Goal: Information Seeking & Learning: Learn about a topic

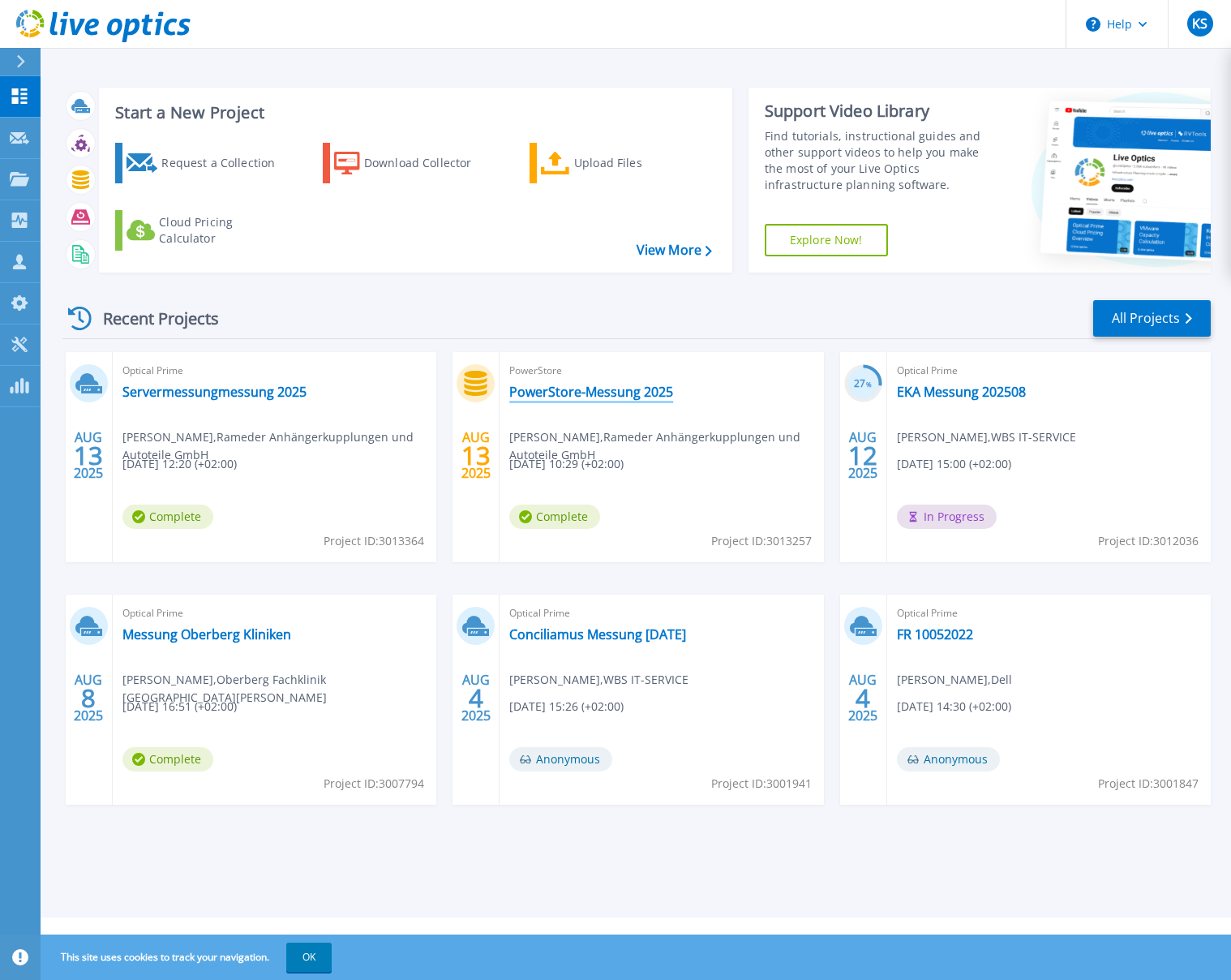
click at [548, 396] on link "PowerStore-Messung 2025" at bounding box center [590, 392] width 164 height 16
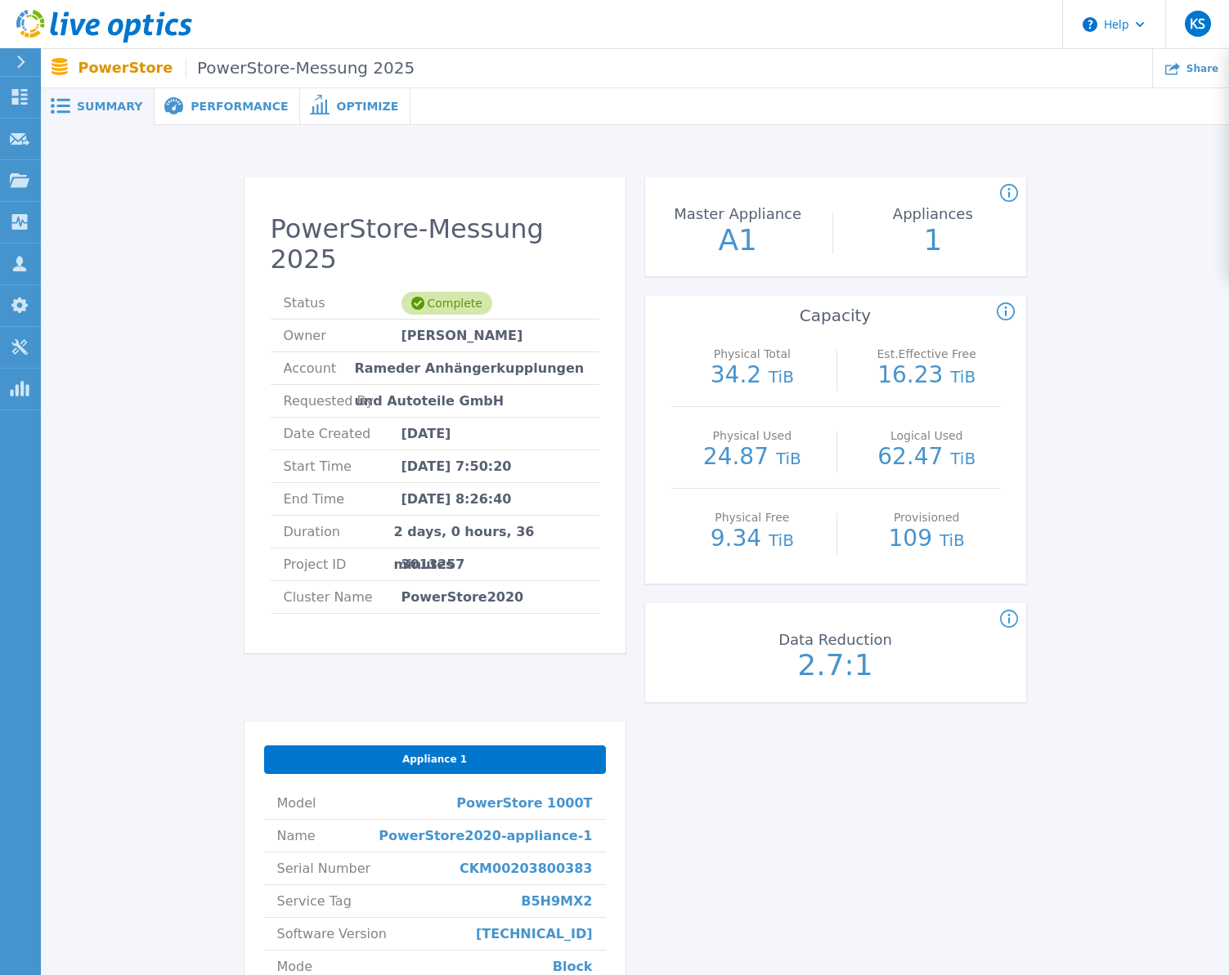
click at [190, 109] on span "Performance" at bounding box center [238, 106] width 97 height 11
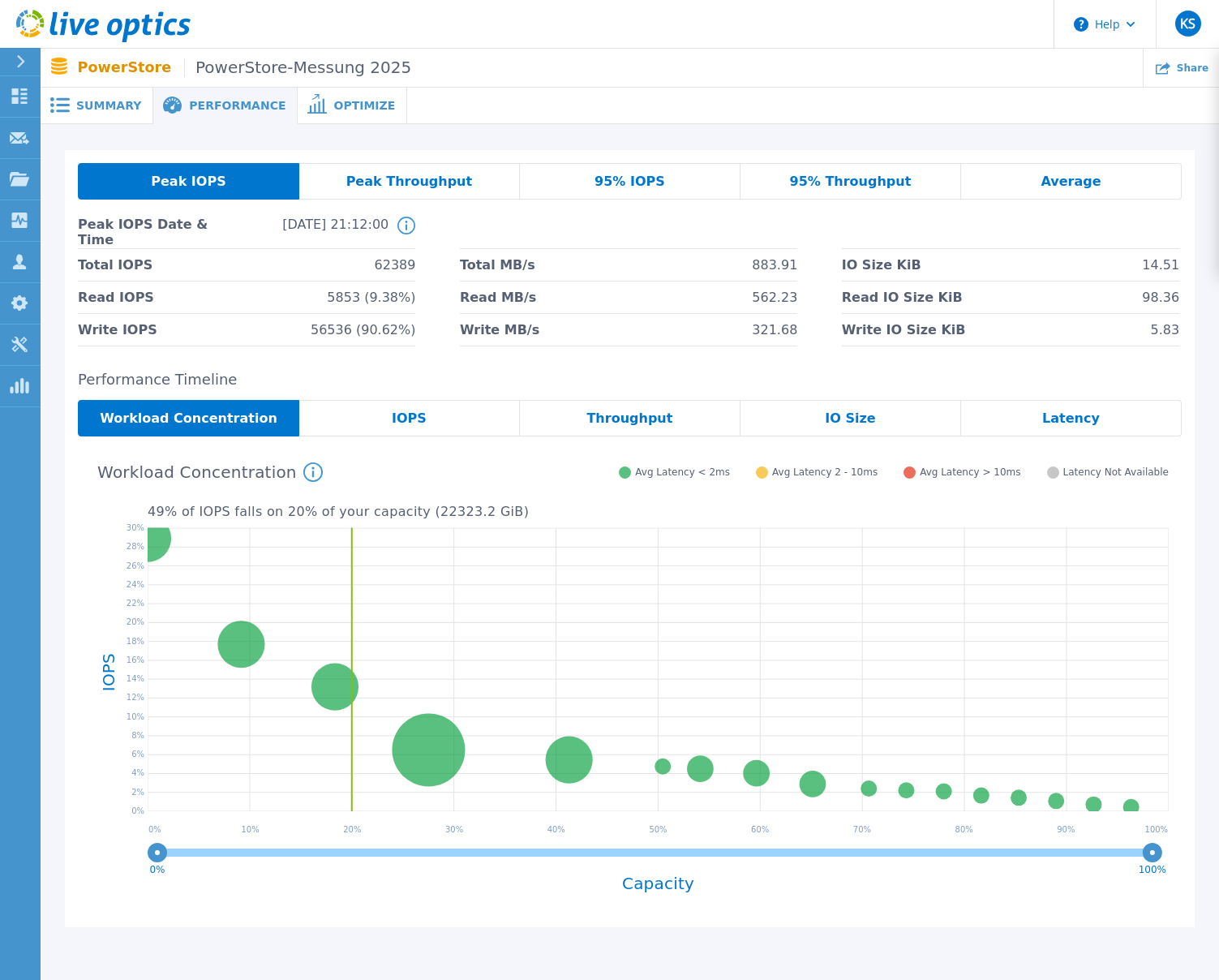
click at [340, 108] on span "Optimize" at bounding box center [364, 105] width 61 height 11
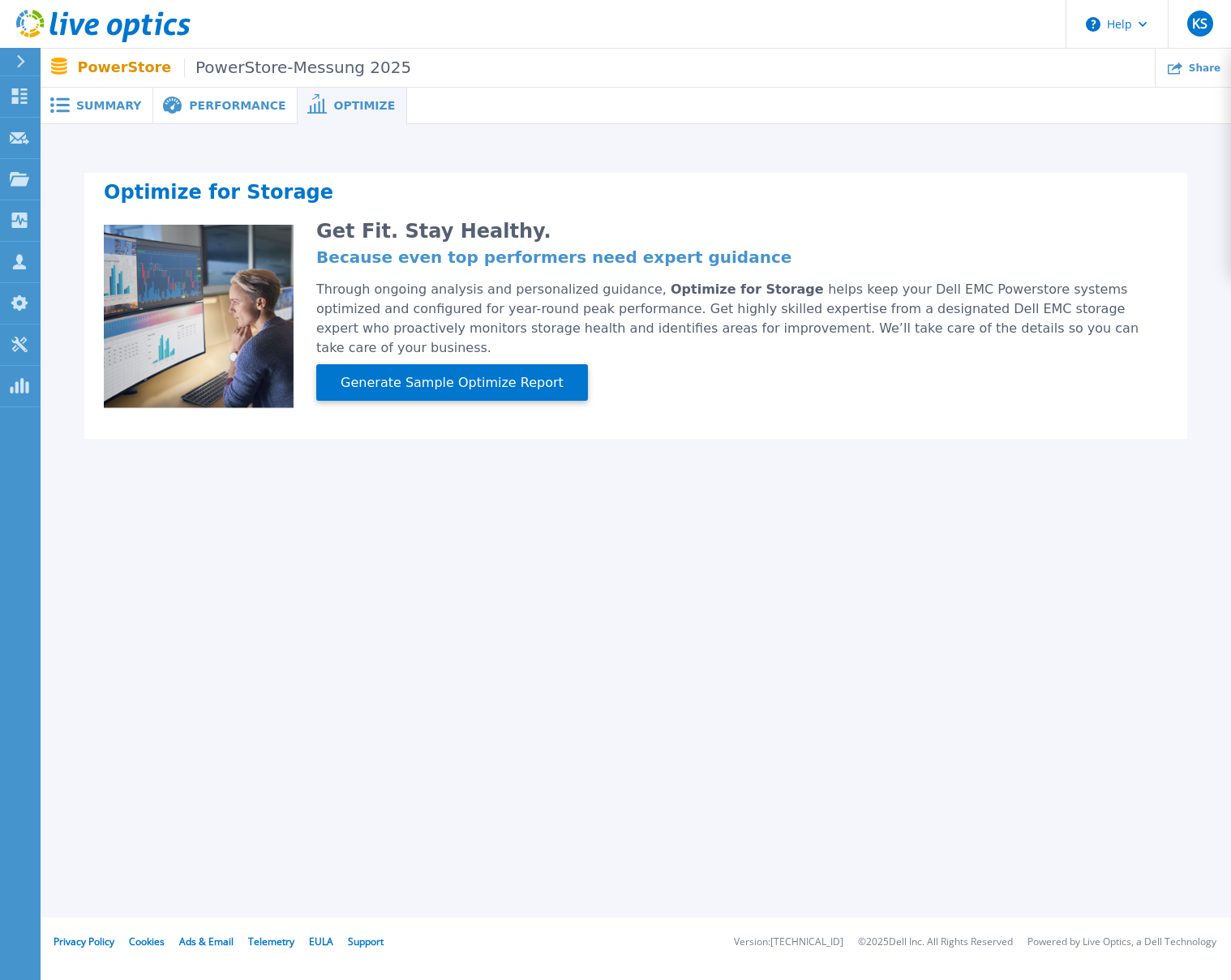
click at [202, 102] on span "Performance" at bounding box center [236, 105] width 96 height 11
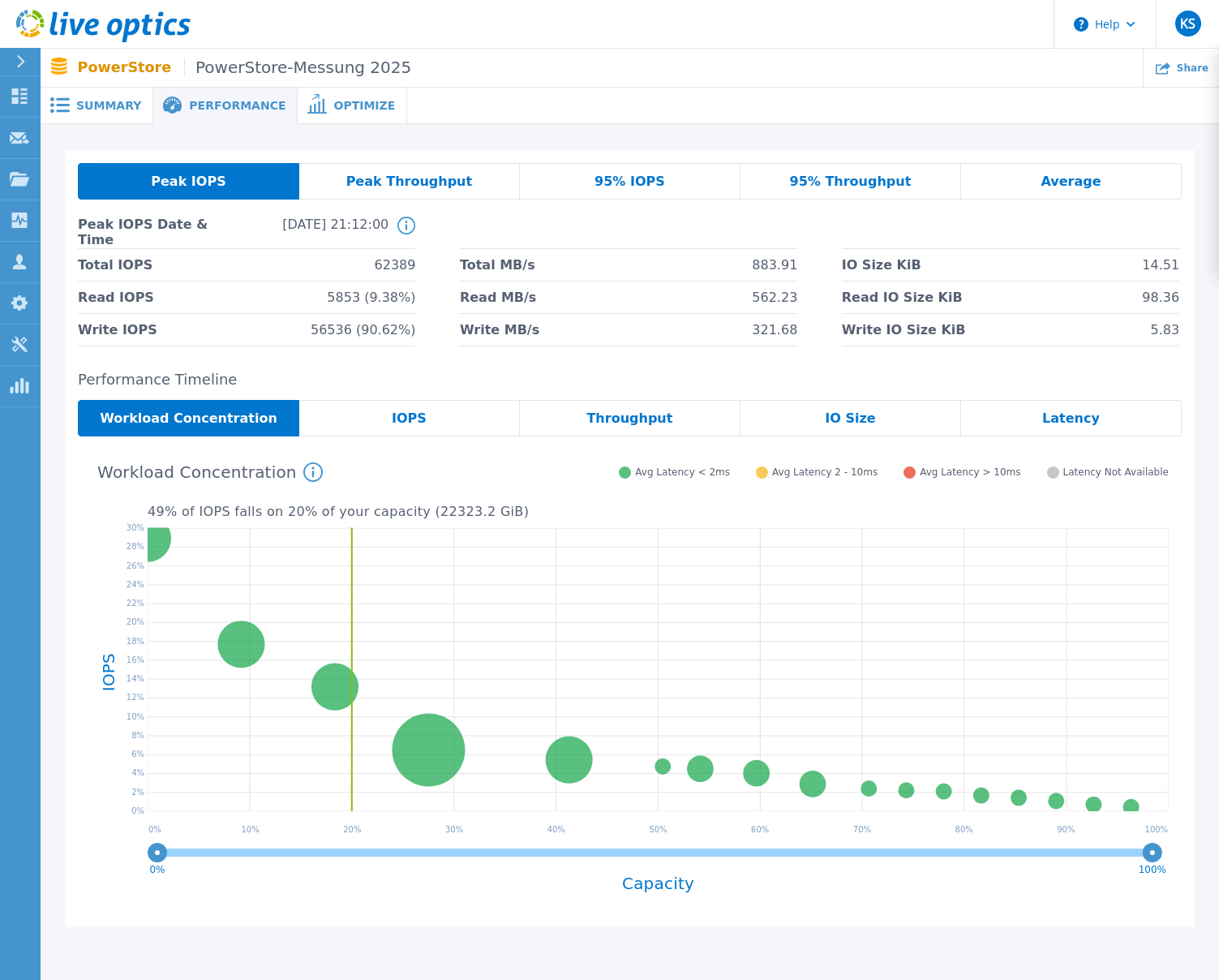
click at [463, 422] on div "IOPS" at bounding box center [410, 418] width 220 height 37
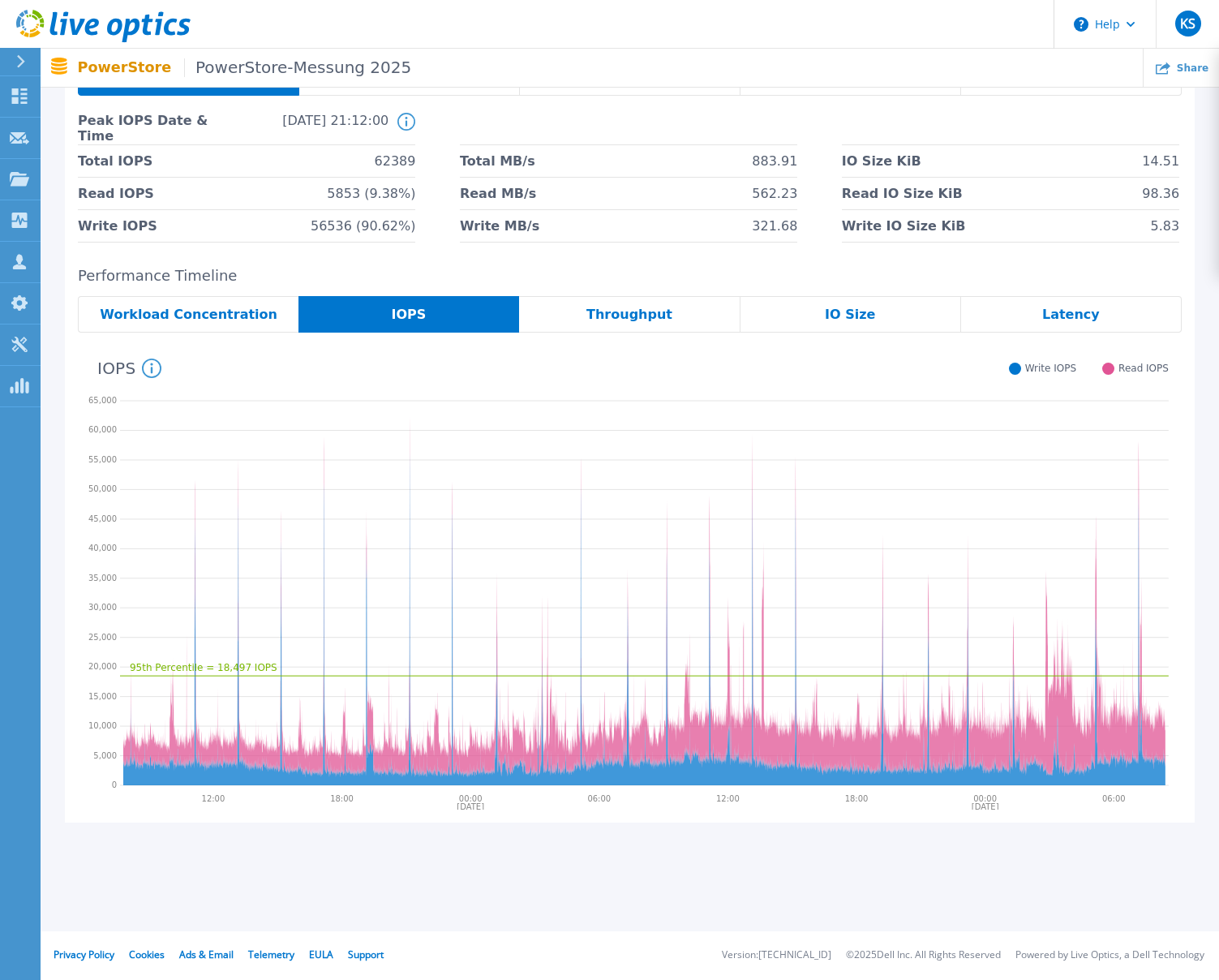
scroll to position [23, 0]
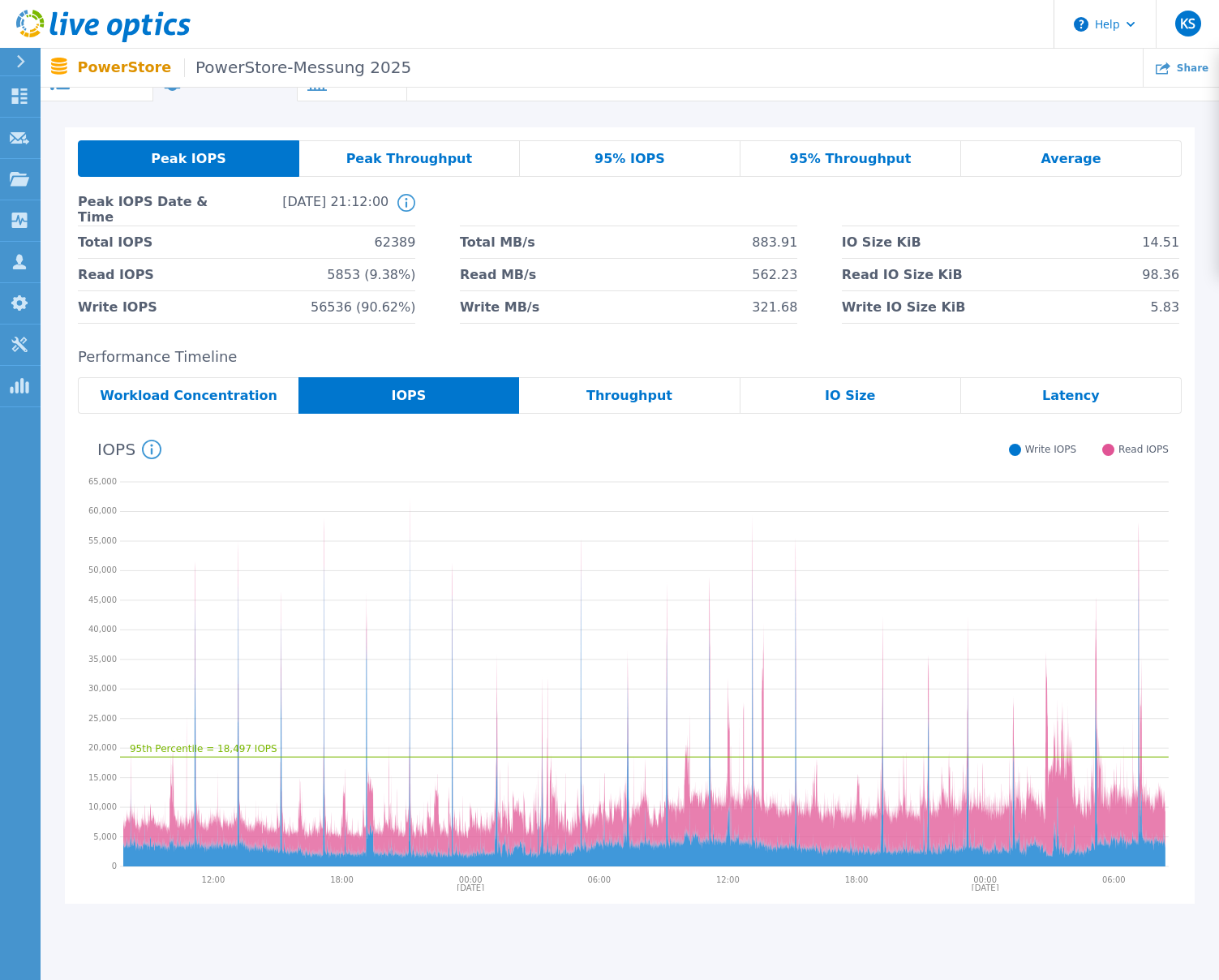
click at [661, 394] on span "Throughput" at bounding box center [629, 395] width 86 height 13
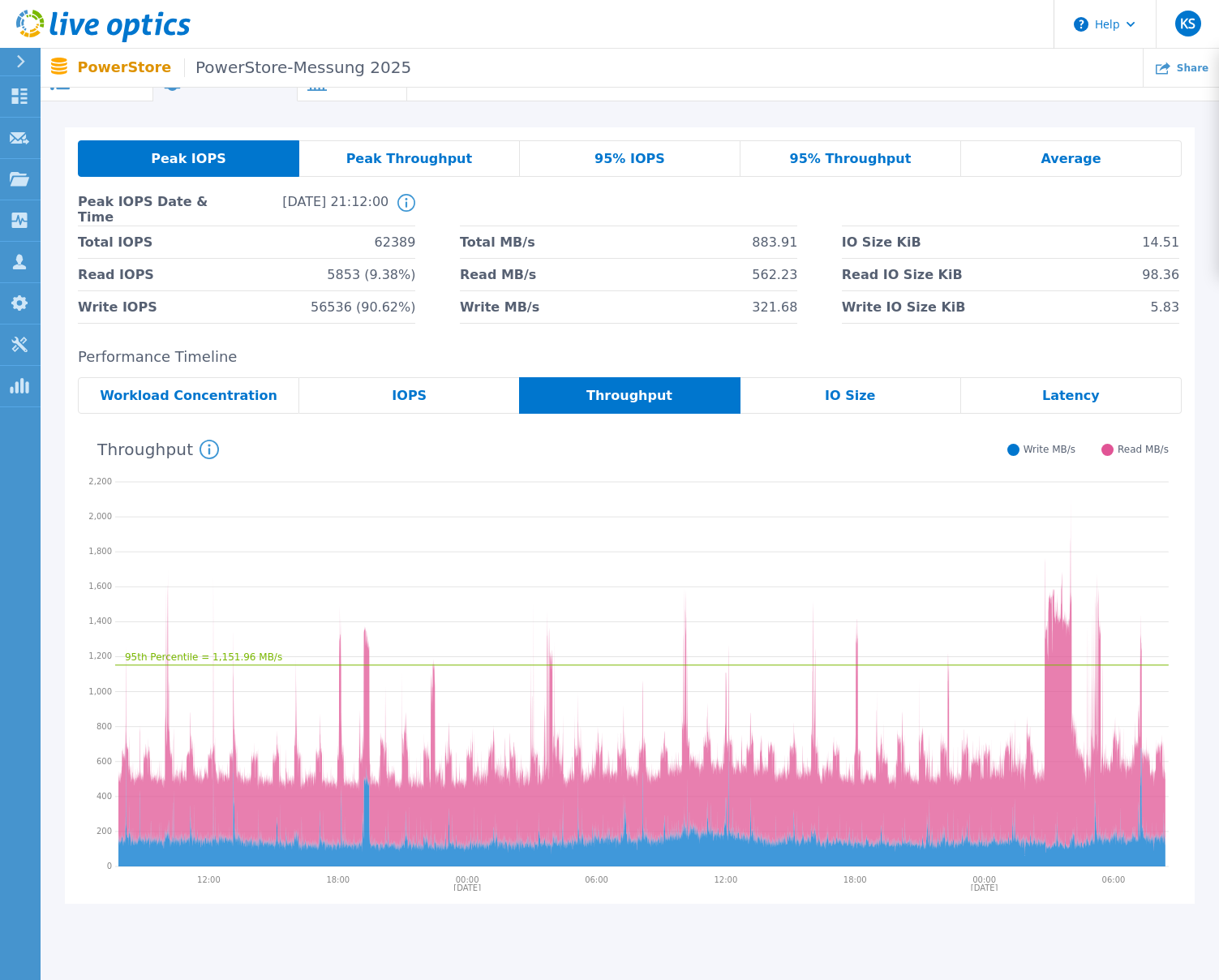
click at [205, 446] on icon at bounding box center [209, 449] width 20 height 20
click at [829, 404] on div "IO Size" at bounding box center [850, 395] width 220 height 37
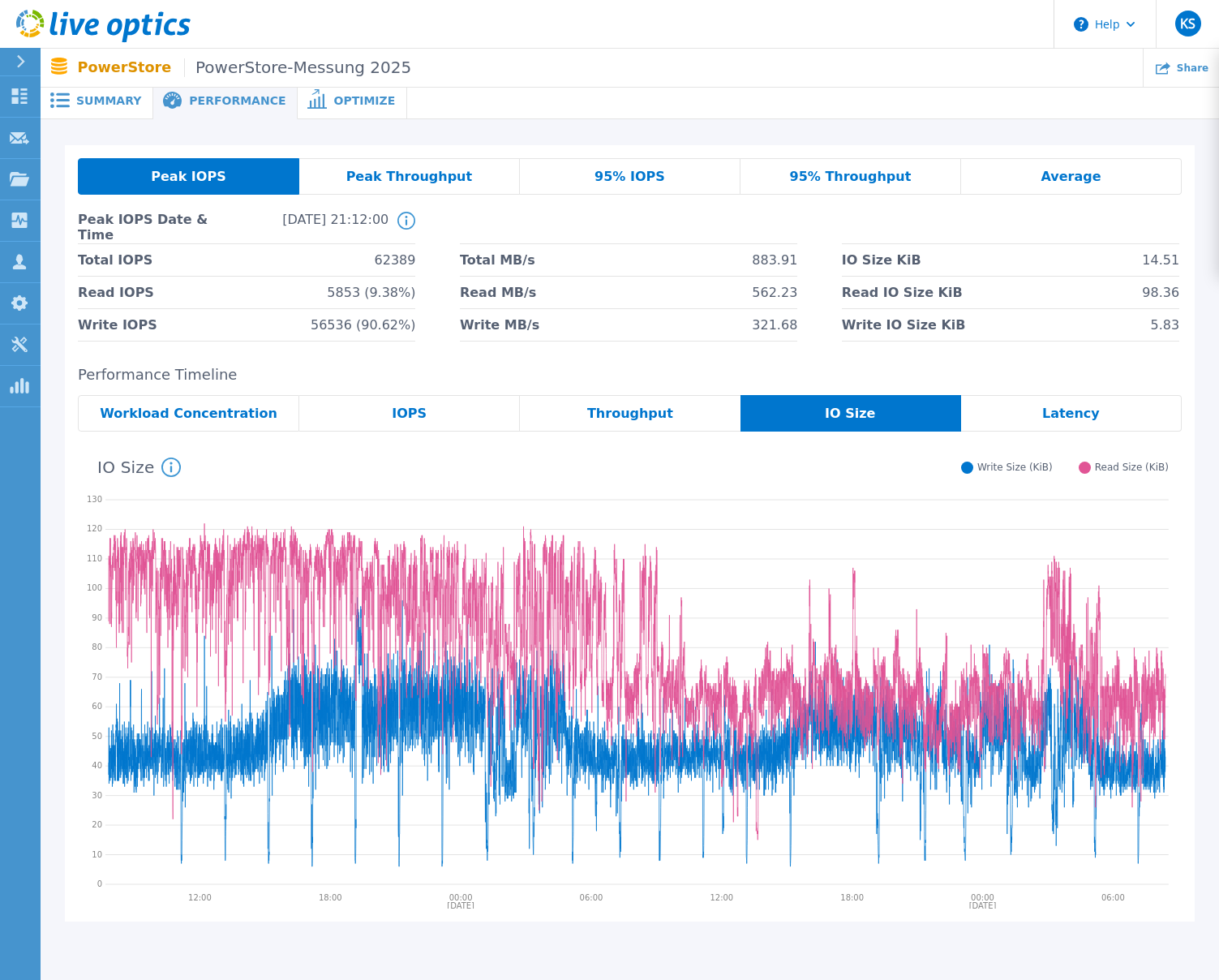
scroll to position [0, 0]
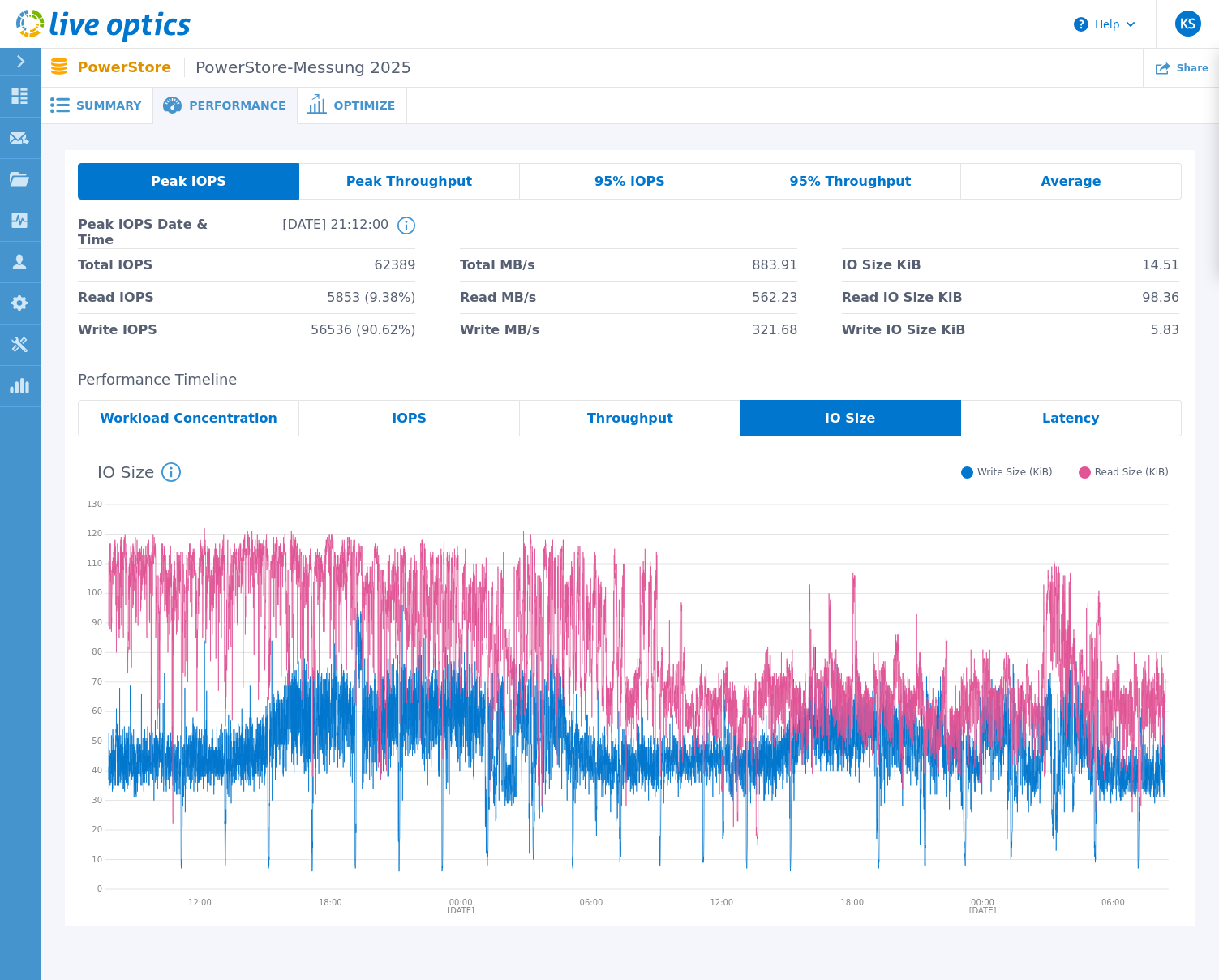
click at [1066, 422] on span "Latency" at bounding box center [1071, 418] width 58 height 13
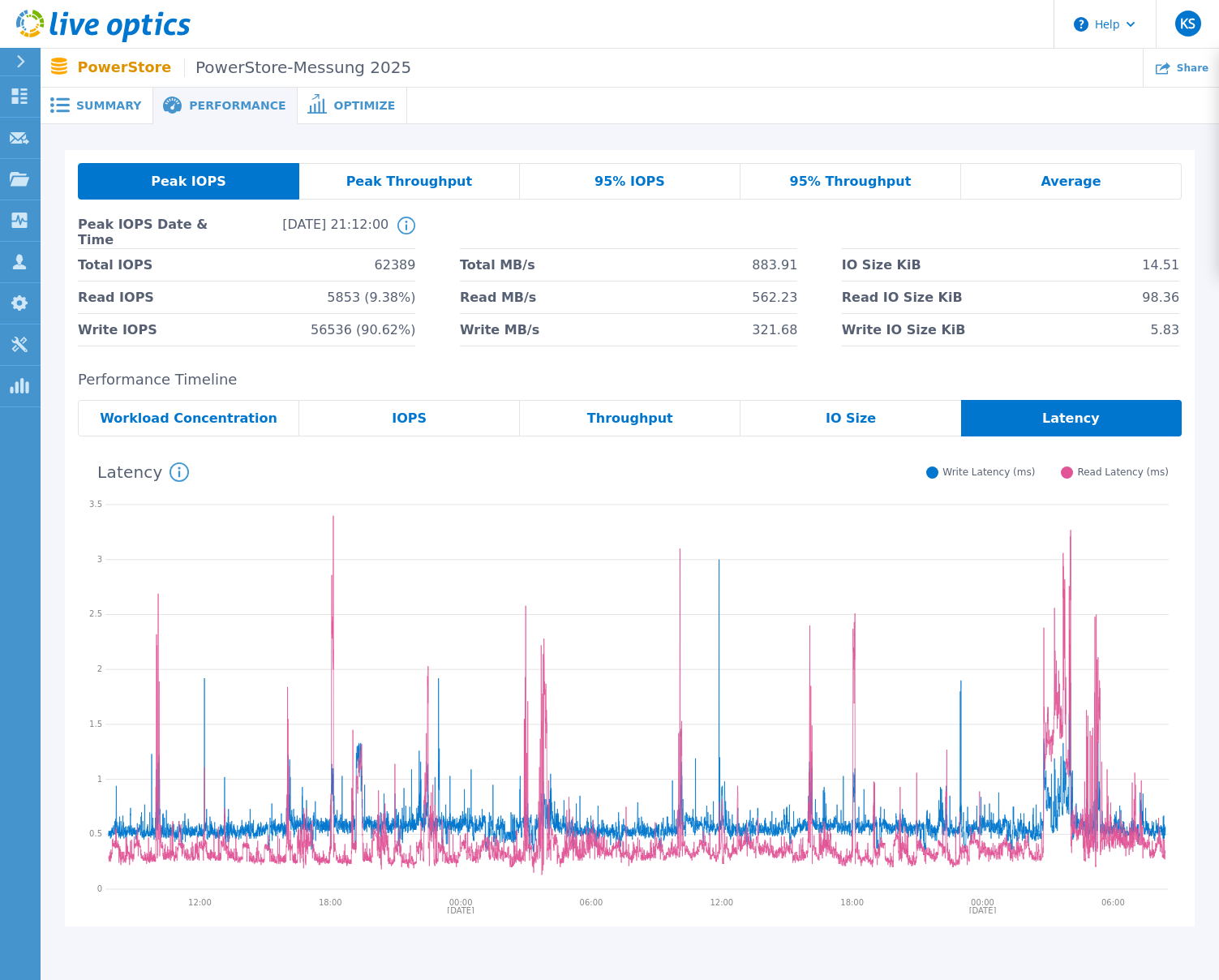
click at [200, 417] on span "Workload Concentration" at bounding box center [188, 418] width 178 height 13
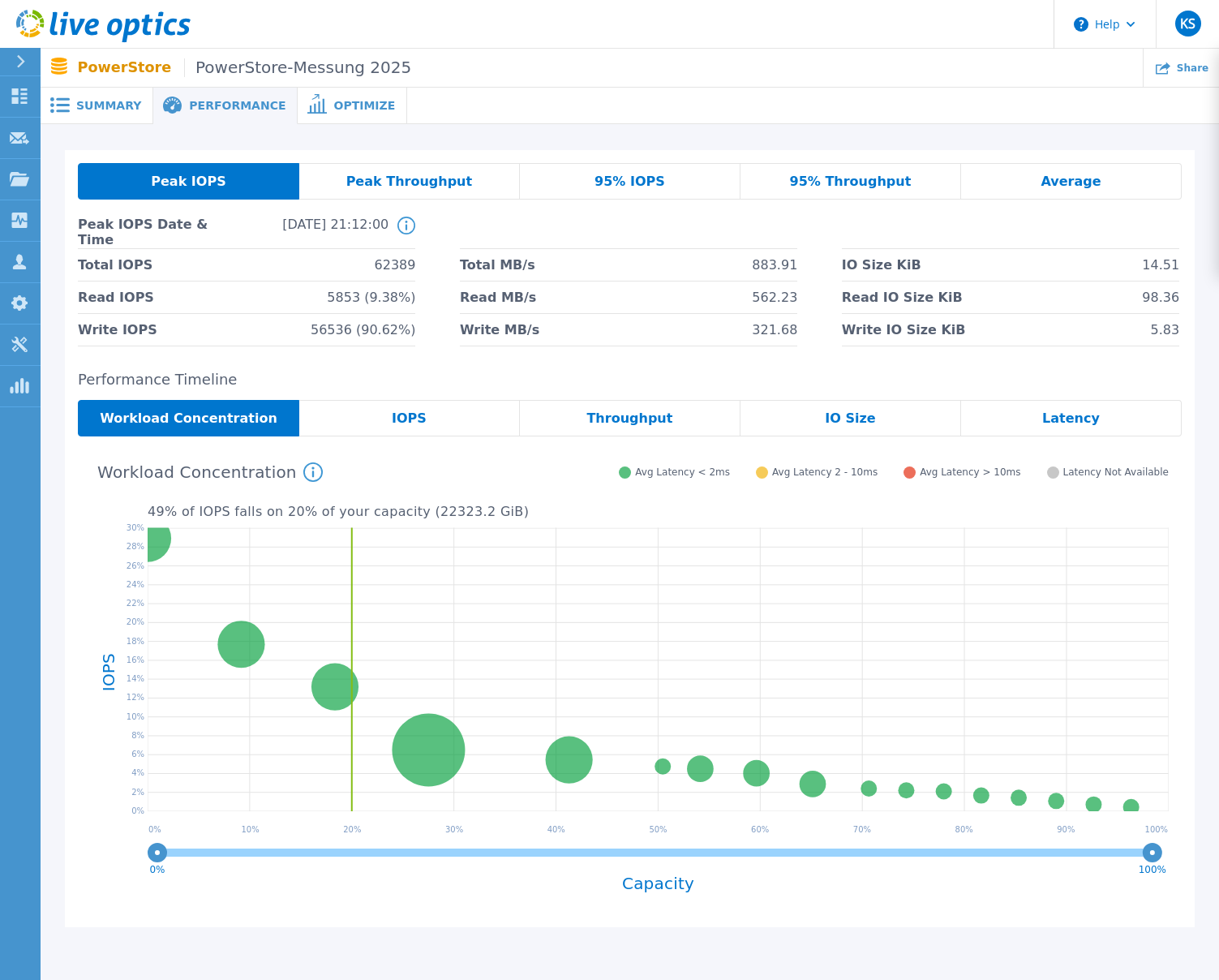
click at [388, 408] on div "IOPS" at bounding box center [410, 418] width 220 height 37
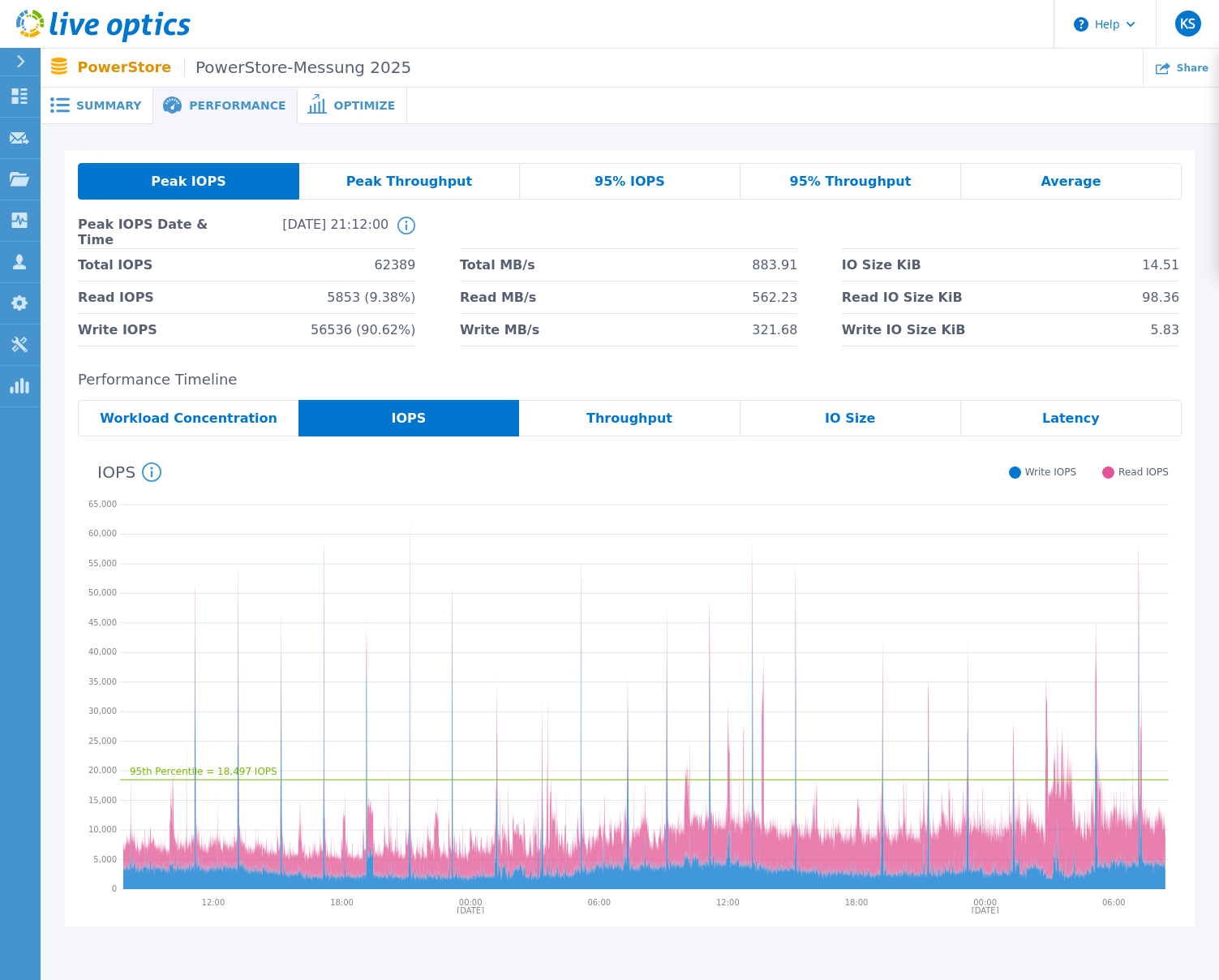
click at [406, 187] on span "Peak Throughput" at bounding box center [410, 182] width 127 height 13
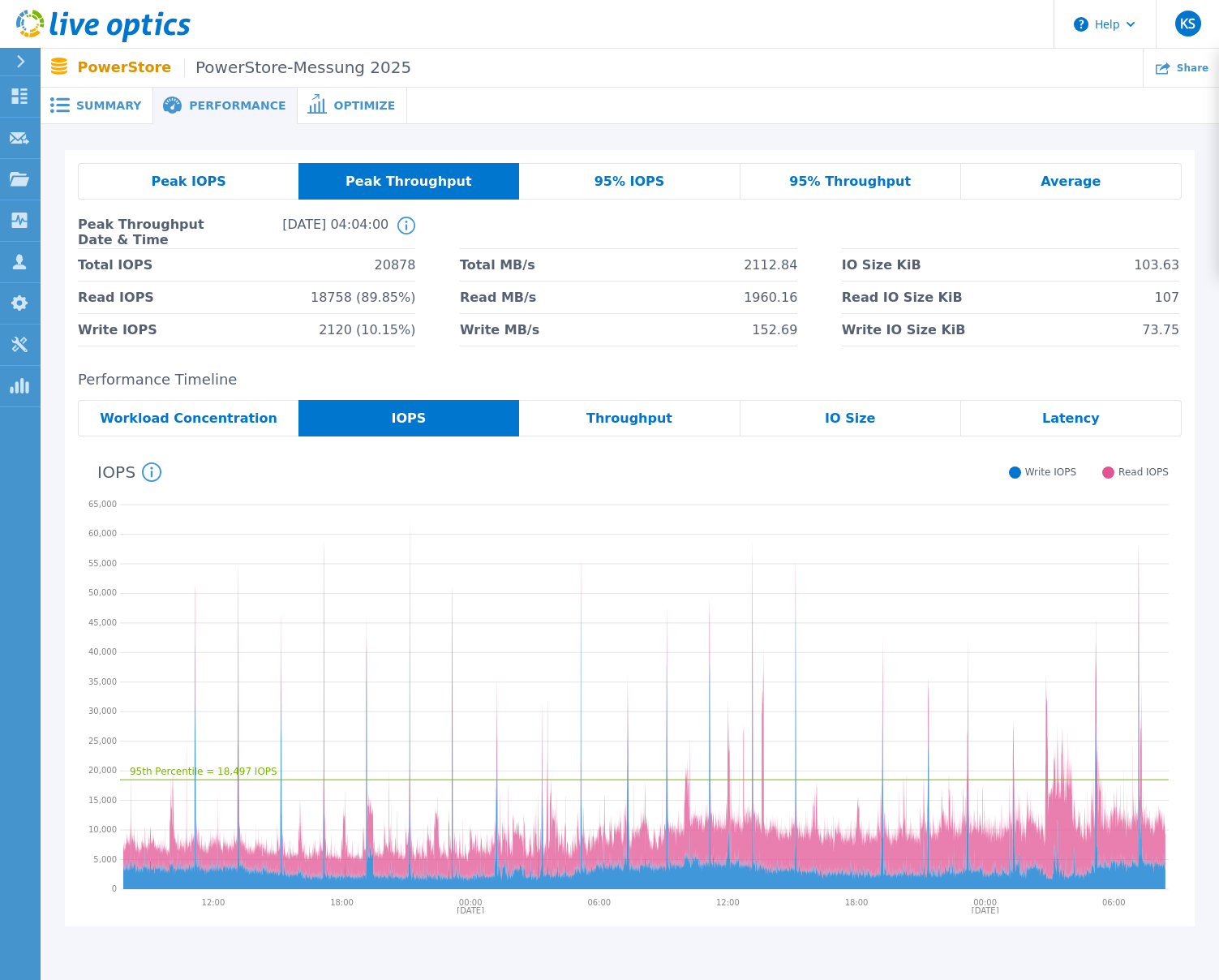
click at [632, 190] on div "95% IOPS" at bounding box center [629, 181] width 220 height 37
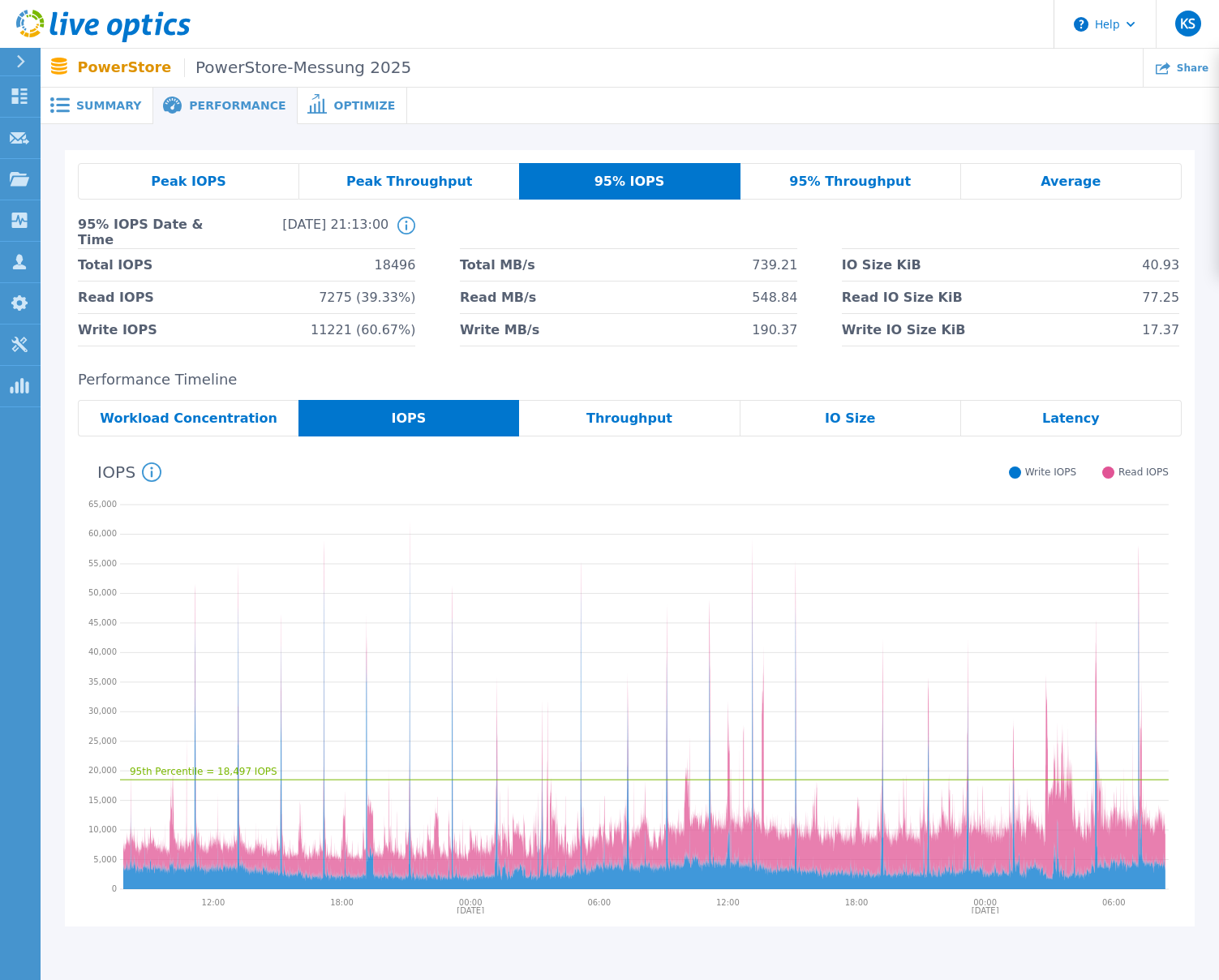
click at [883, 419] on div "IO Size" at bounding box center [850, 418] width 220 height 37
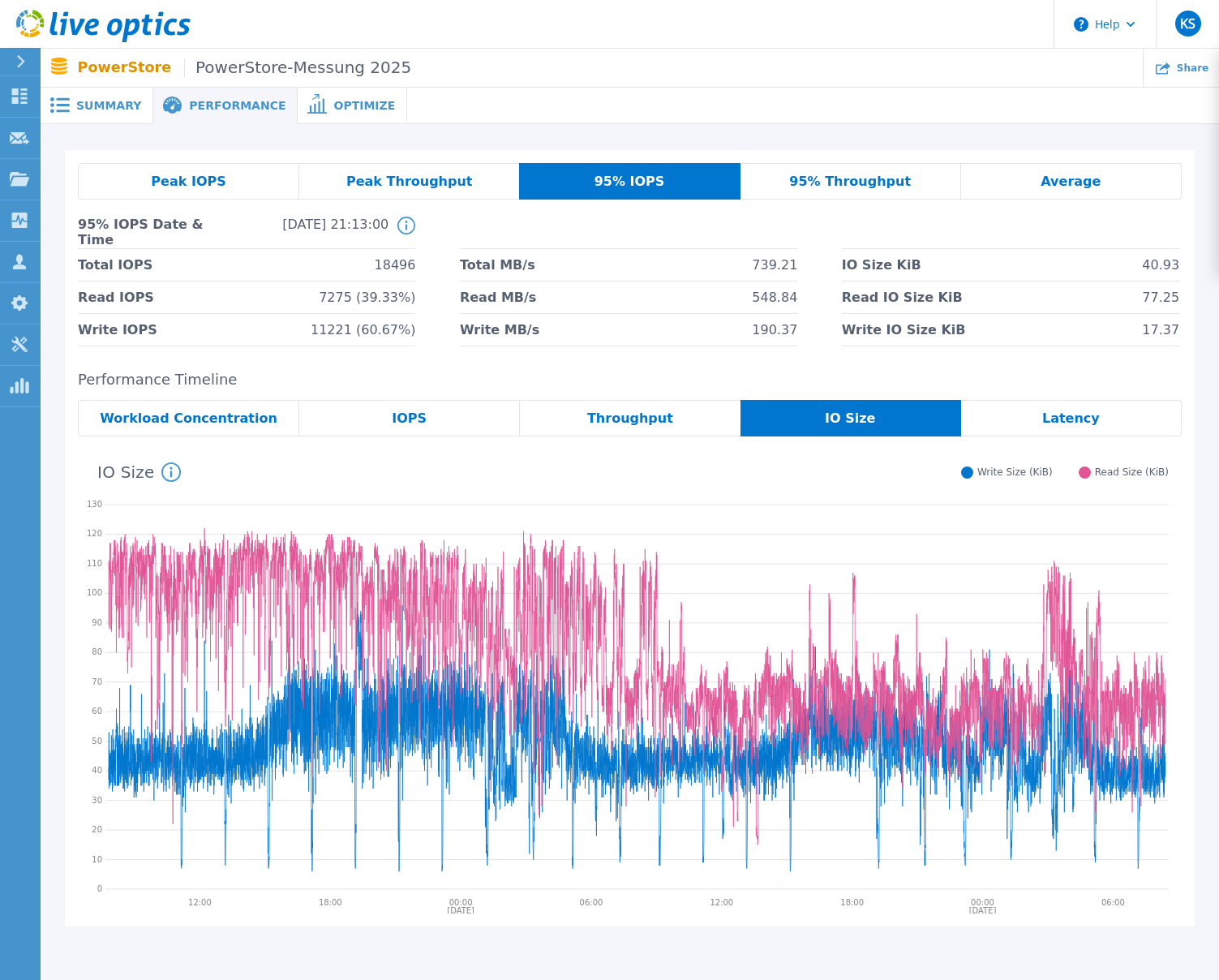
click at [1056, 415] on span "Latency" at bounding box center [1071, 418] width 58 height 13
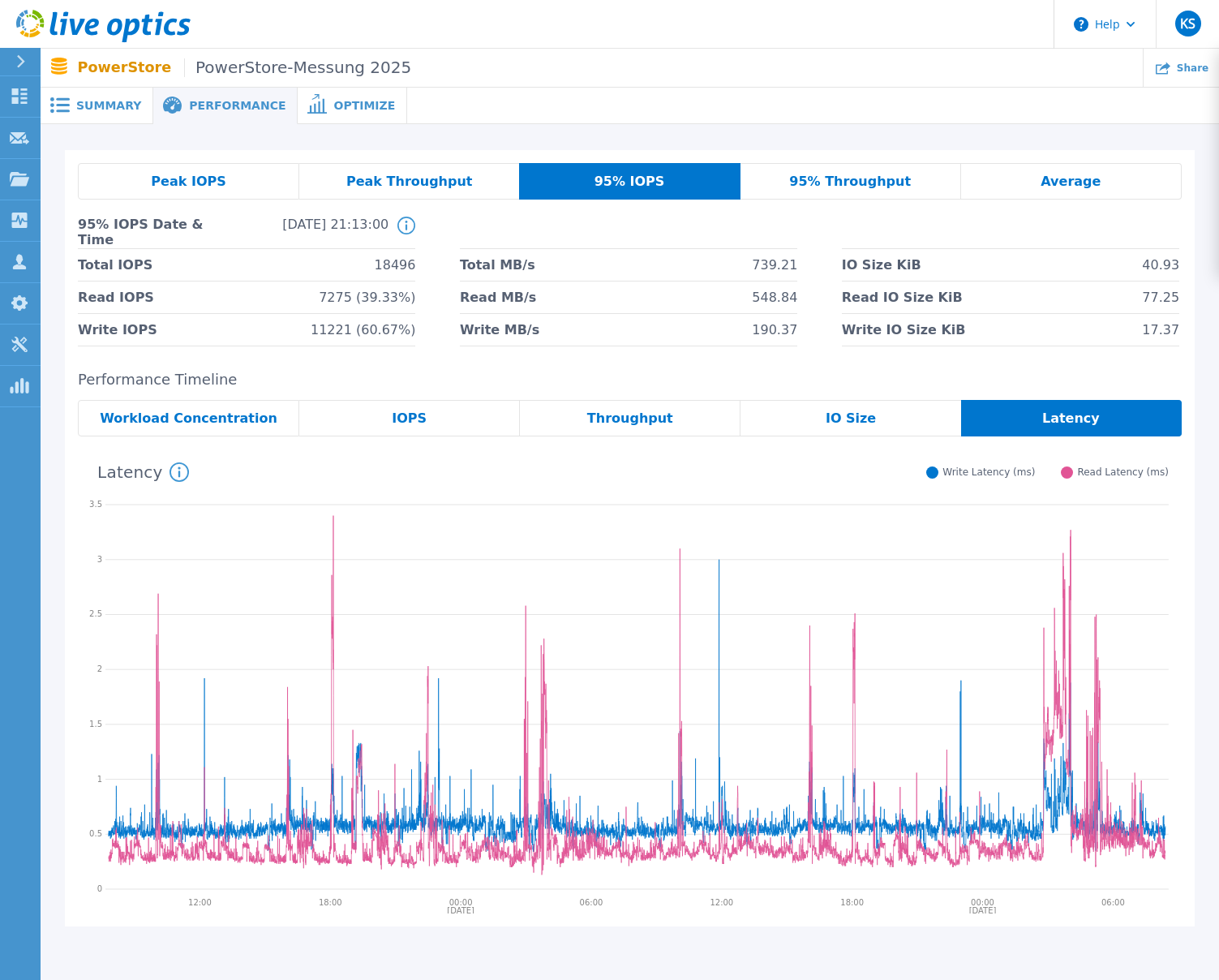
click at [839, 184] on span "95% Throughput" at bounding box center [849, 182] width 122 height 13
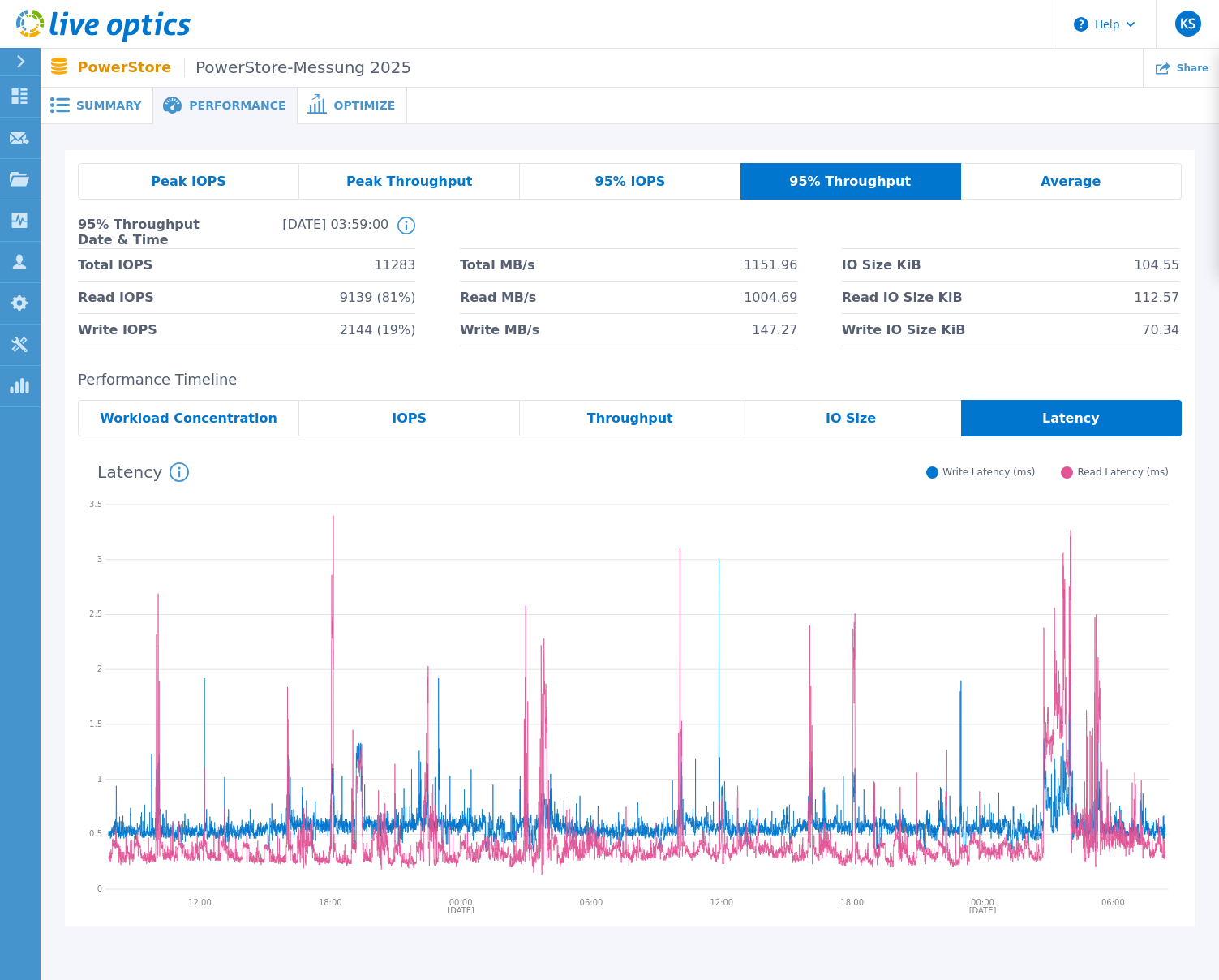
click at [1014, 181] on div "Average" at bounding box center [1071, 181] width 220 height 37
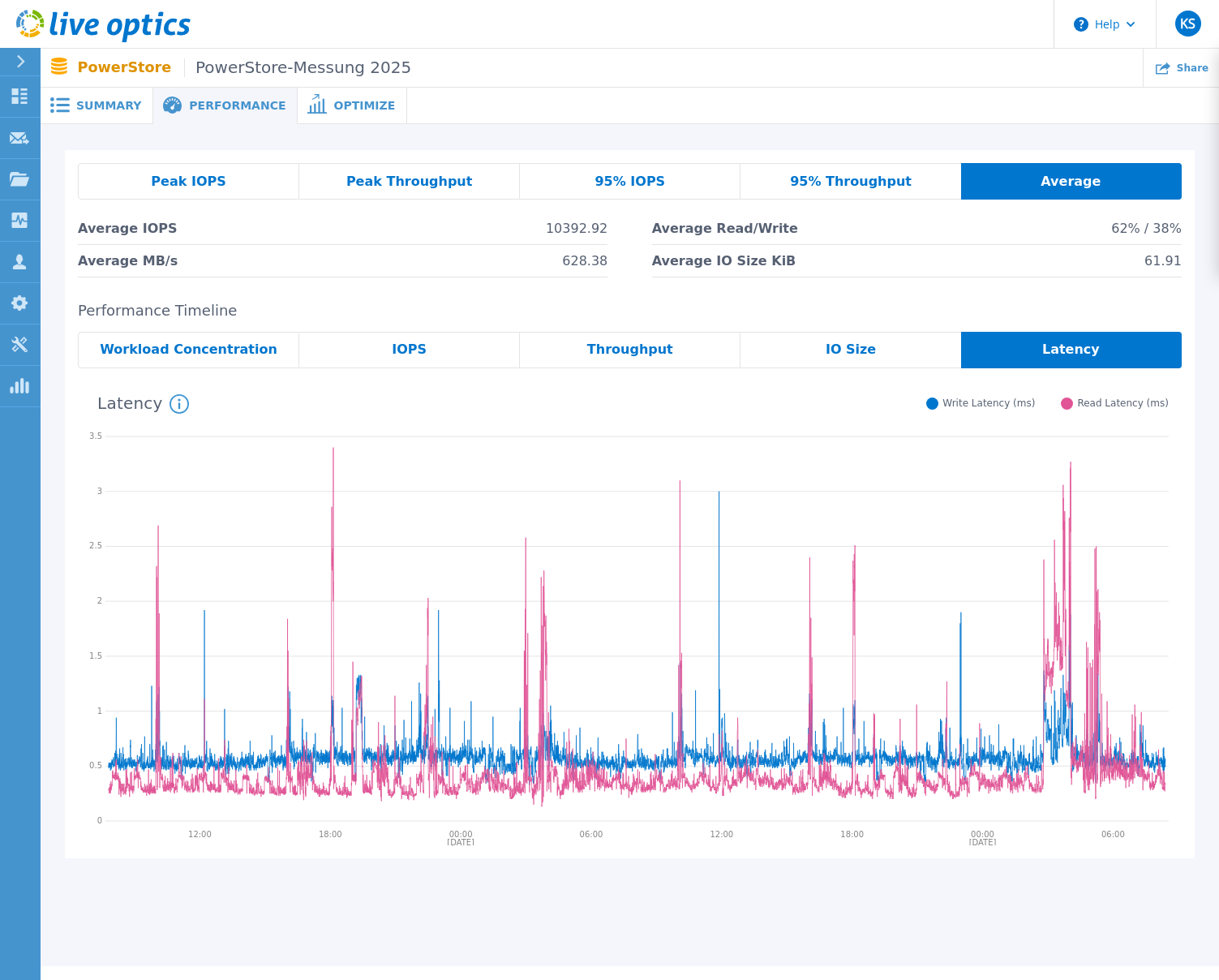
click at [355, 109] on span "Optimize" at bounding box center [364, 105] width 61 height 11
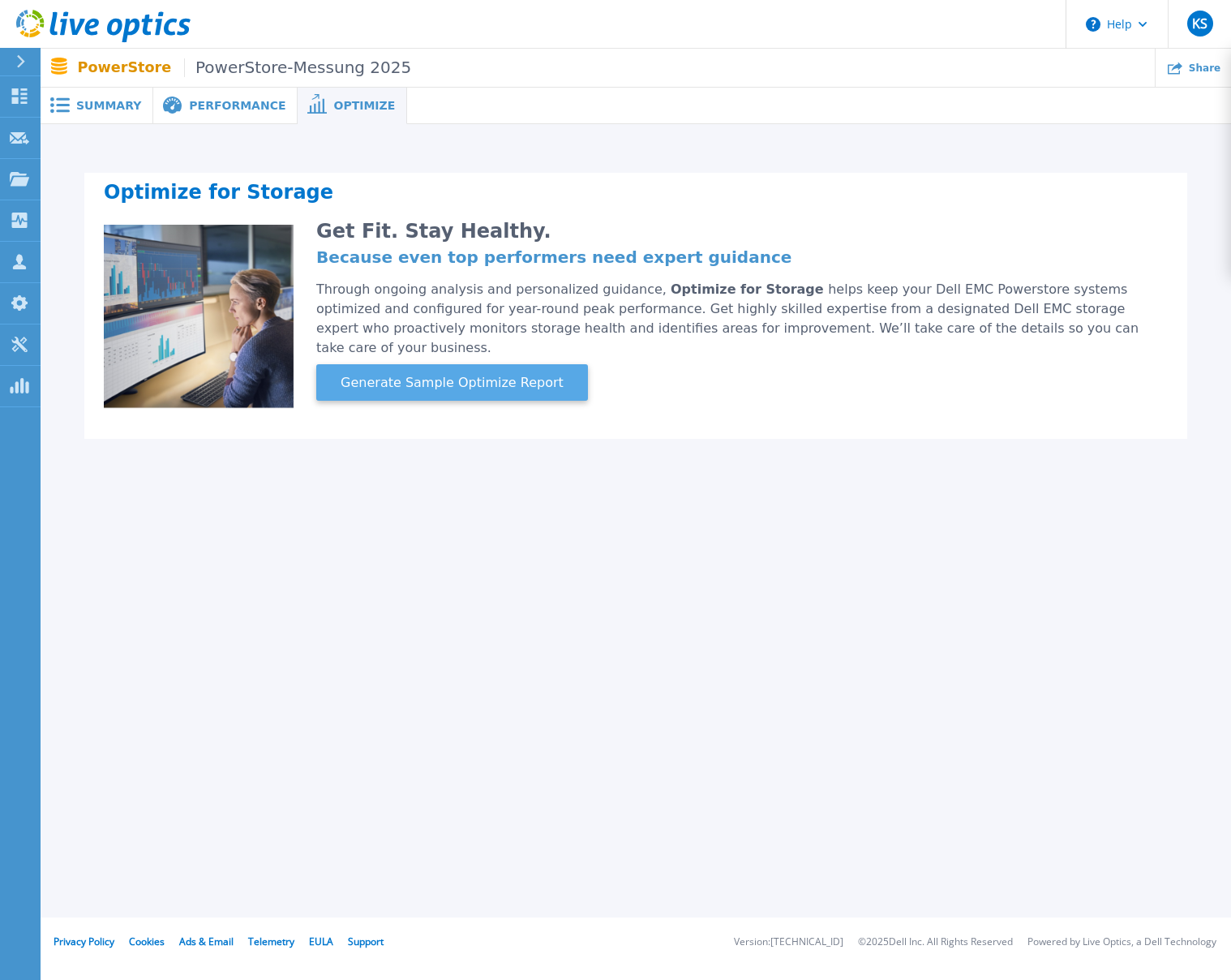
click at [438, 373] on span "Generate Sample Optimize Report" at bounding box center [452, 383] width 236 height 20
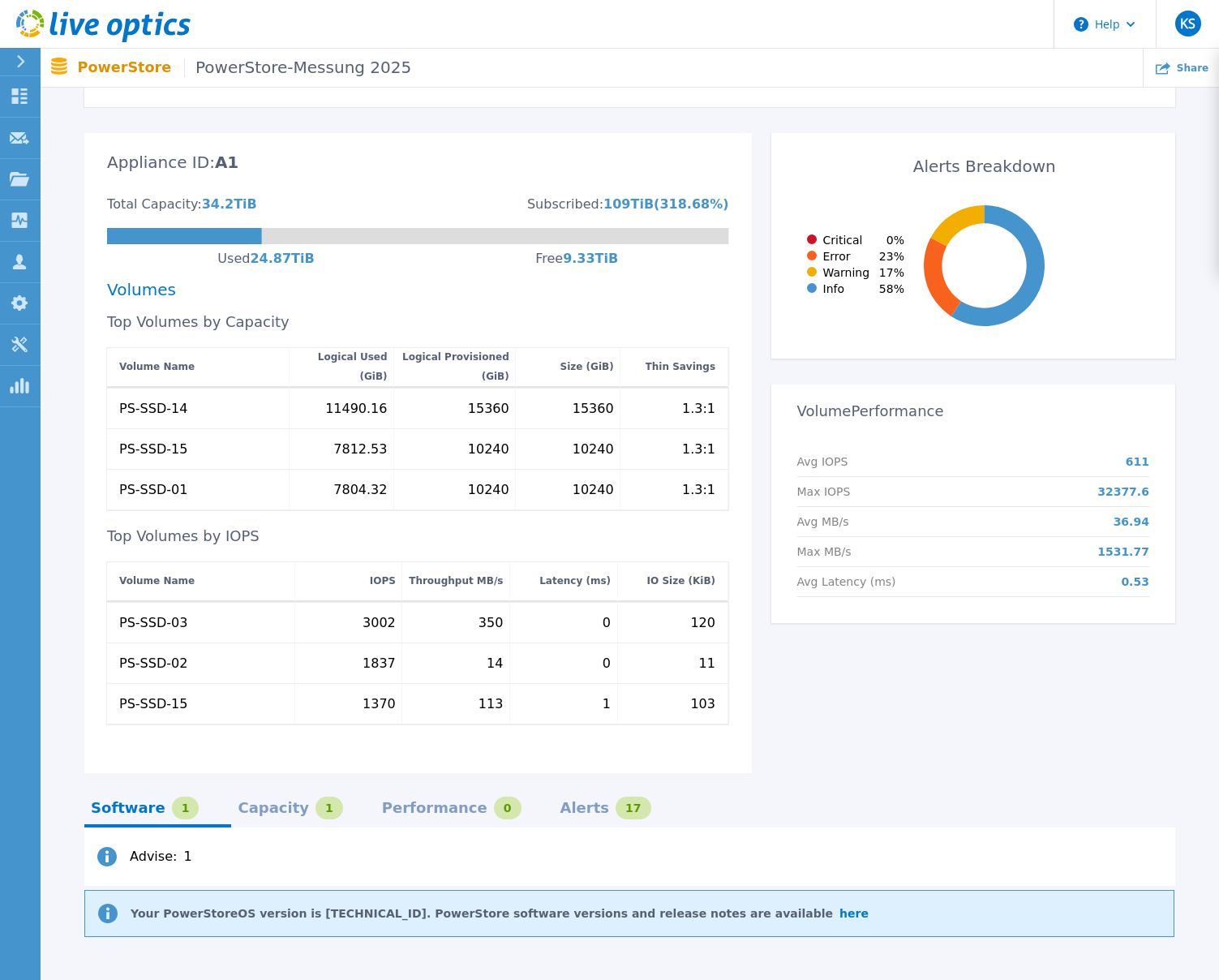
scroll to position [447, 0]
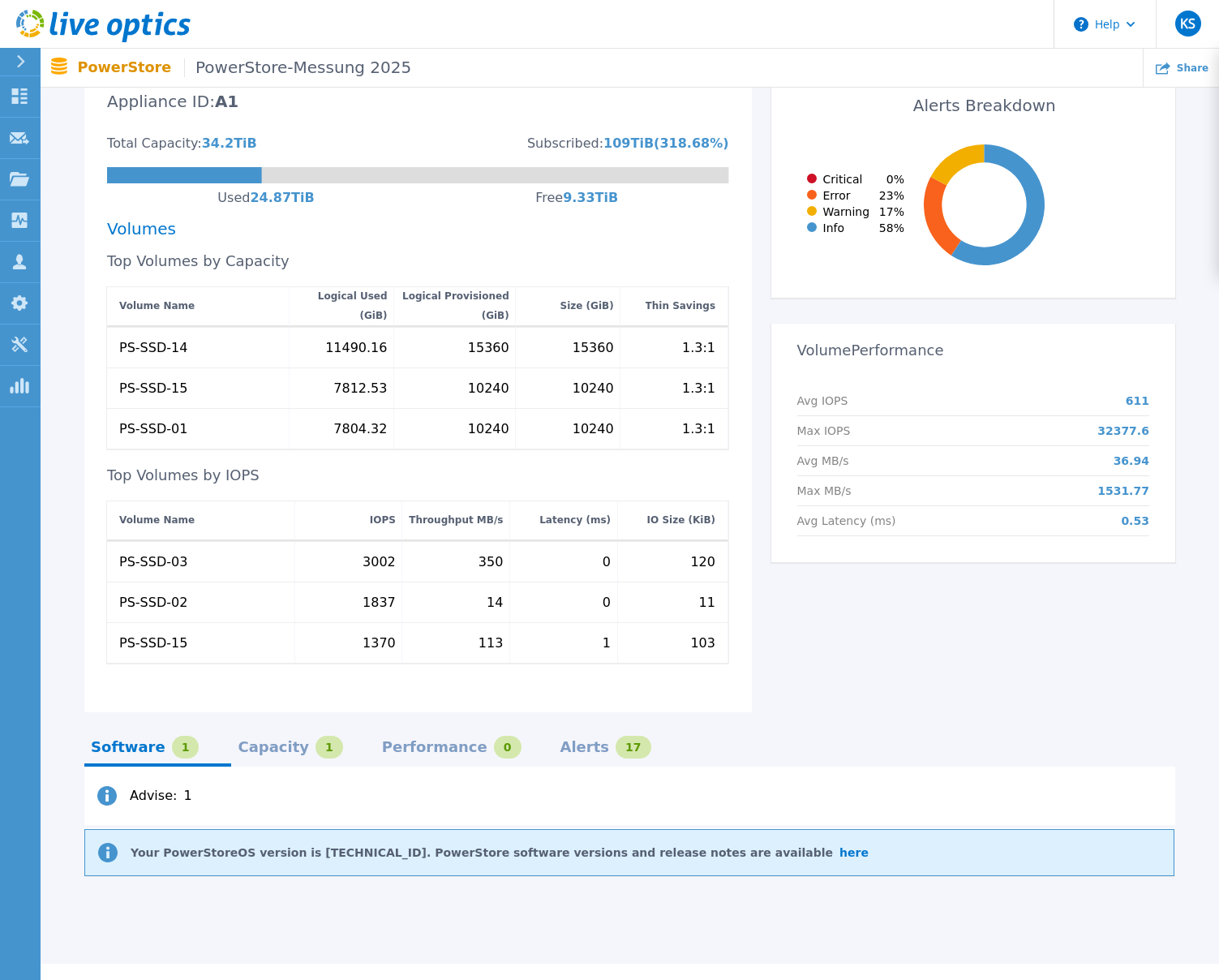
click at [254, 740] on div "Capacity" at bounding box center [274, 746] width 71 height 13
click at [403, 740] on div "Performance" at bounding box center [434, 746] width 105 height 13
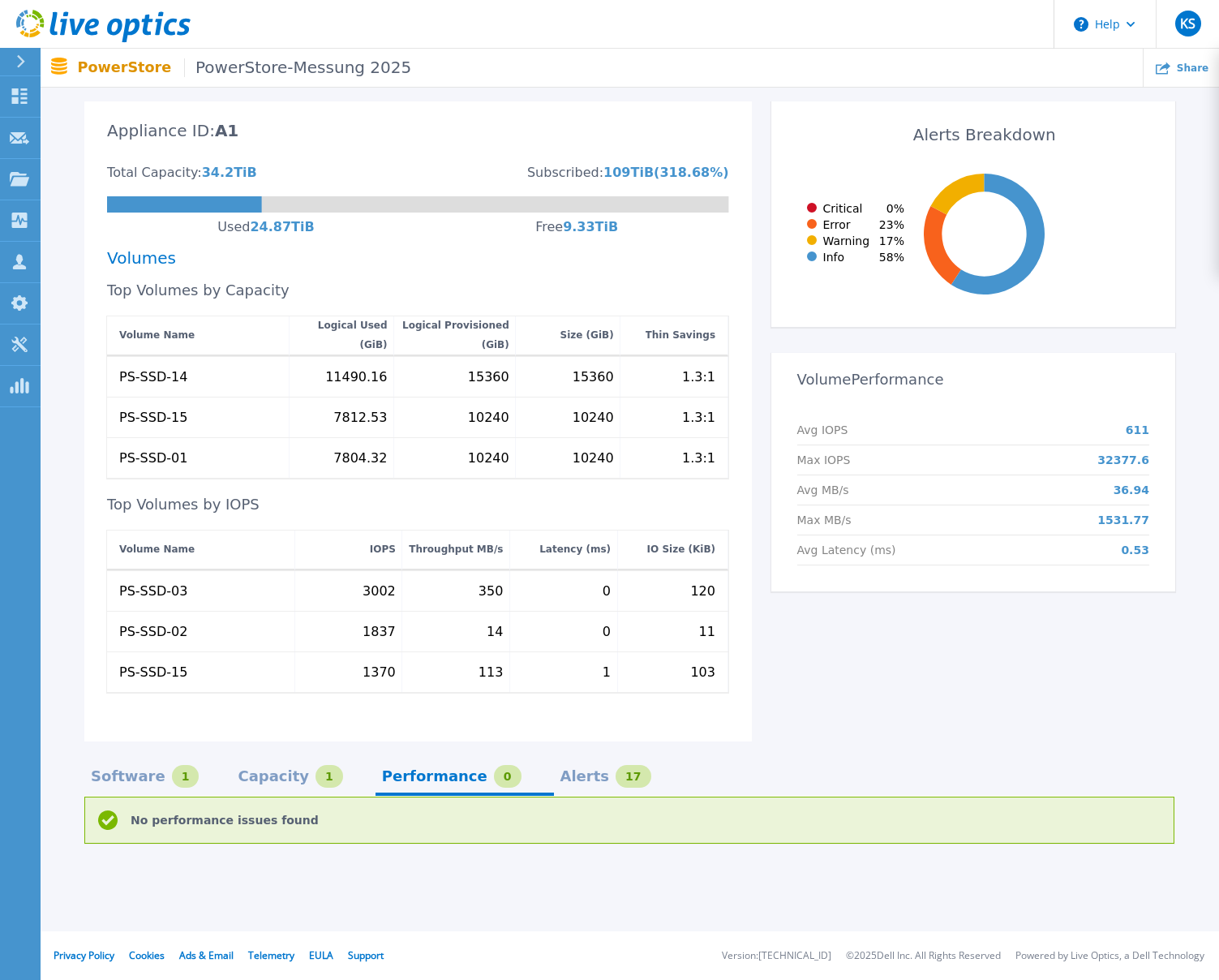
scroll to position [386, 0]
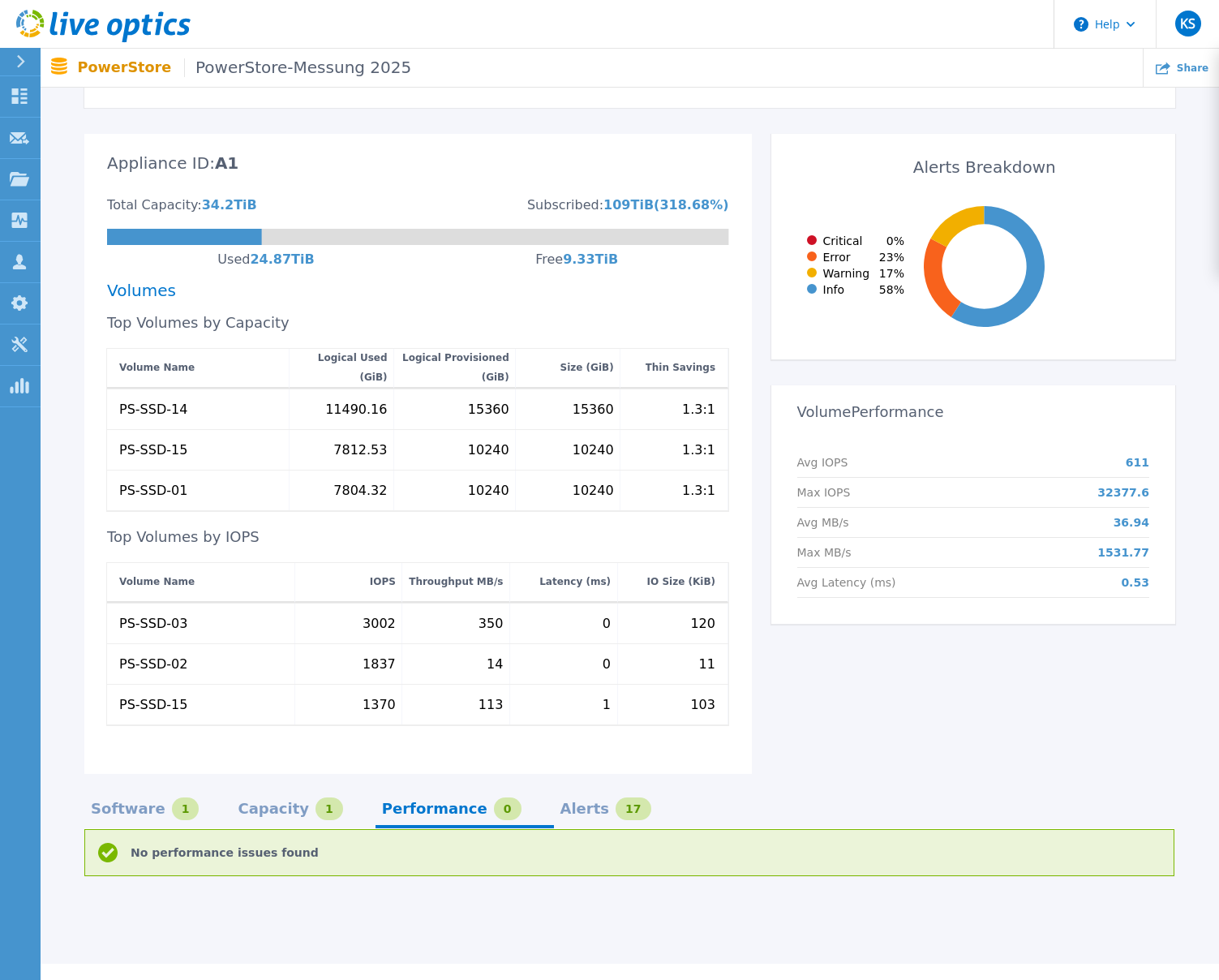
click at [560, 802] on div "Alerts" at bounding box center [585, 808] width 50 height 13
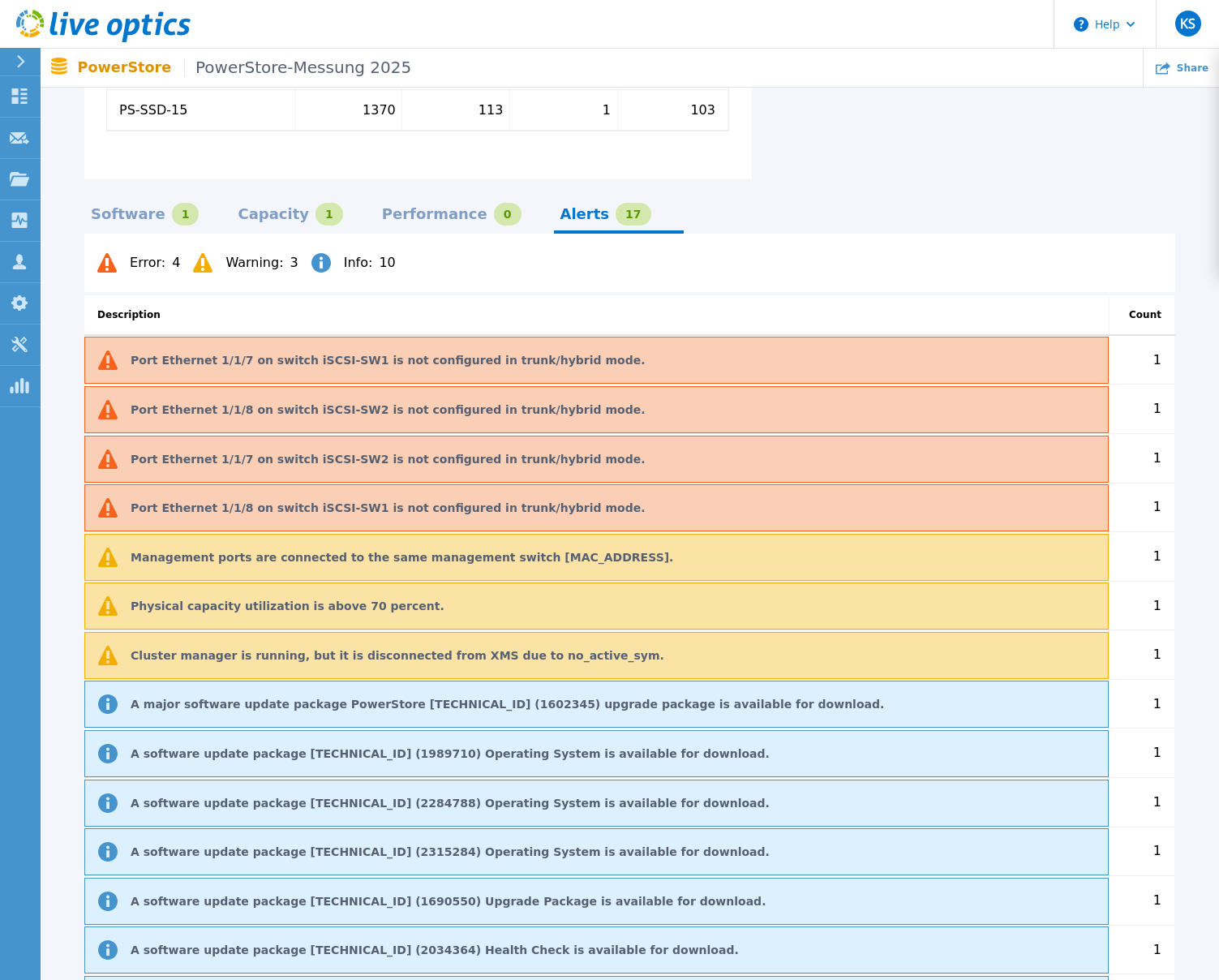
scroll to position [934, 0]
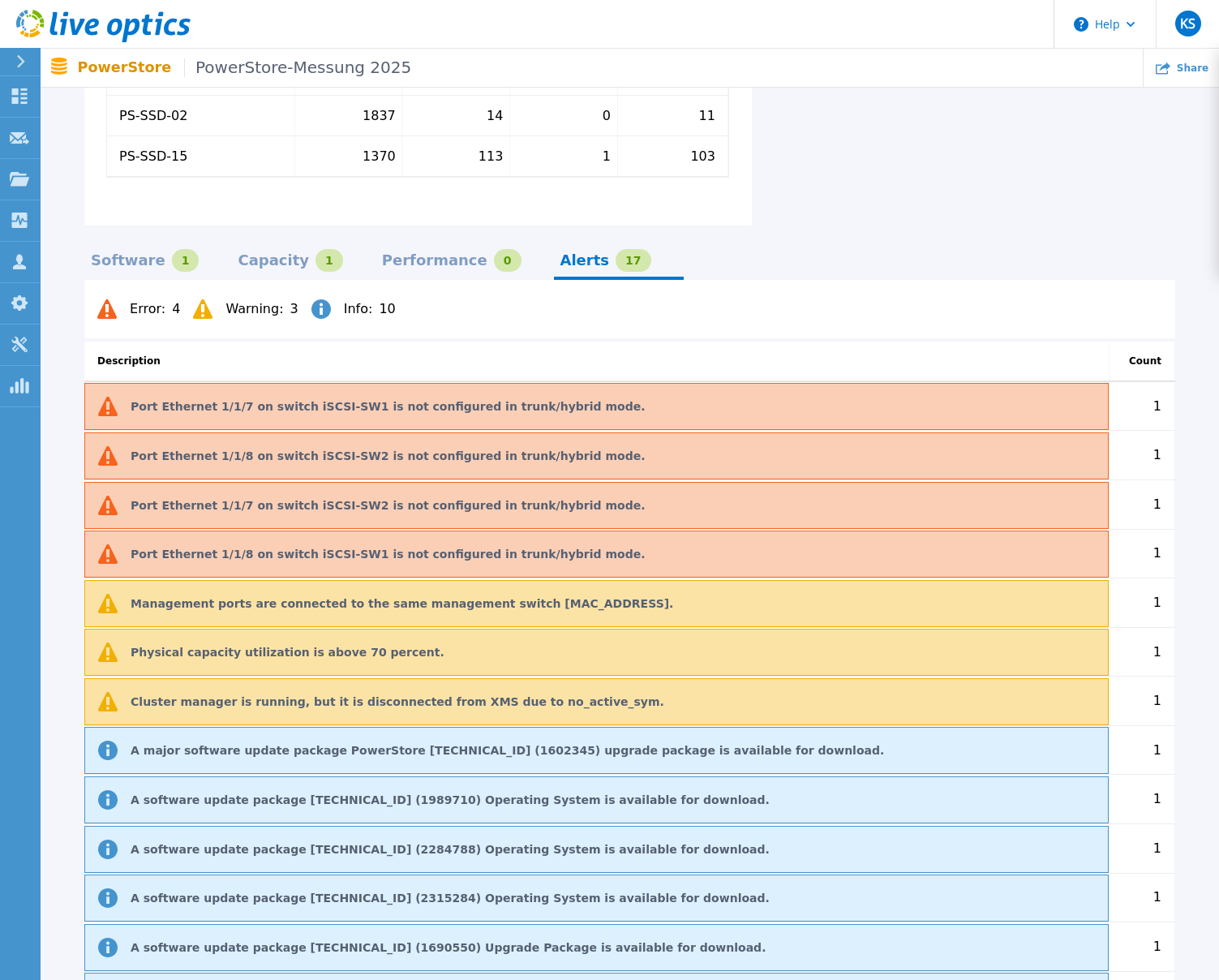
click at [257, 254] on div "Capacity" at bounding box center [274, 260] width 71 height 13
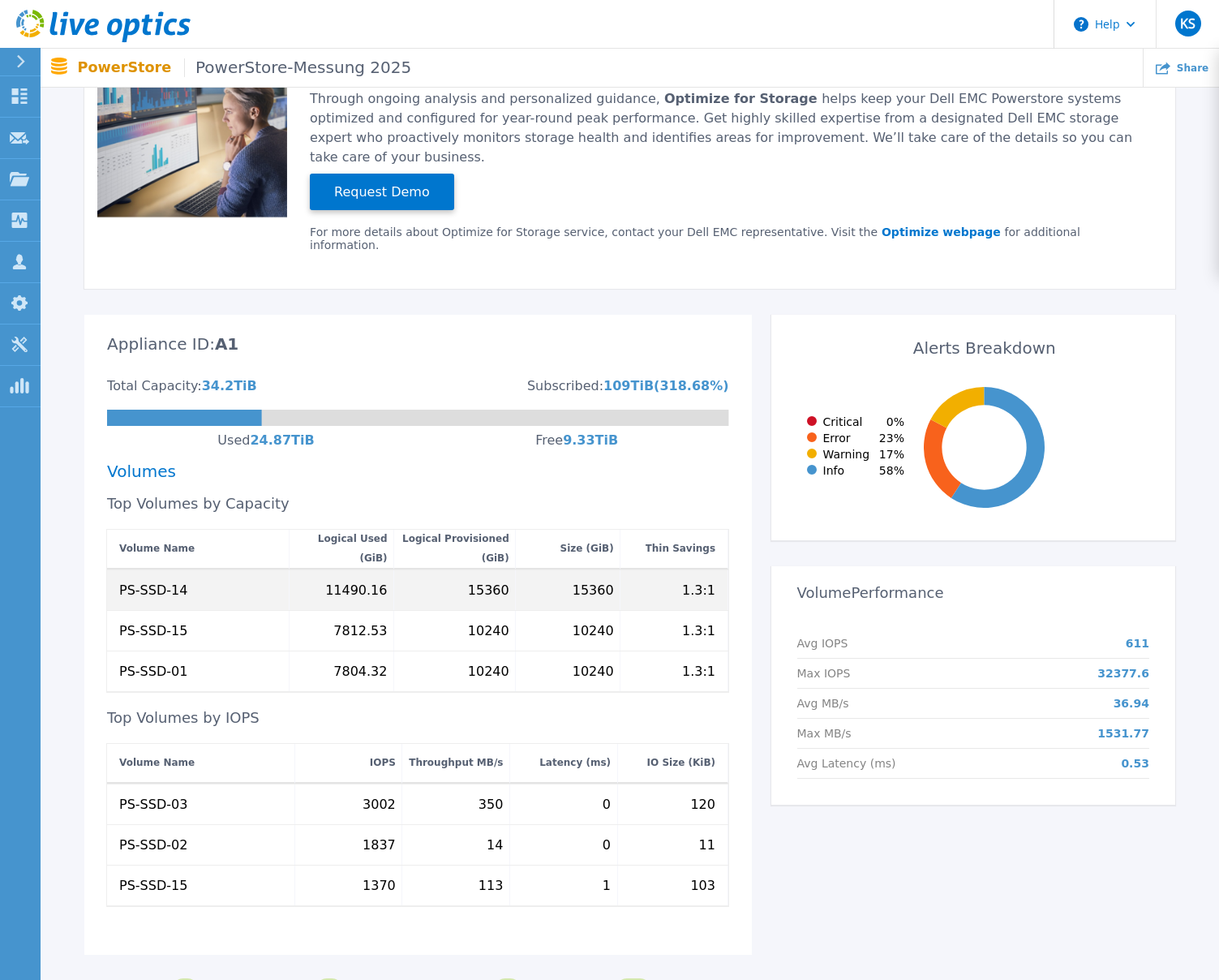
scroll to position [367, 0]
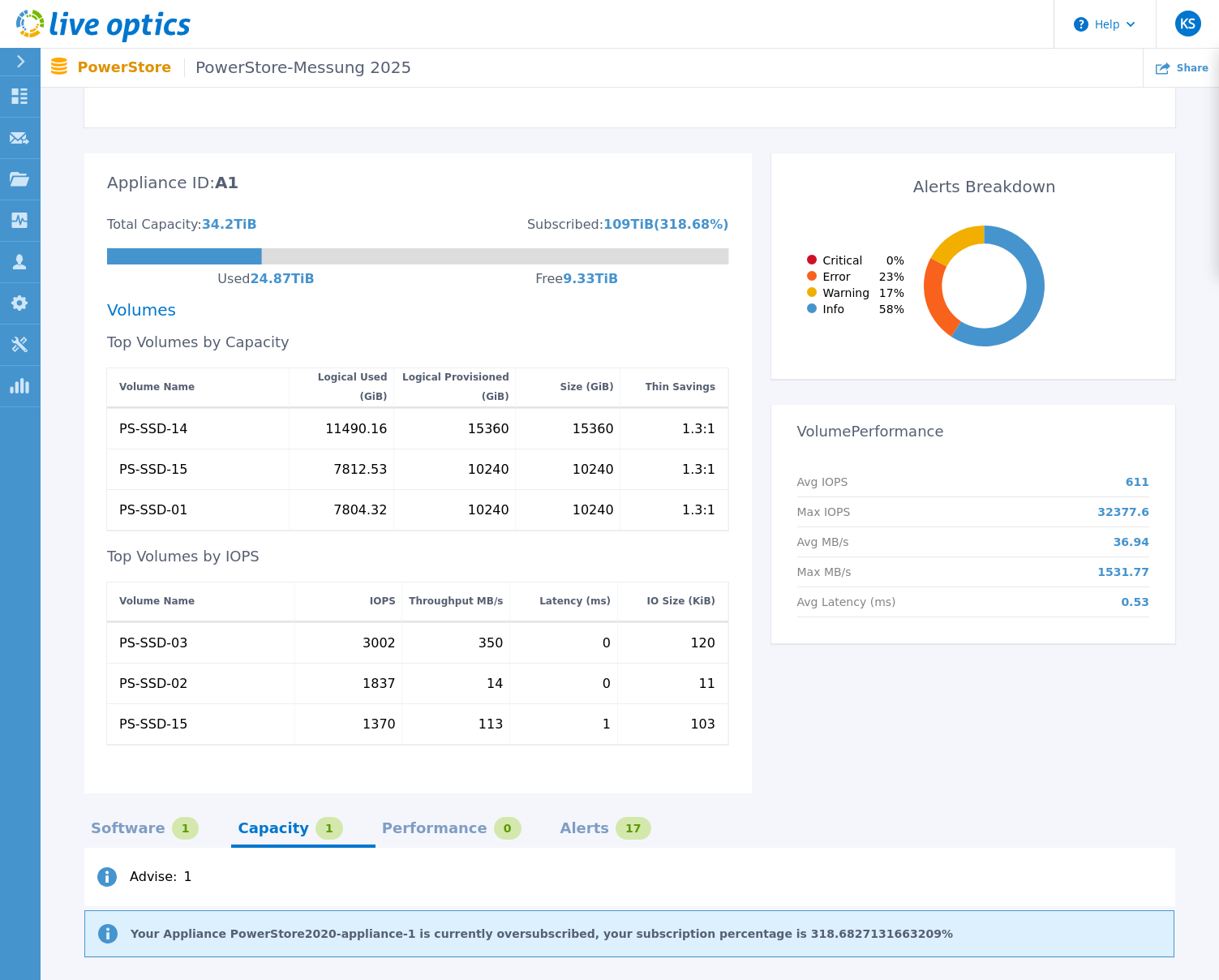
click at [122, 63] on p "PowerStore PowerStore-Messung 2025" at bounding box center [244, 67] width 334 height 19
click at [239, 67] on span "PowerStore-Messung 2025" at bounding box center [298, 67] width 227 height 19
click at [86, 24] on icon at bounding box center [103, 27] width 175 height 34
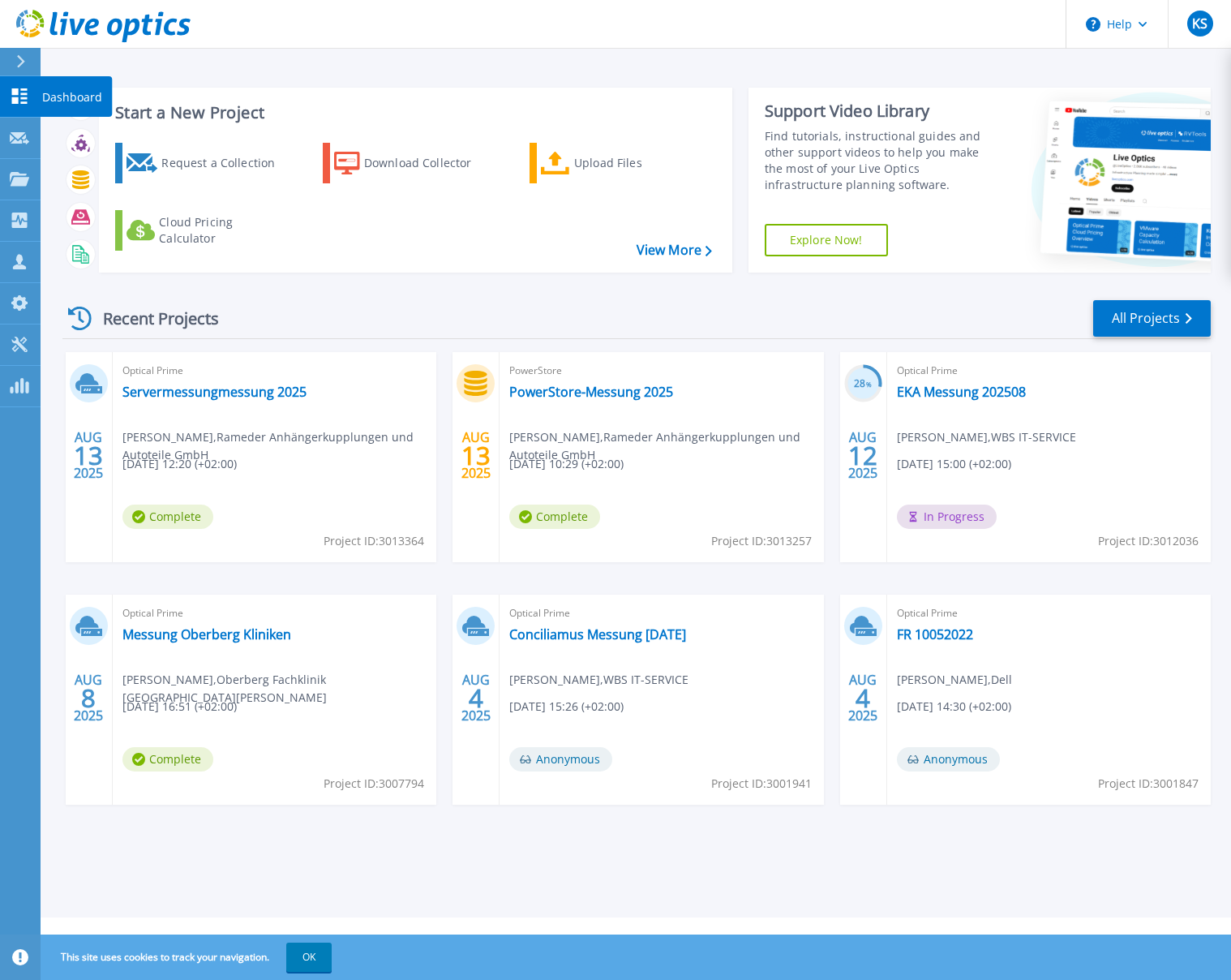
click at [28, 95] on icon at bounding box center [20, 96] width 20 height 16
click at [1137, 308] on link "All Projects" at bounding box center [1152, 318] width 118 height 37
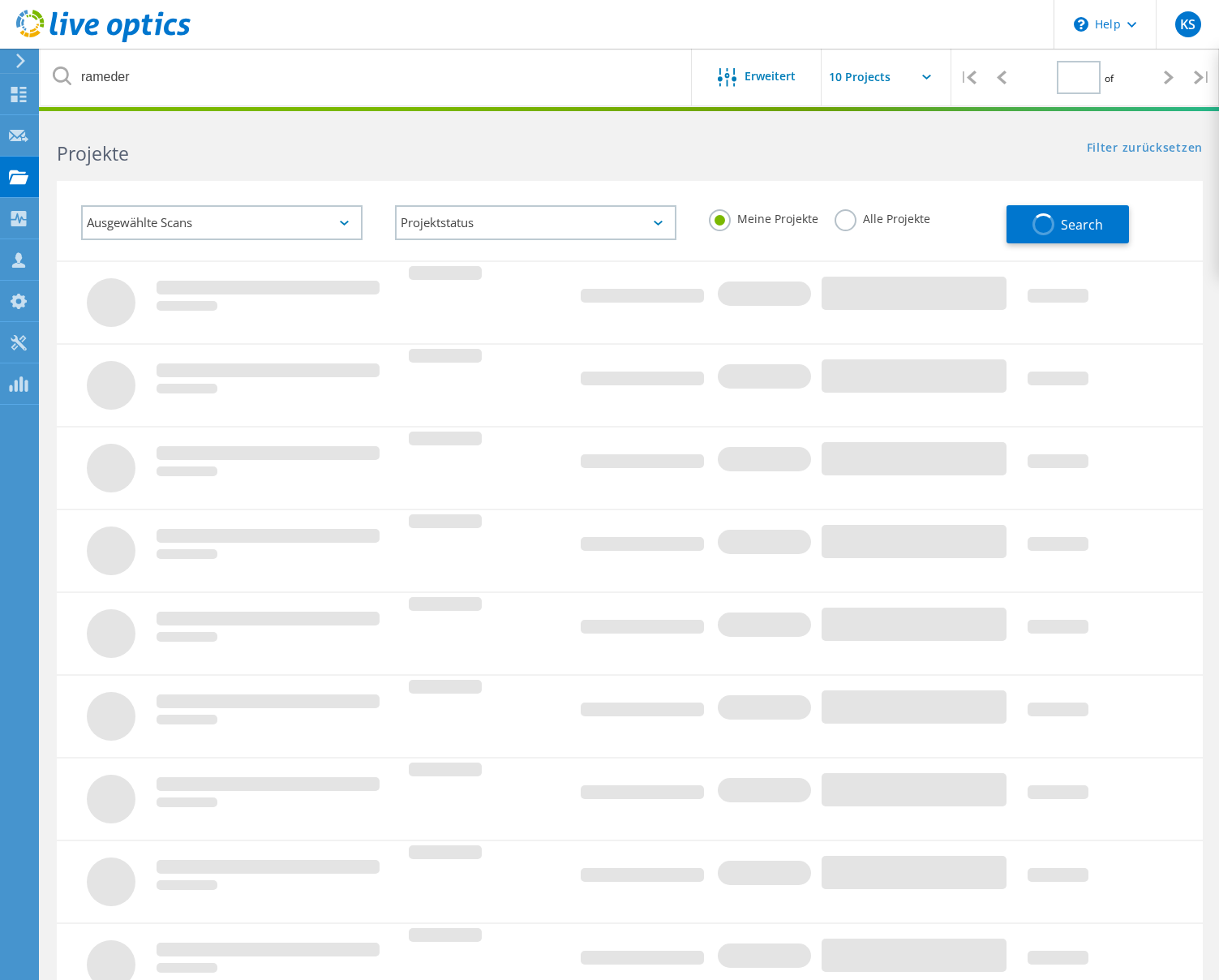
type input "1"
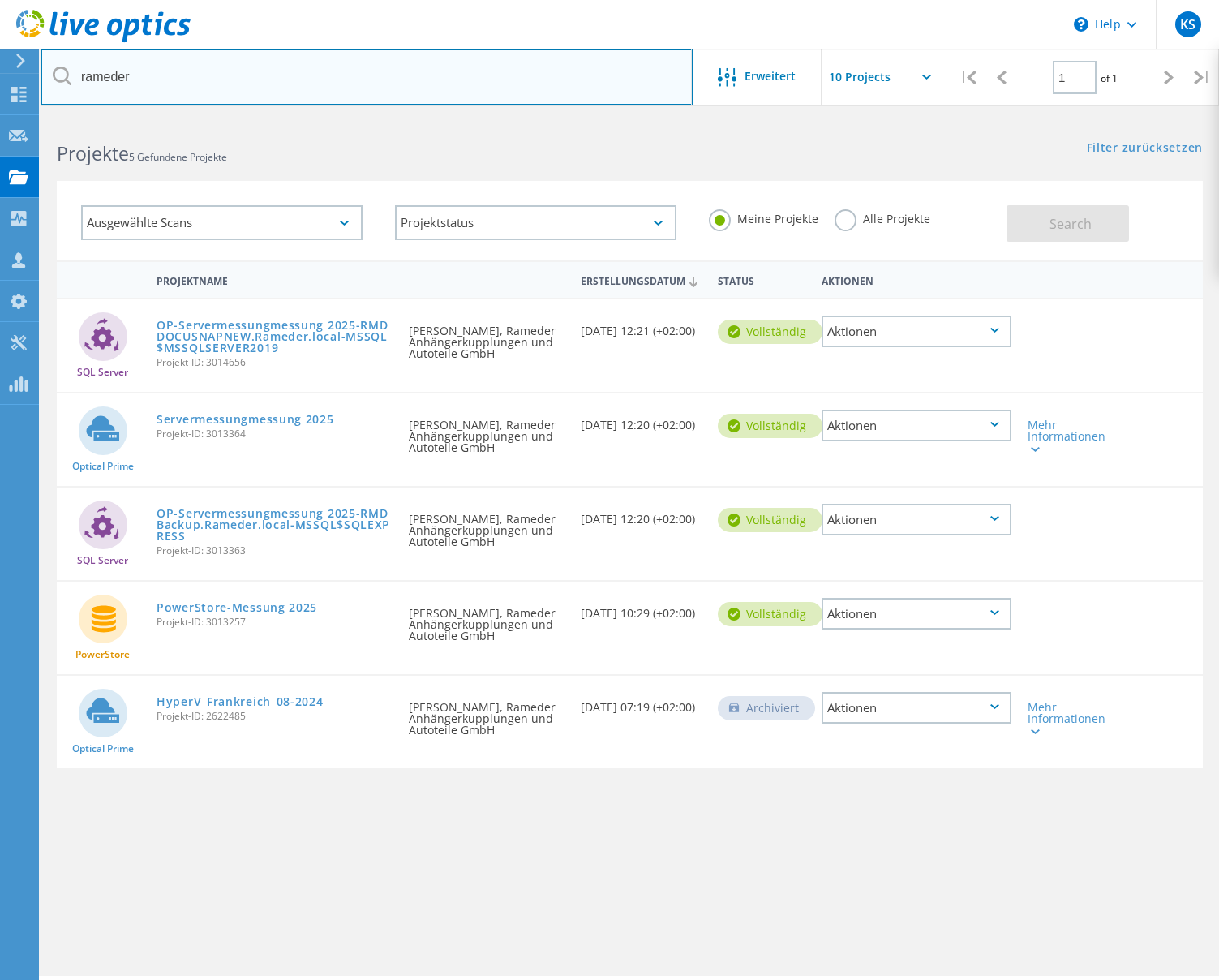
click at [134, 77] on input "rameder" at bounding box center [366, 76] width 652 height 57
drag, startPoint x: 167, startPoint y: 78, endPoint x: 45, endPoint y: 74, distance: 122.1
click at [45, 74] on input "rameder" at bounding box center [366, 76] width 652 height 57
type input "hufeland"
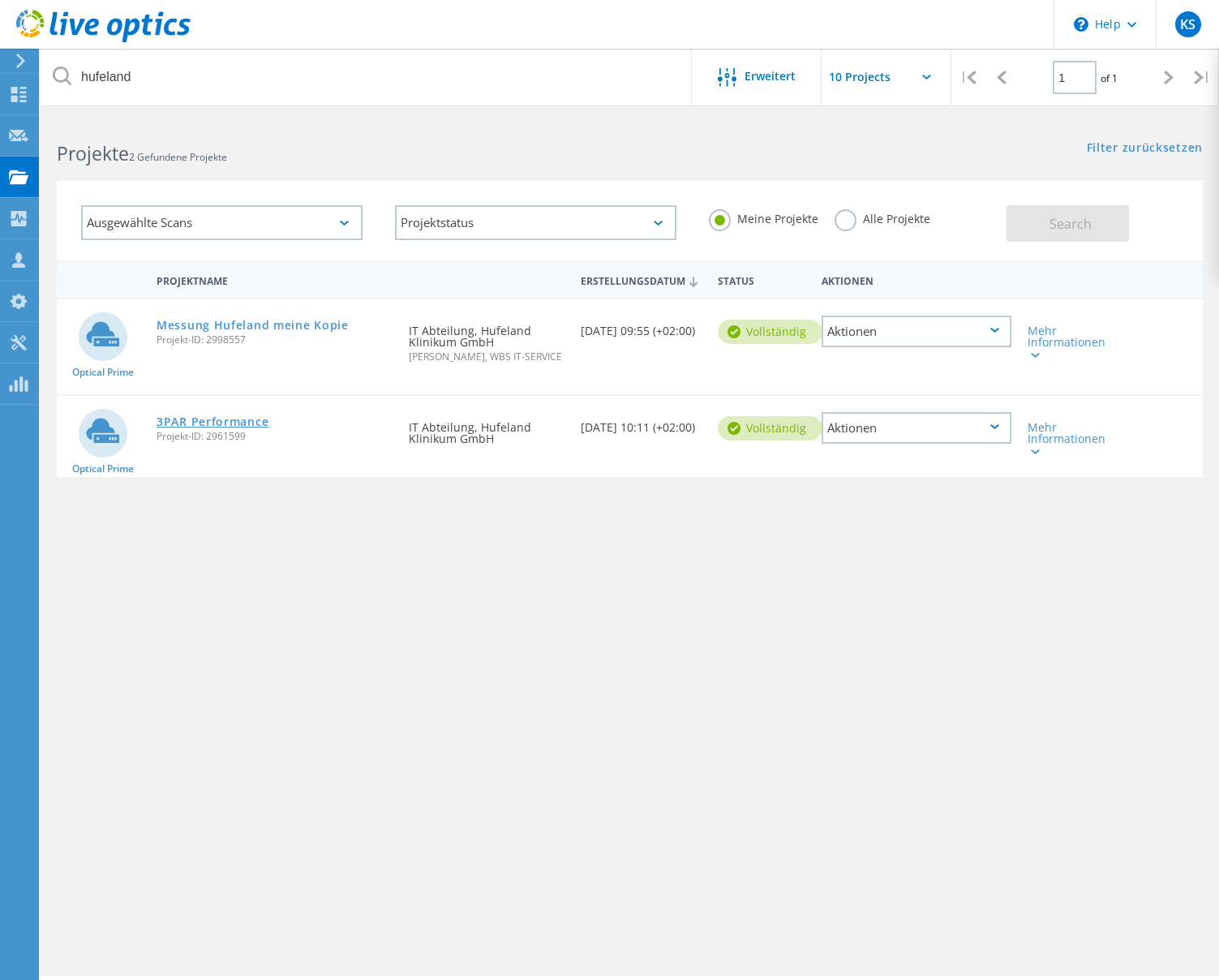
click at [243, 428] on link "3PAR Performance" at bounding box center [212, 421] width 112 height 11
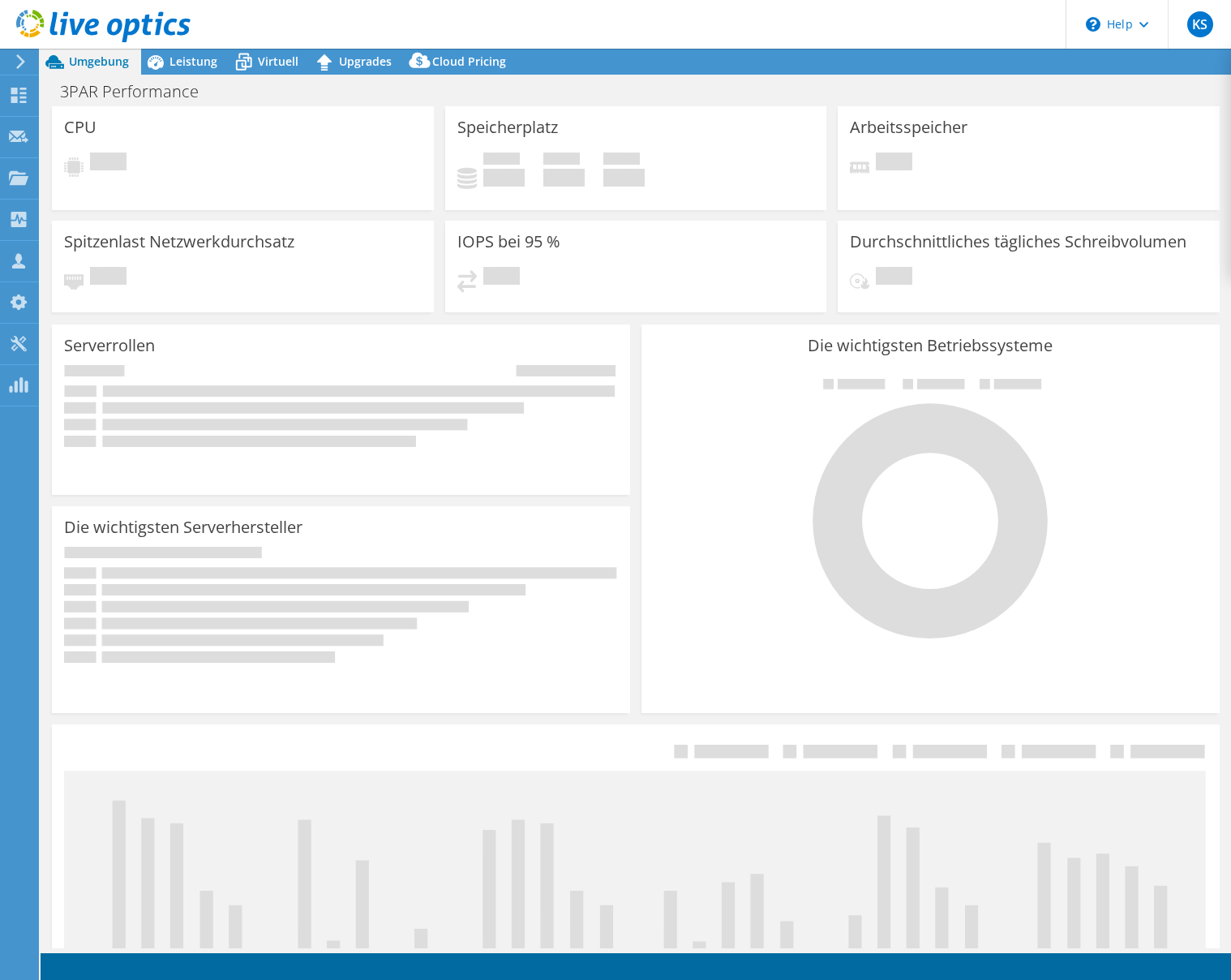
select select "USD"
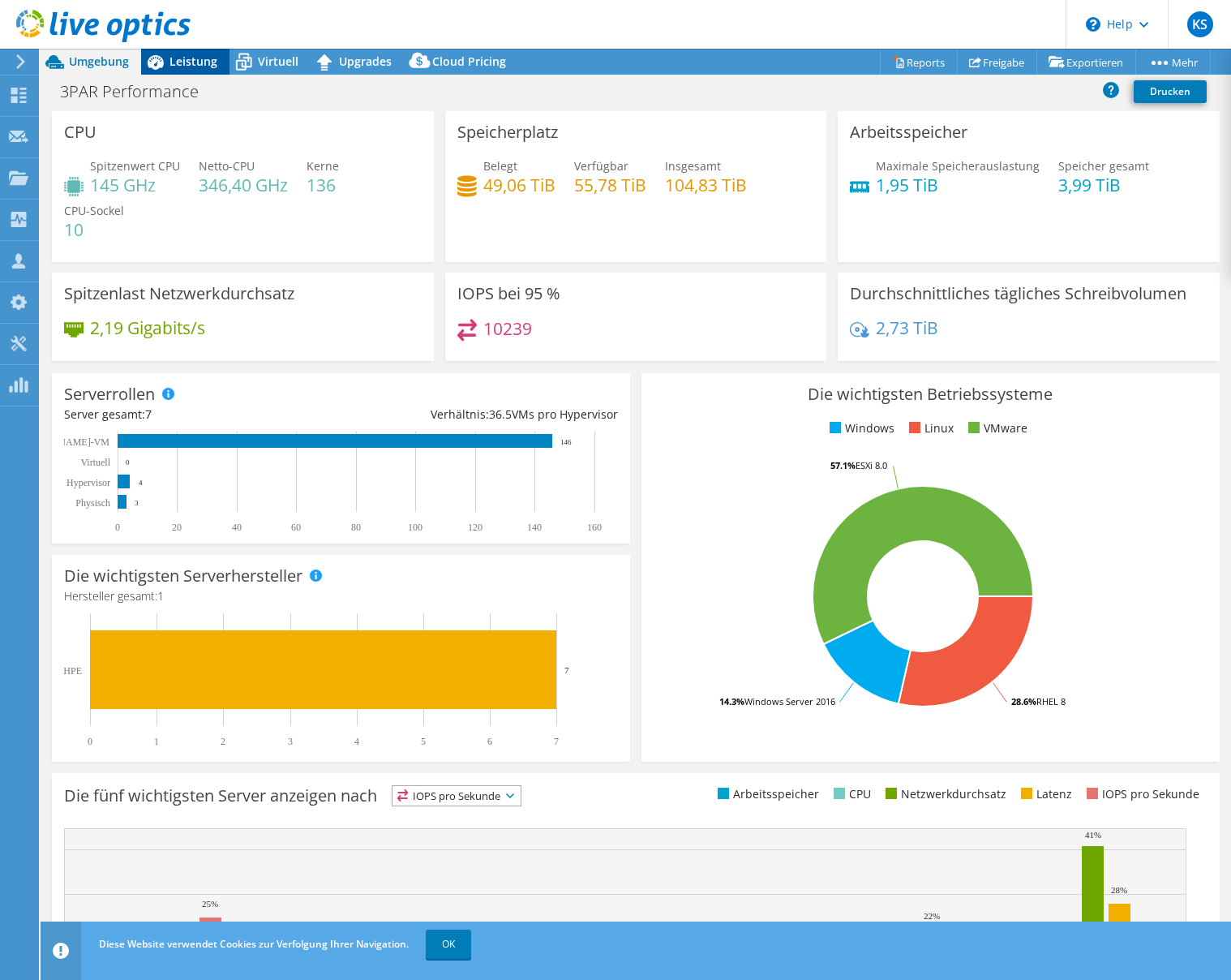
click at [199, 63] on span "Leistung" at bounding box center [193, 61] width 48 height 16
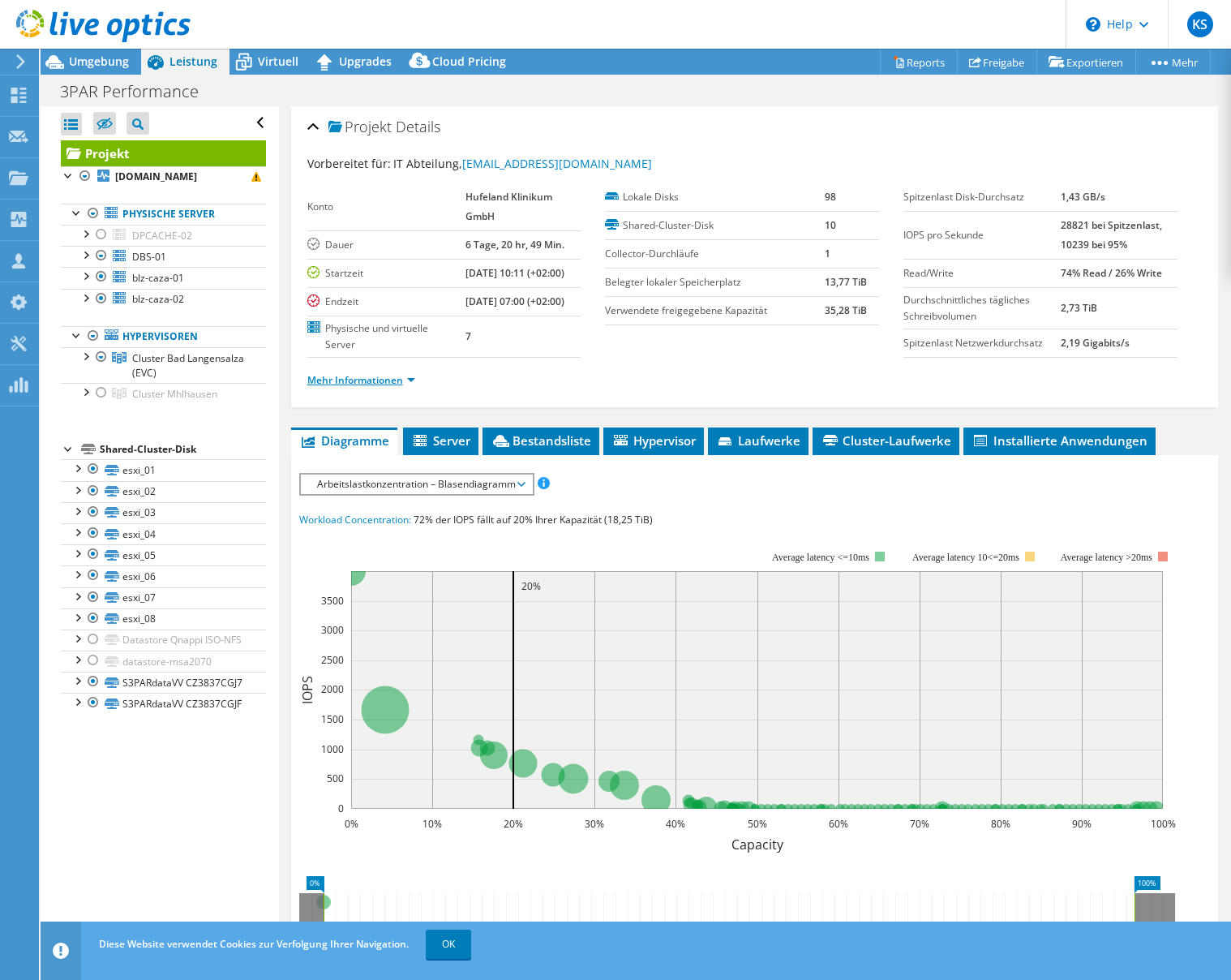
click at [400, 387] on link "Mehr Informationen" at bounding box center [361, 380] width 108 height 14
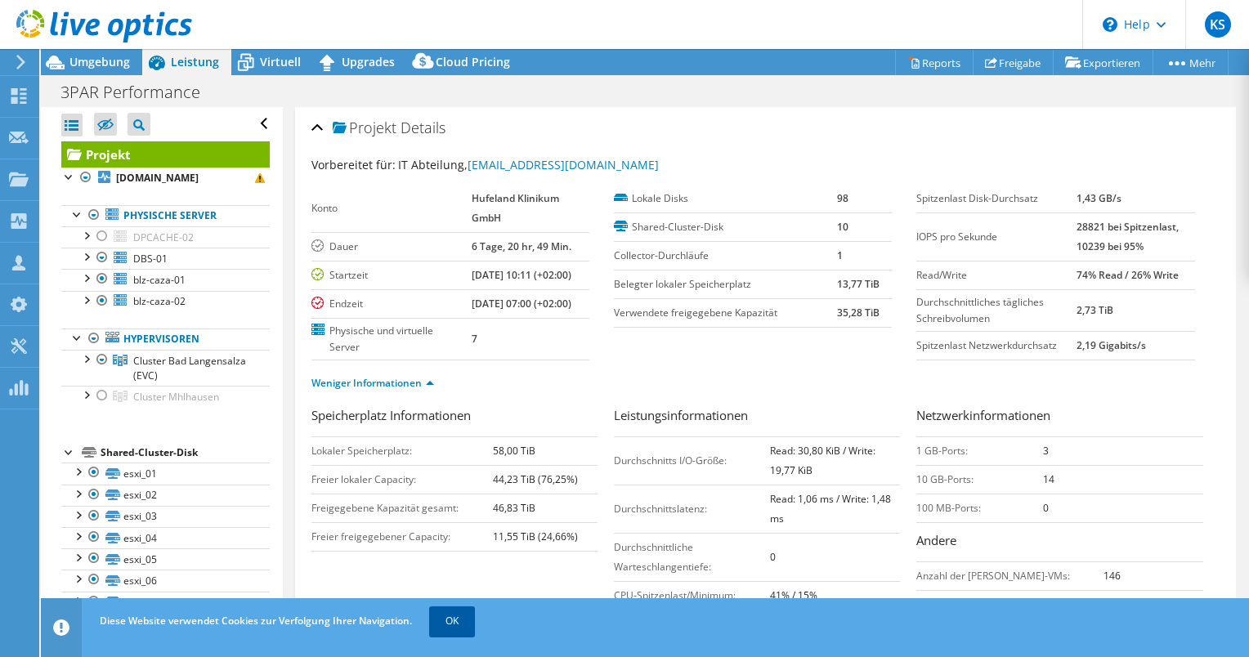
click at [456, 625] on link "OK" at bounding box center [452, 621] width 46 height 29
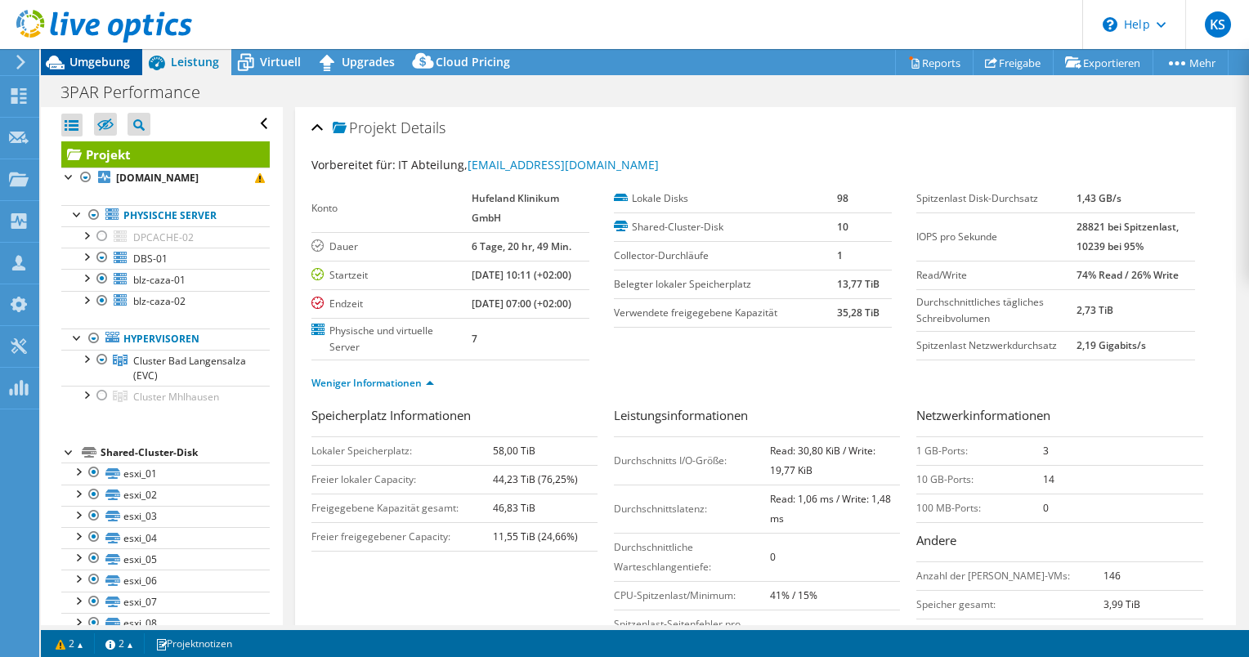
click at [101, 62] on span "Umgebung" at bounding box center [99, 62] width 61 height 16
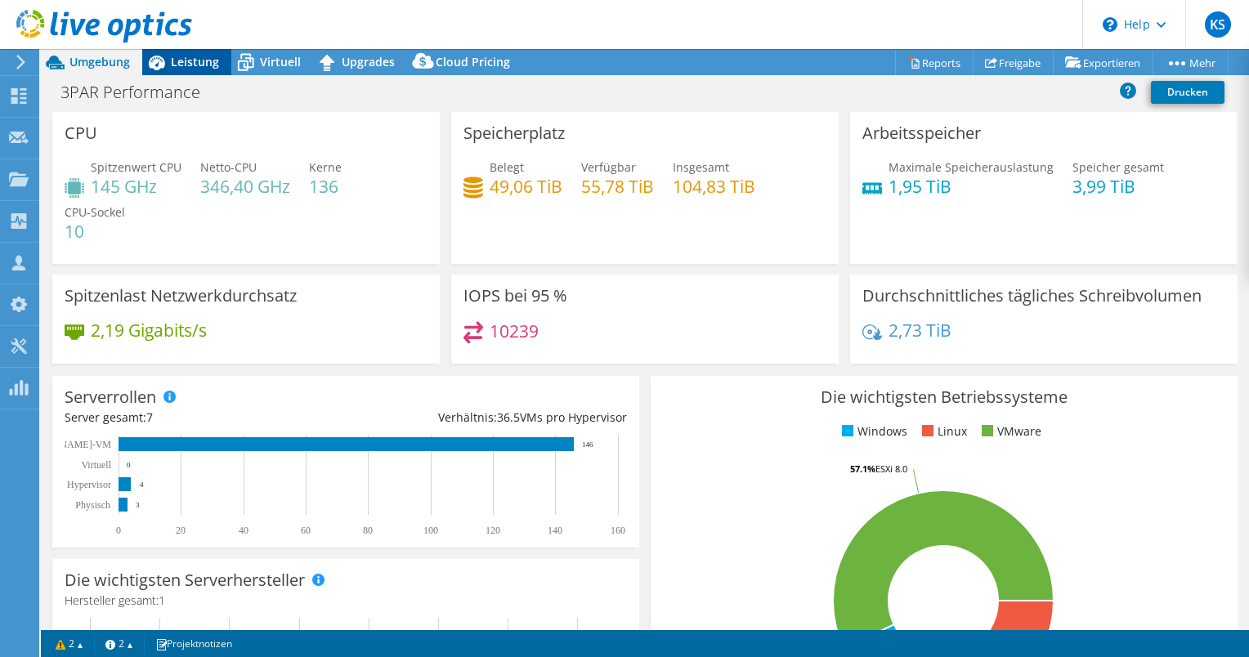
click at [196, 56] on span "Leistung" at bounding box center [195, 62] width 48 height 16
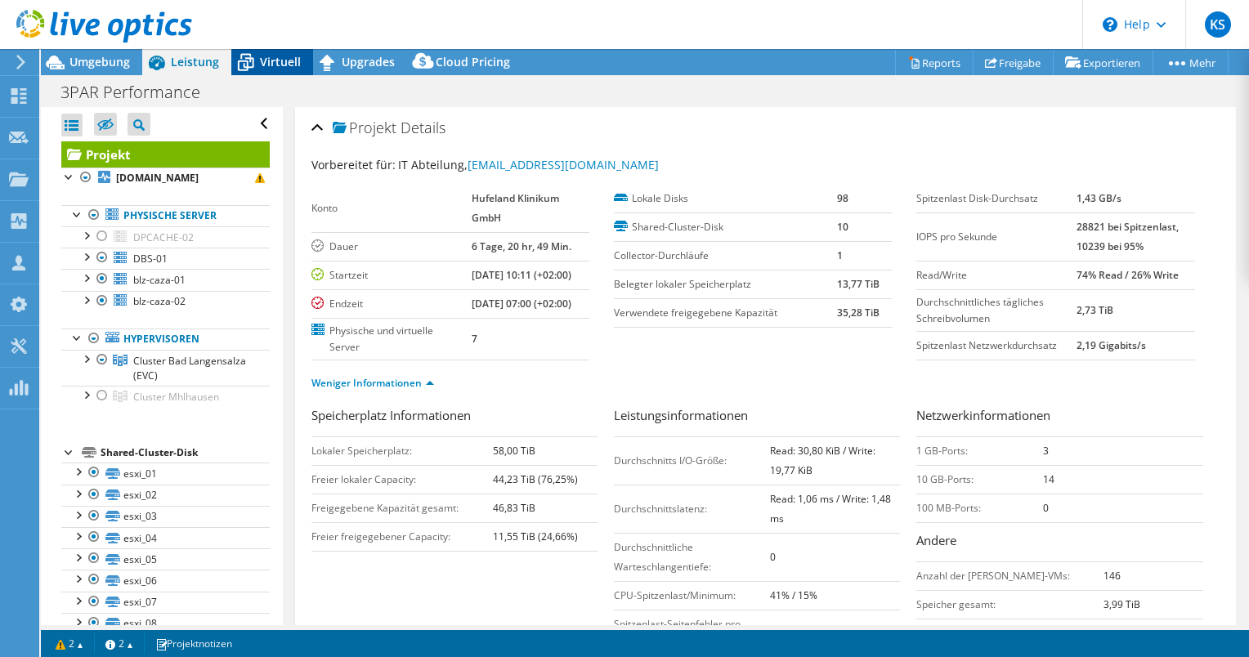
click at [283, 64] on span "Virtuell" at bounding box center [280, 62] width 41 height 16
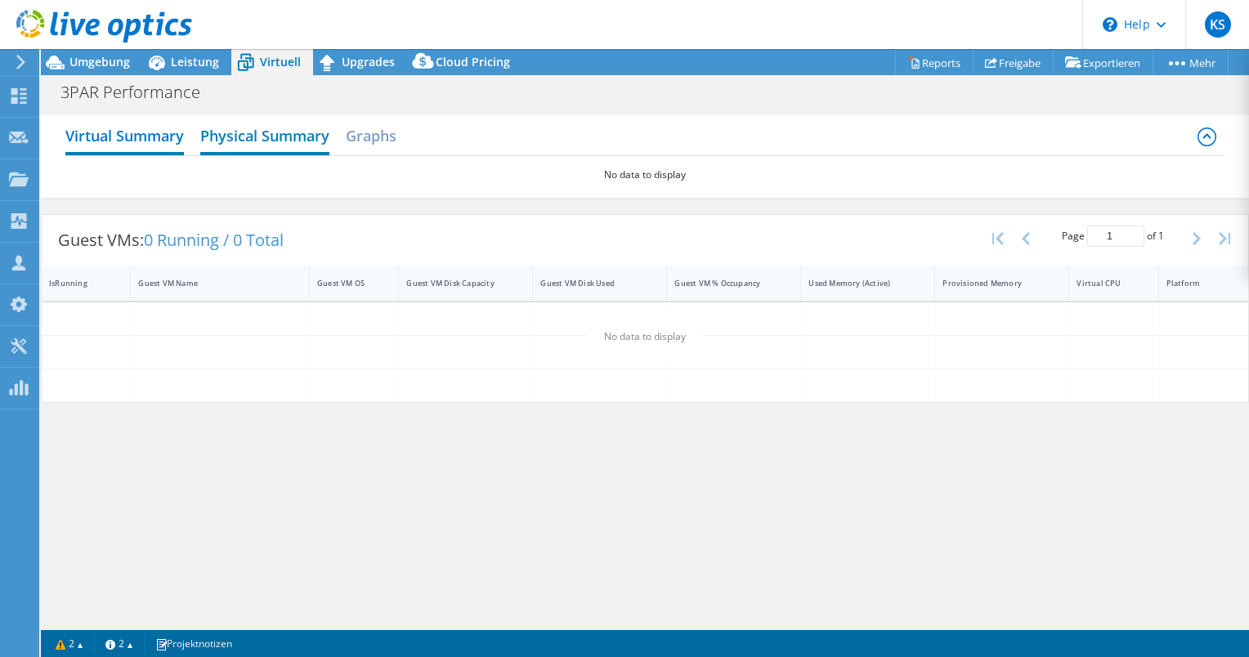
click at [278, 131] on h2 "Physical Summary" at bounding box center [264, 137] width 129 height 36
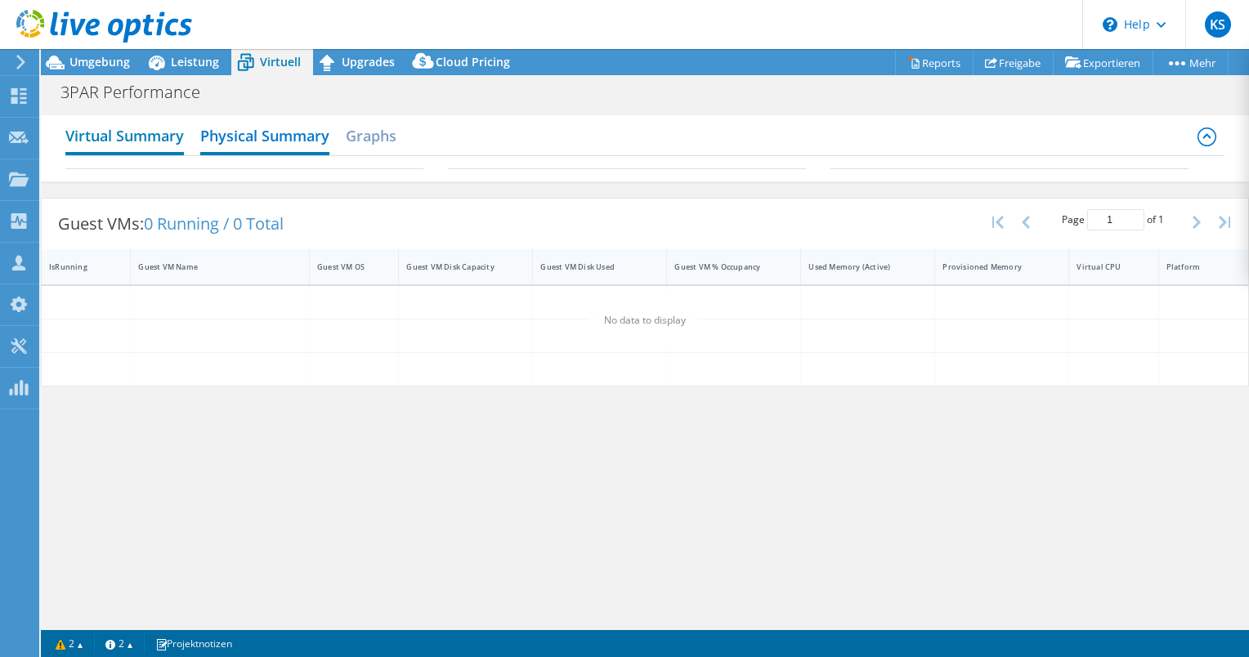
click at [171, 127] on h2 "Virtual Summary" at bounding box center [124, 137] width 119 height 36
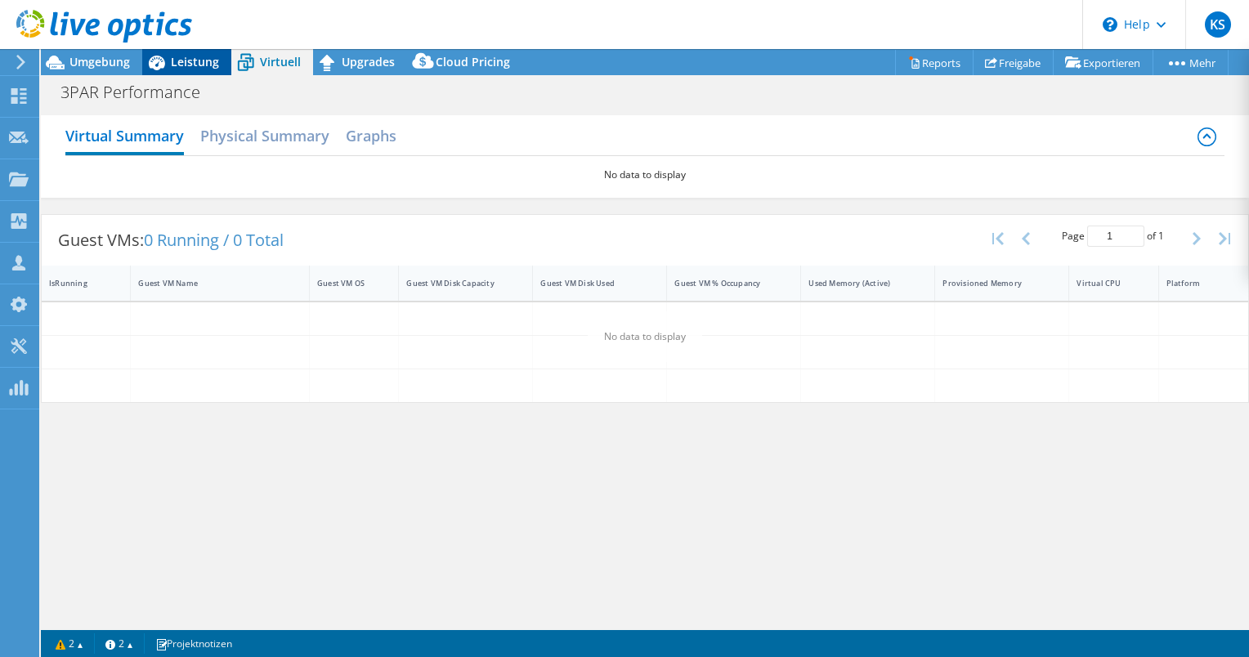
click at [165, 73] on icon at bounding box center [156, 62] width 29 height 29
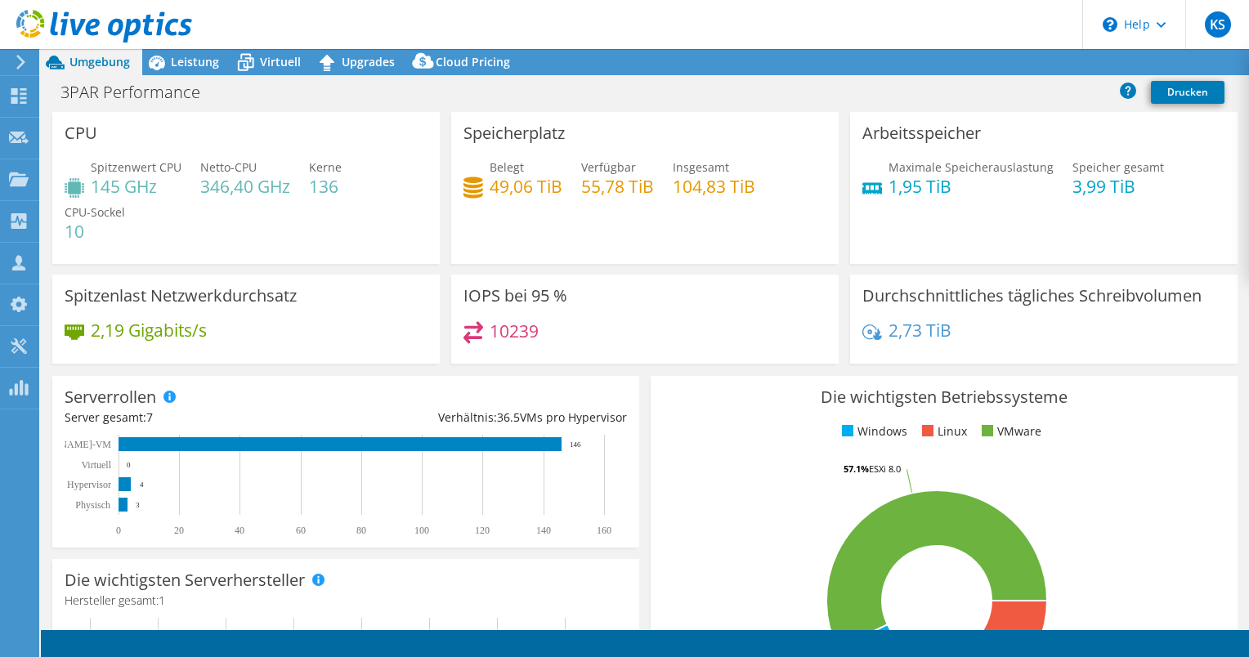
select select "USD"
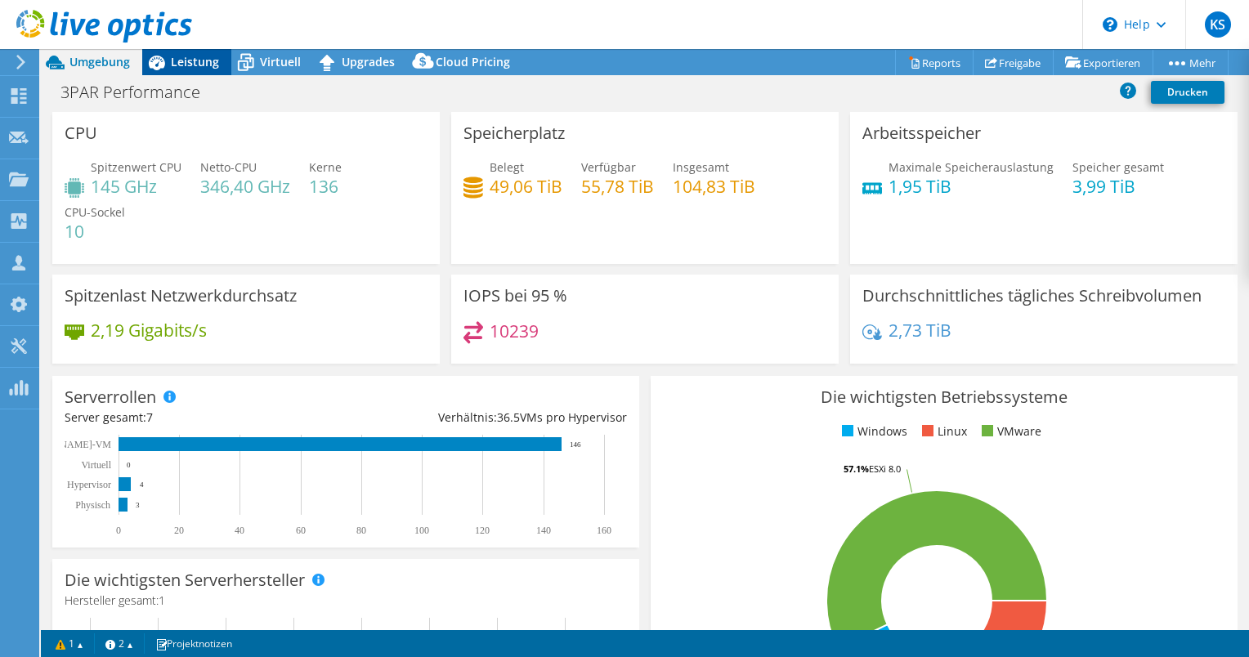
click at [185, 66] on span "Leistung" at bounding box center [195, 62] width 48 height 16
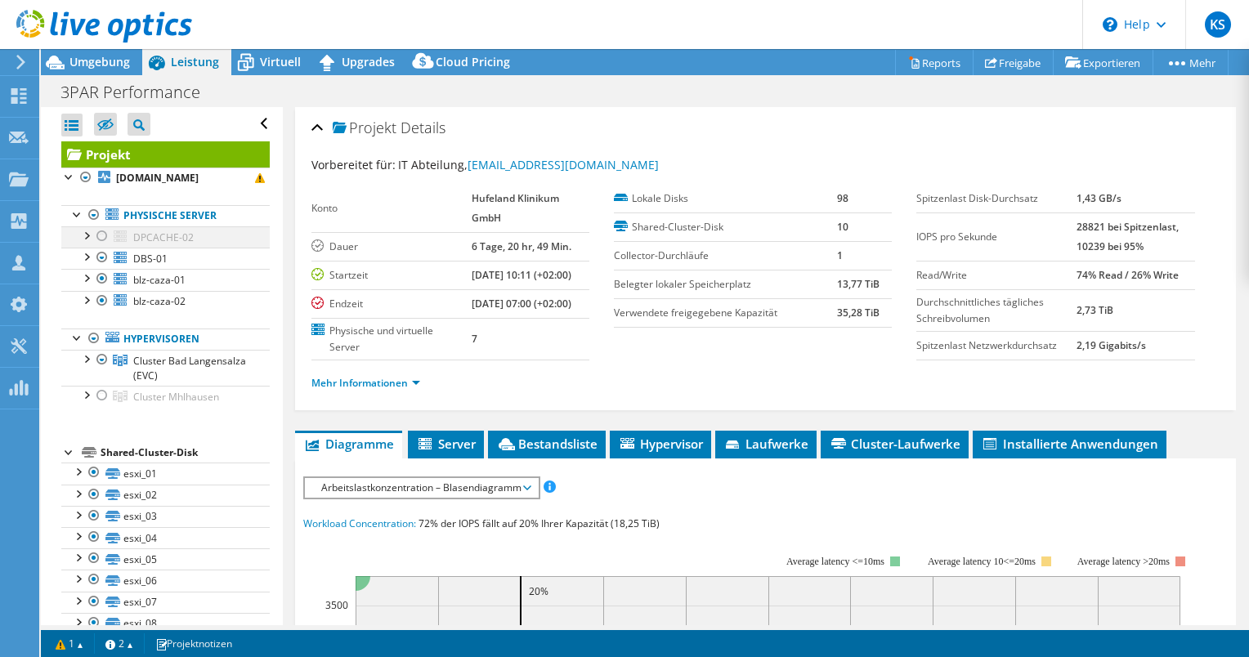
click at [101, 231] on div at bounding box center [102, 236] width 16 height 20
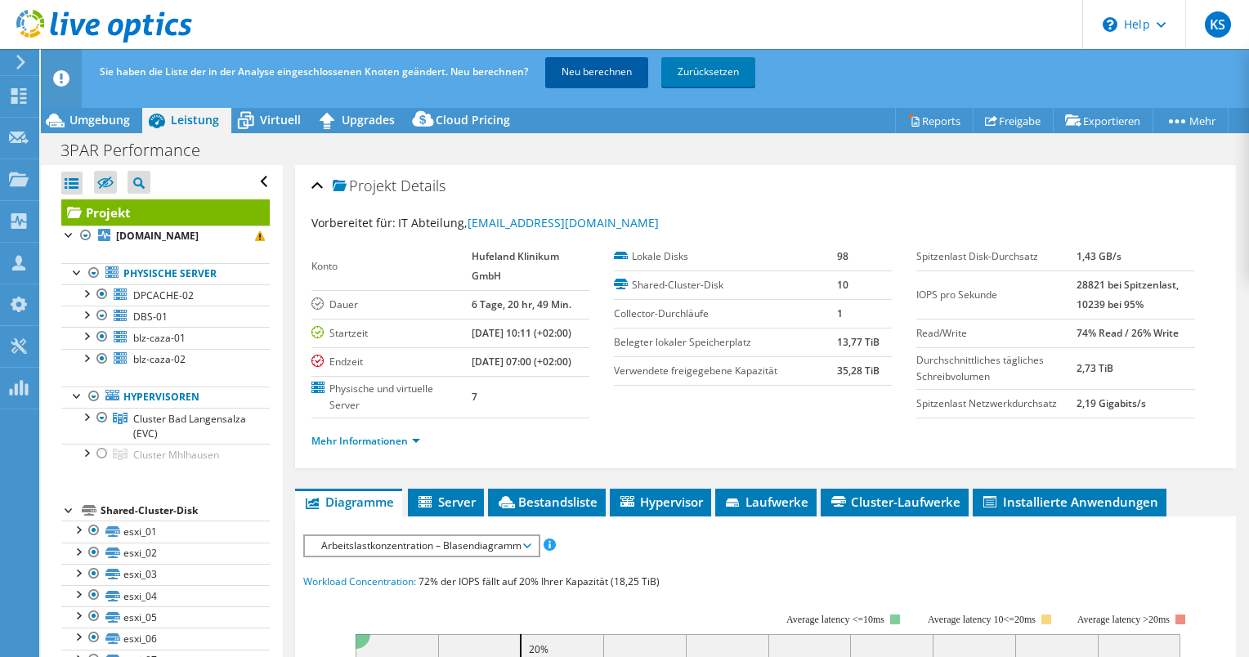
click at [583, 77] on link "Neu berechnen" at bounding box center [596, 71] width 103 height 29
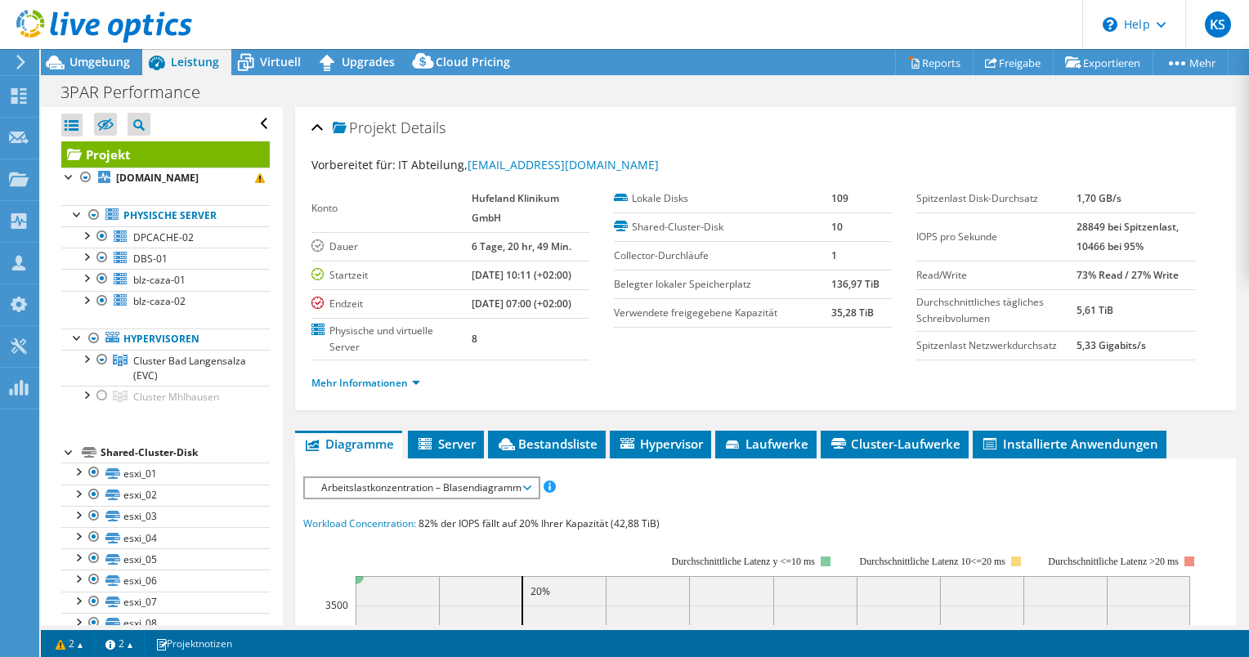
drag, startPoint x: 813, startPoint y: 283, endPoint x: 874, endPoint y: 280, distance: 61.4
click at [874, 280] on tr "Belegter lokaler [STREET_ADDRESS]" at bounding box center [753, 284] width 278 height 29
click at [356, 390] on link "Mehr Informationen" at bounding box center [365, 383] width 109 height 14
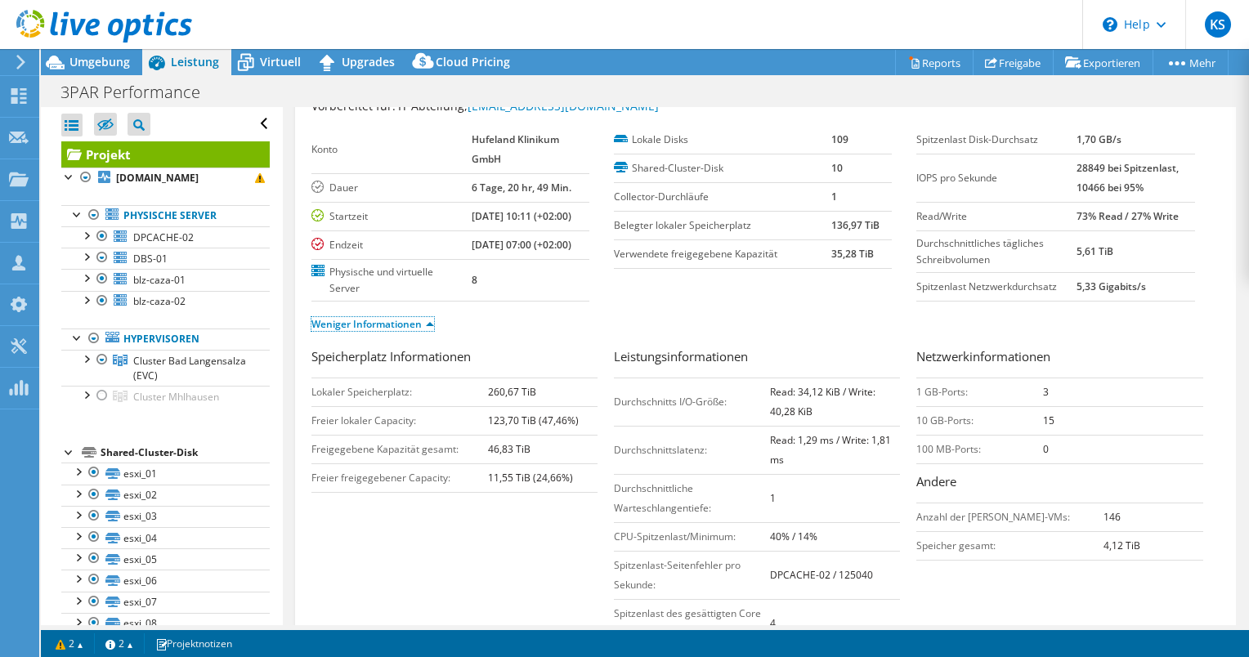
scroll to position [82, 0]
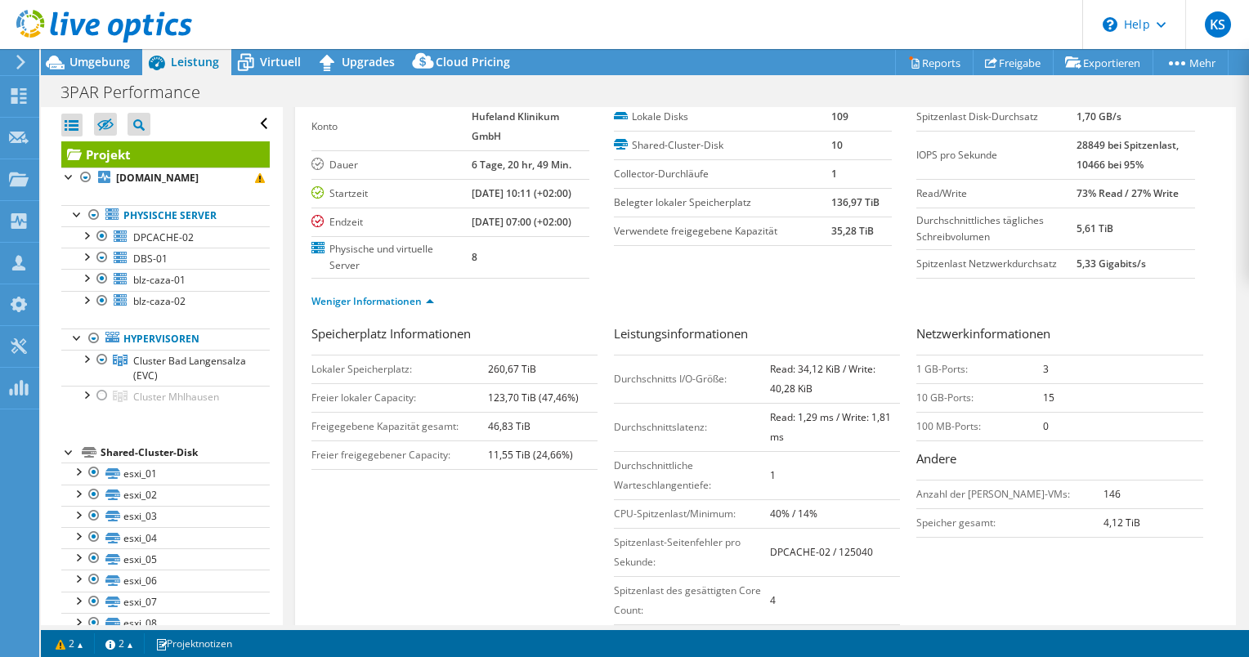
click at [790, 396] on b "Read: 34,12 KiB / Write: 40,28 KiB" at bounding box center [822, 379] width 105 height 34
click at [101, 233] on div at bounding box center [102, 236] width 16 height 20
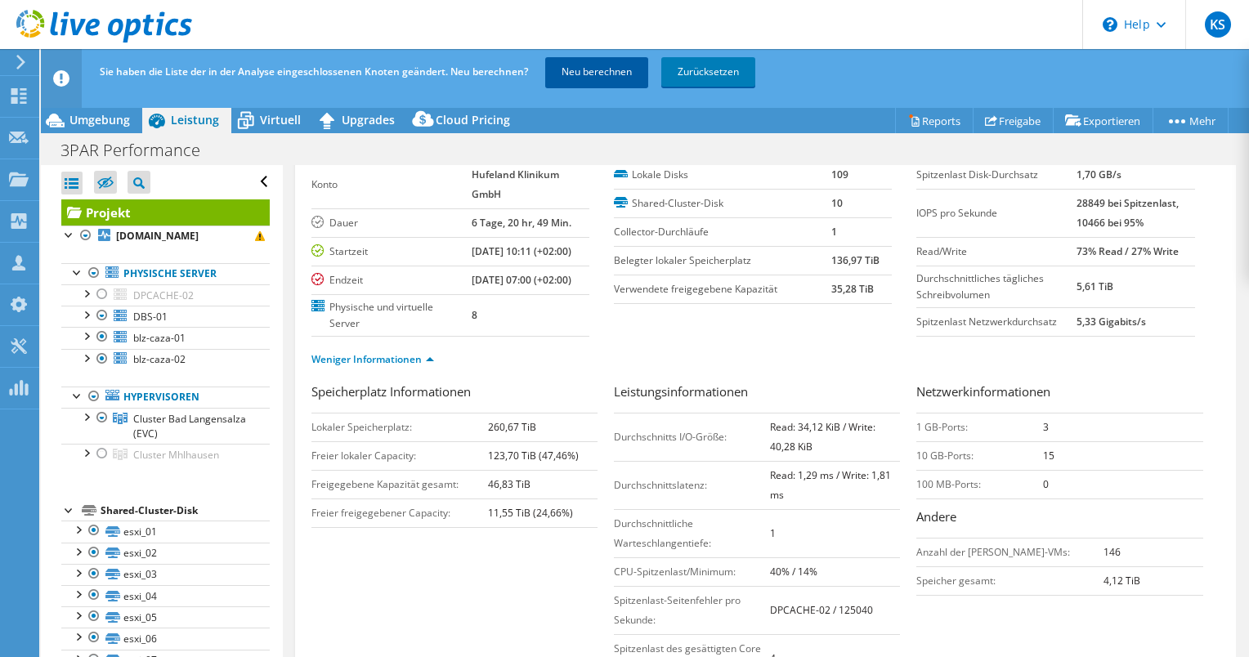
click at [599, 75] on link "Neu berechnen" at bounding box center [596, 71] width 103 height 29
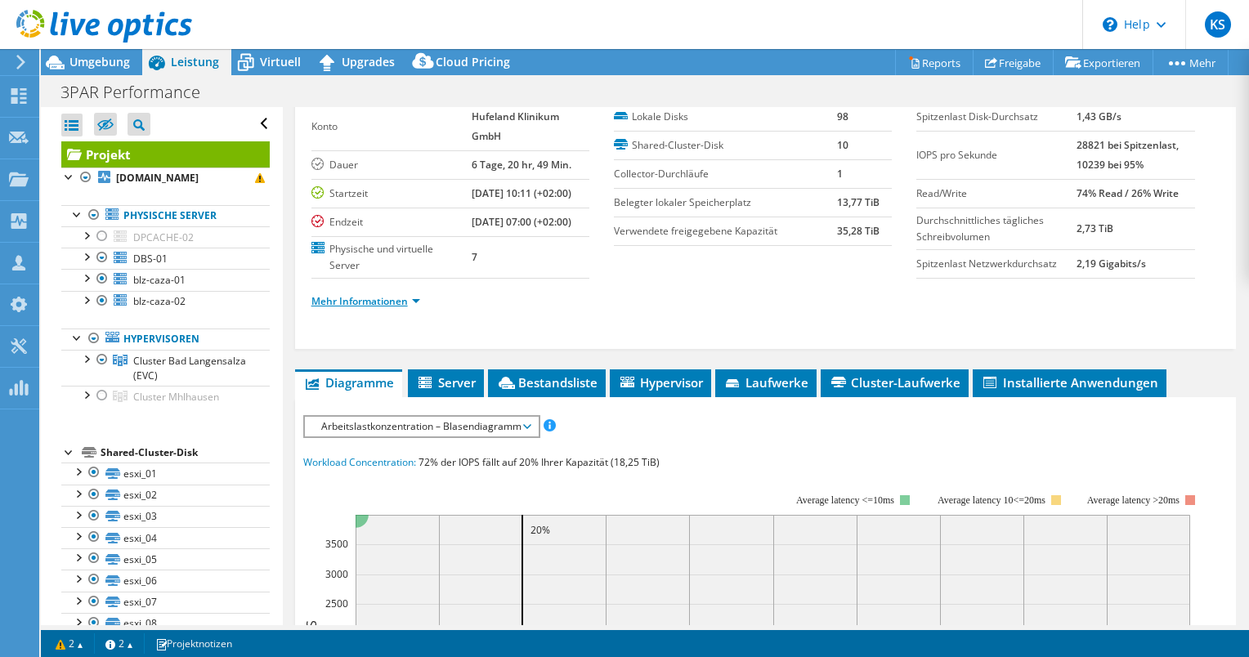
click at [411, 308] on link "Mehr Informationen" at bounding box center [365, 301] width 109 height 14
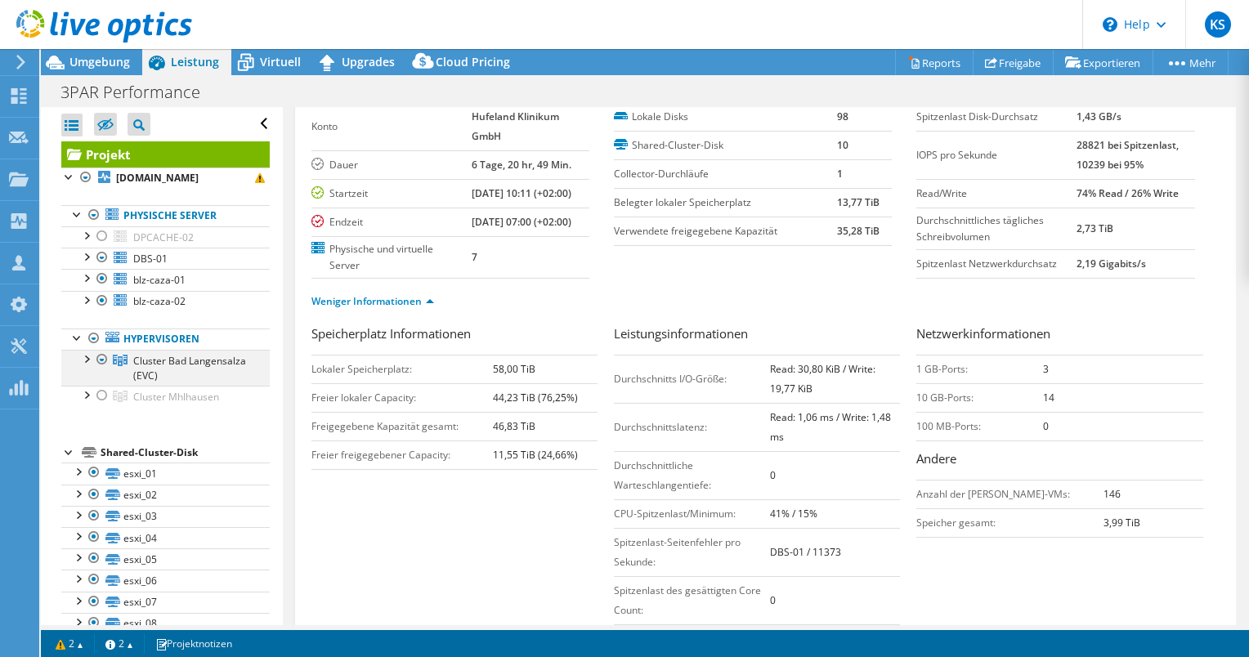
click at [85, 354] on div at bounding box center [86, 358] width 16 height 16
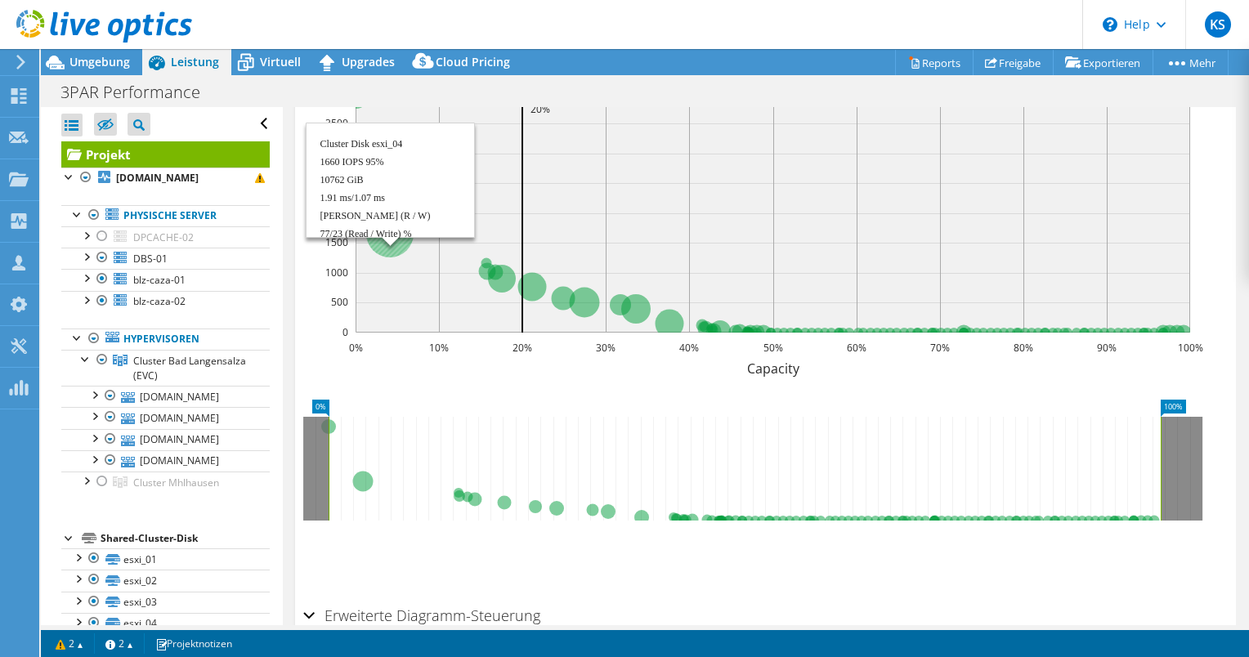
scroll to position [572, 0]
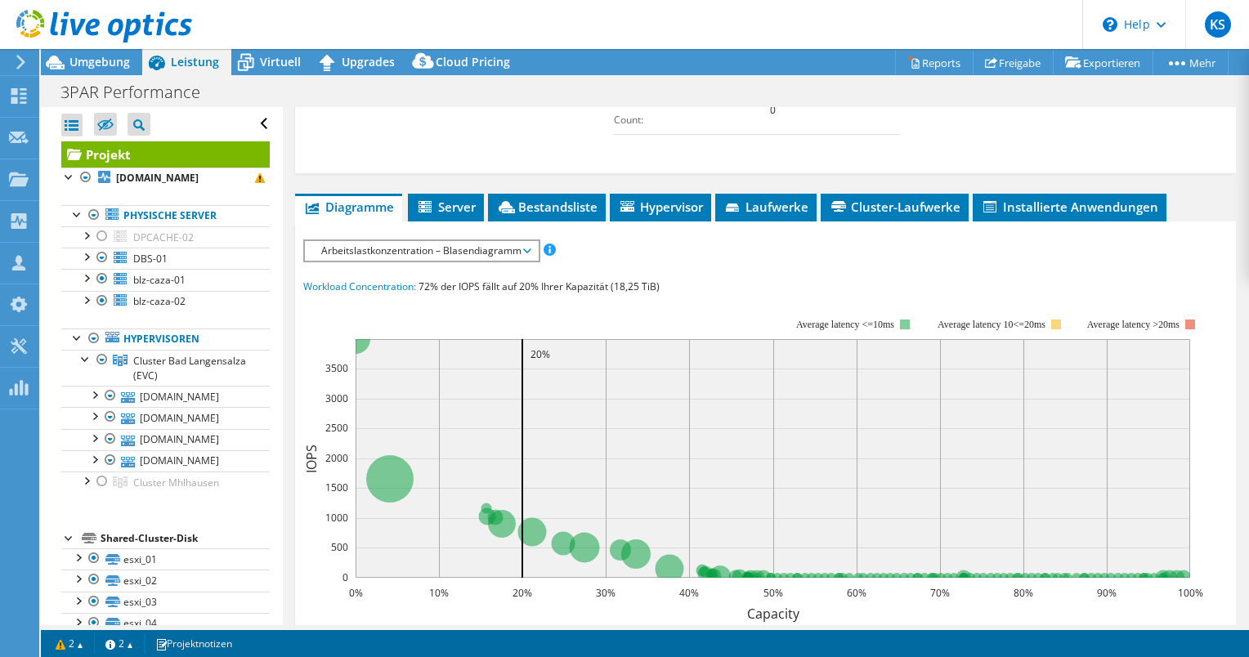
click at [347, 261] on span "Arbeitslastkonzentration – Blasendiagramm" at bounding box center [421, 251] width 217 height 20
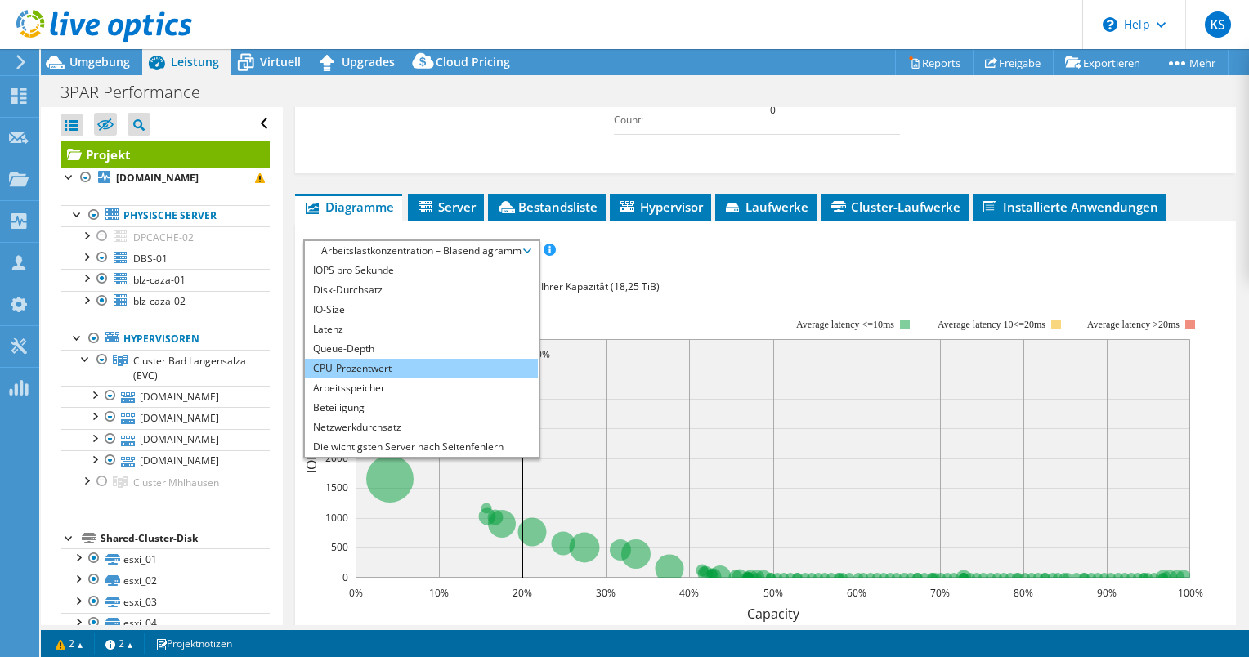
click at [379, 379] on li "CPU-Prozentwert" at bounding box center [421, 369] width 233 height 20
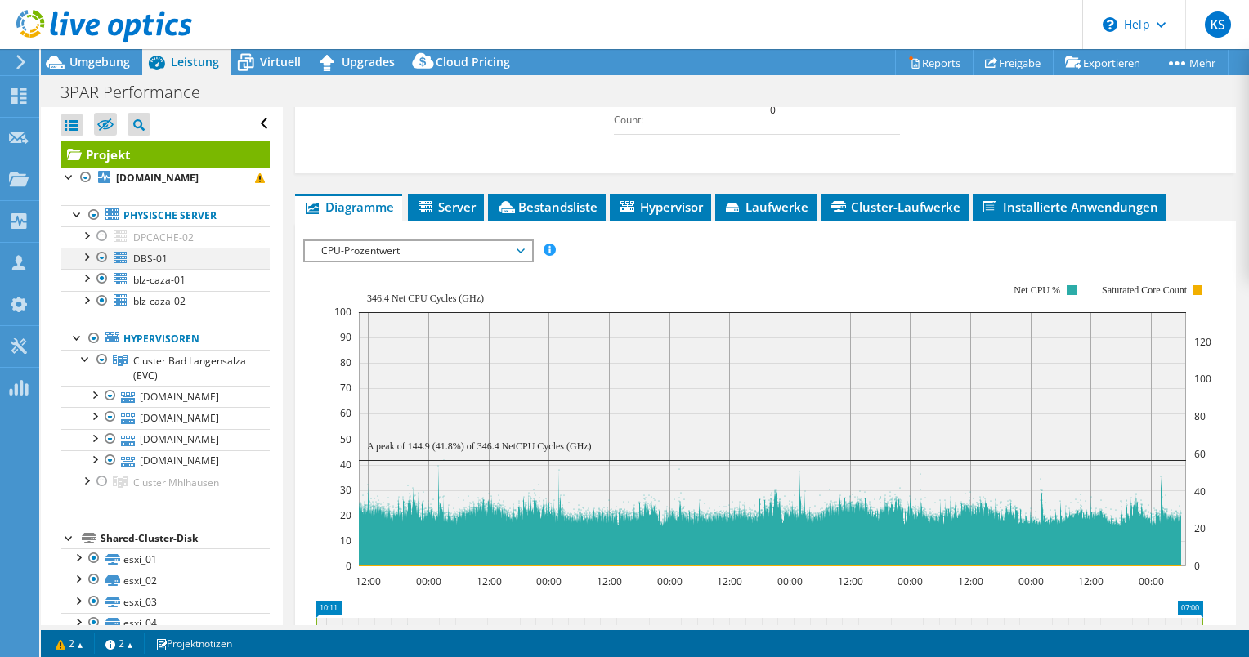
click at [100, 258] on div at bounding box center [102, 258] width 16 height 20
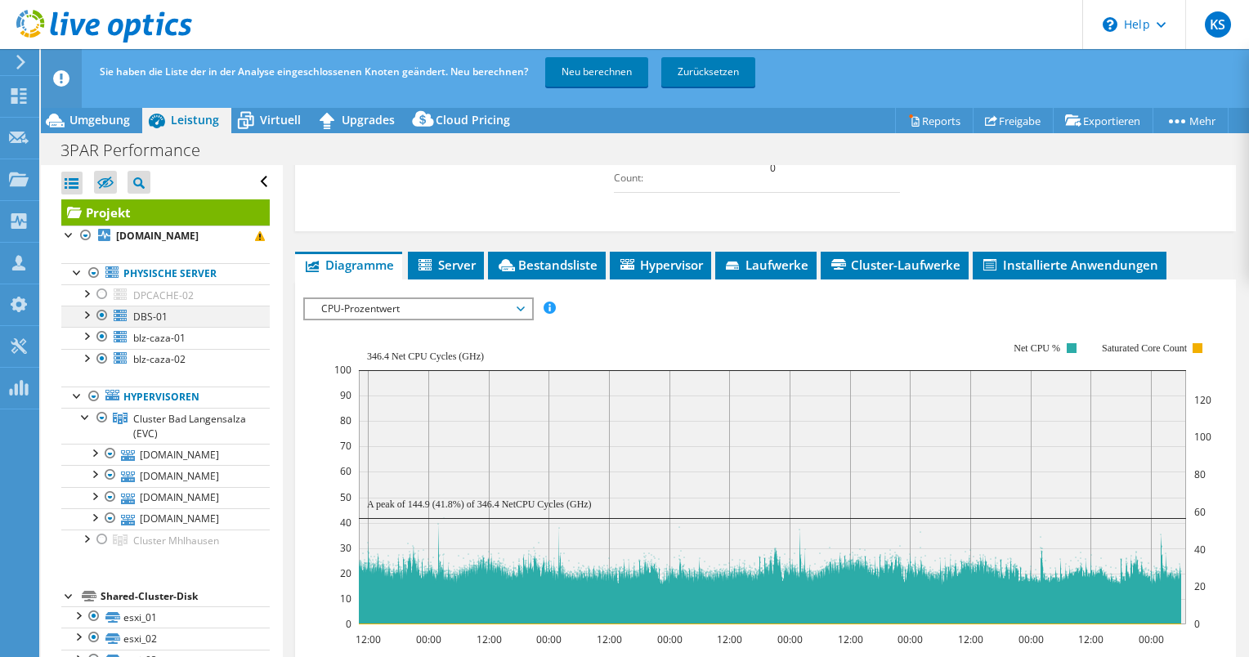
click at [101, 309] on div at bounding box center [102, 316] width 16 height 20
click at [105, 333] on div at bounding box center [102, 337] width 16 height 20
click at [101, 357] on div at bounding box center [102, 359] width 16 height 20
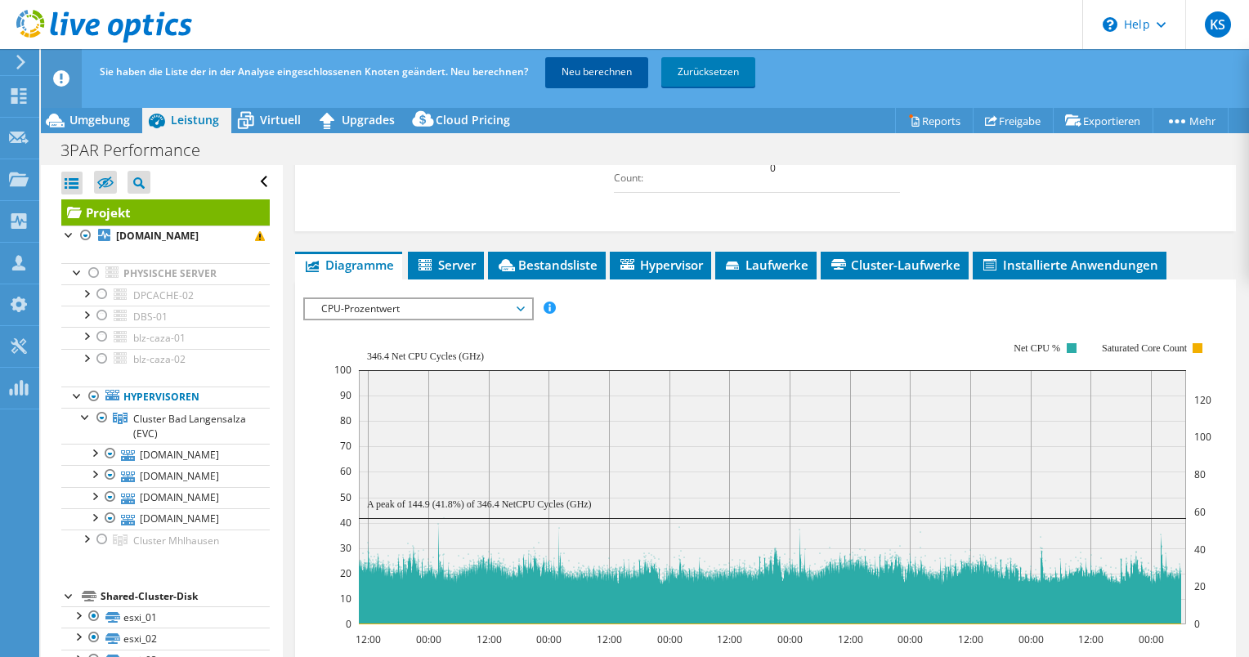
click at [581, 67] on link "Neu berechnen" at bounding box center [596, 71] width 103 height 29
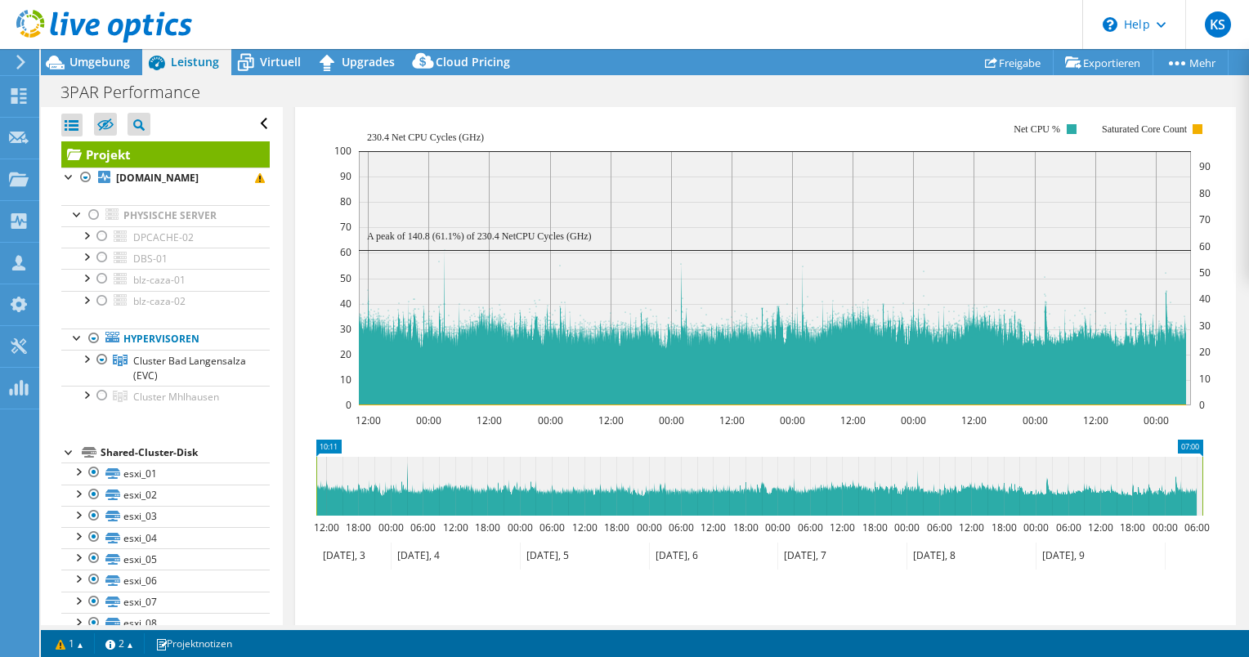
scroll to position [337, 0]
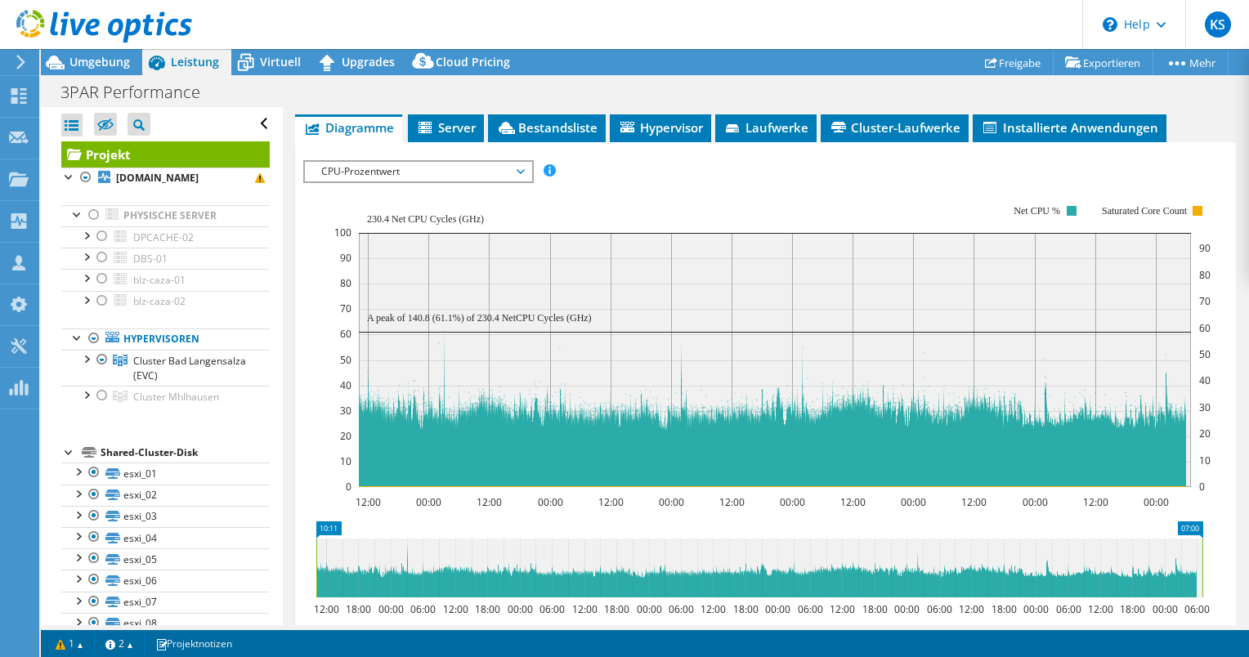
click at [371, 182] on span "CPU-Prozentwert" at bounding box center [418, 172] width 210 height 20
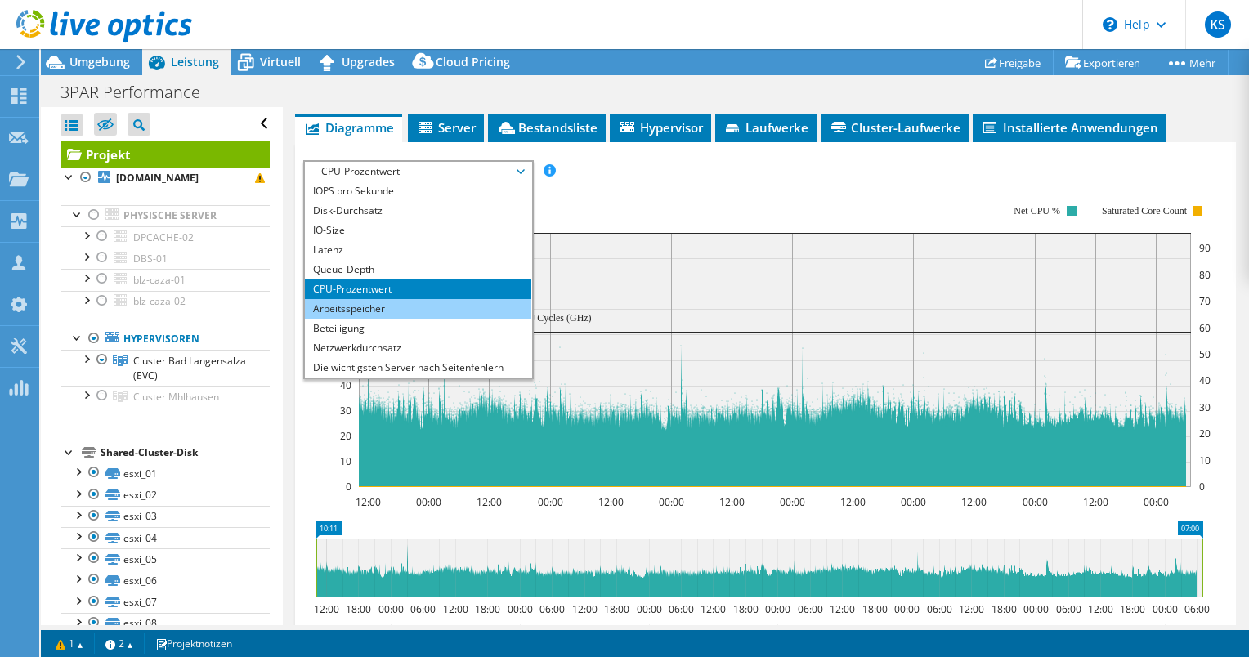
click at [358, 319] on li "Arbeitsspeicher" at bounding box center [418, 309] width 226 height 20
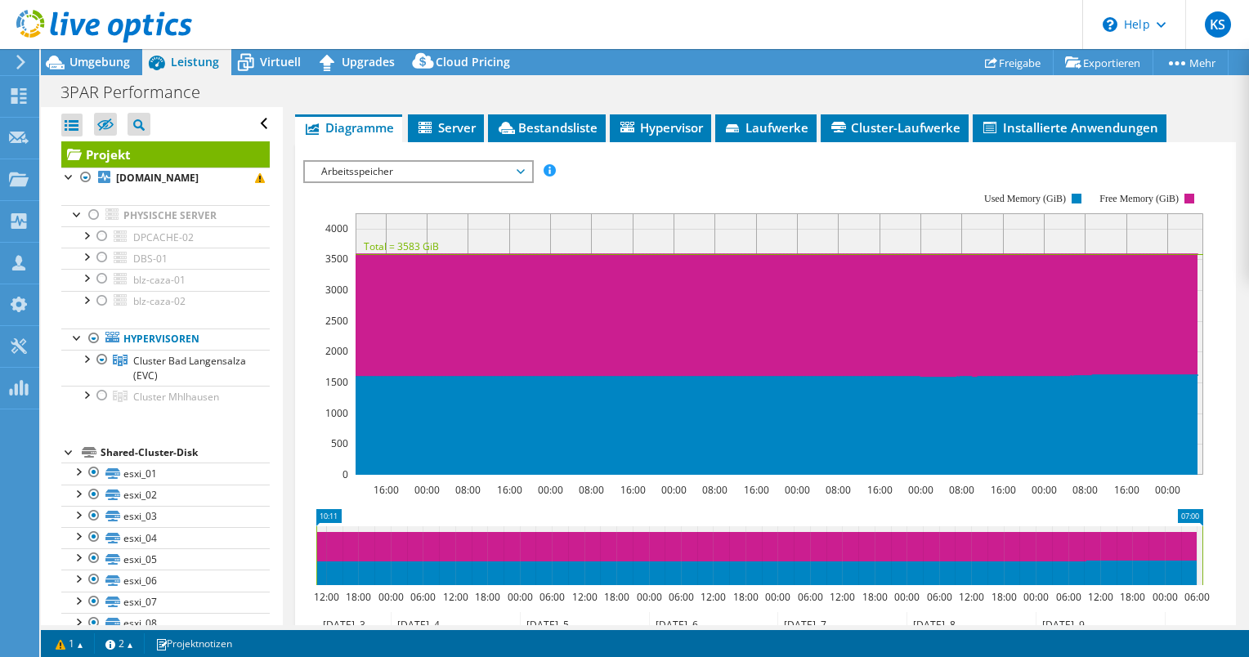
scroll to position [92, 0]
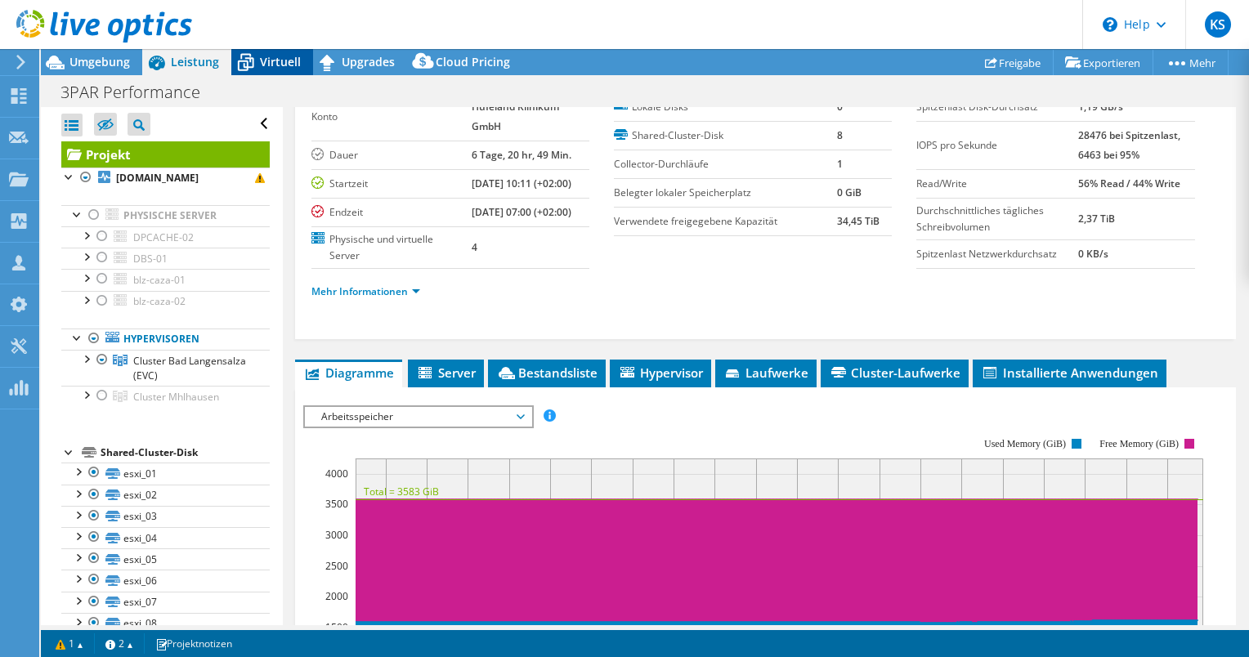
click at [273, 66] on span "Virtuell" at bounding box center [280, 62] width 41 height 16
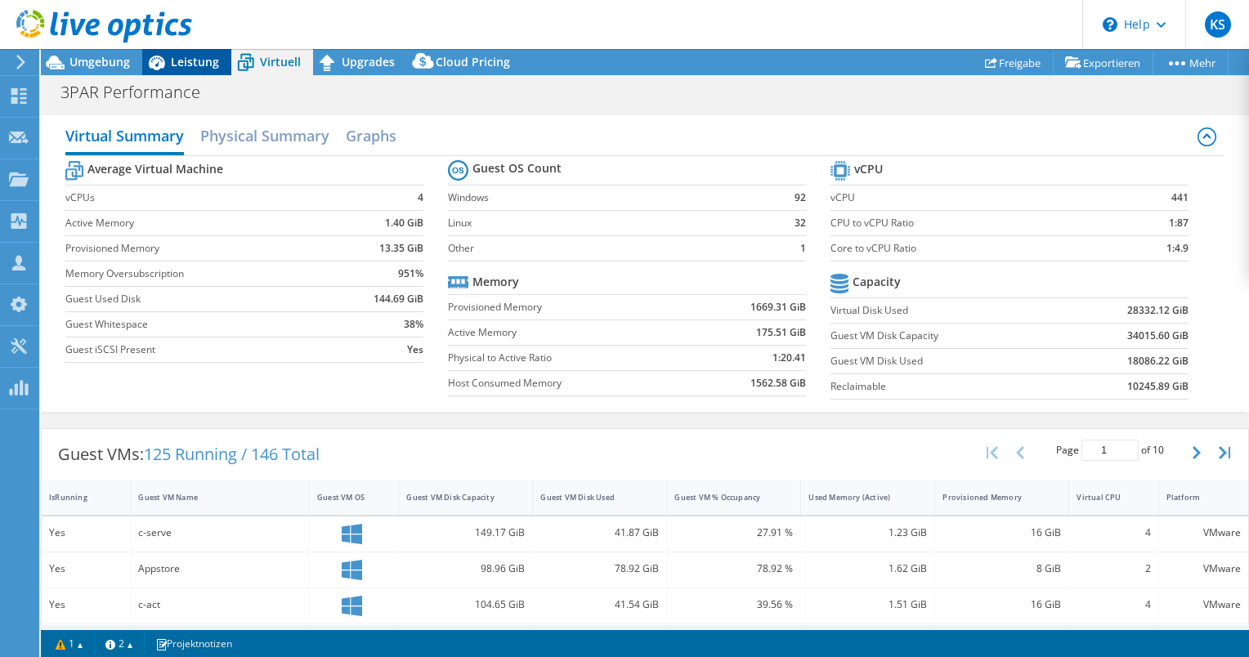
click at [186, 61] on span "Leistung" at bounding box center [195, 62] width 48 height 16
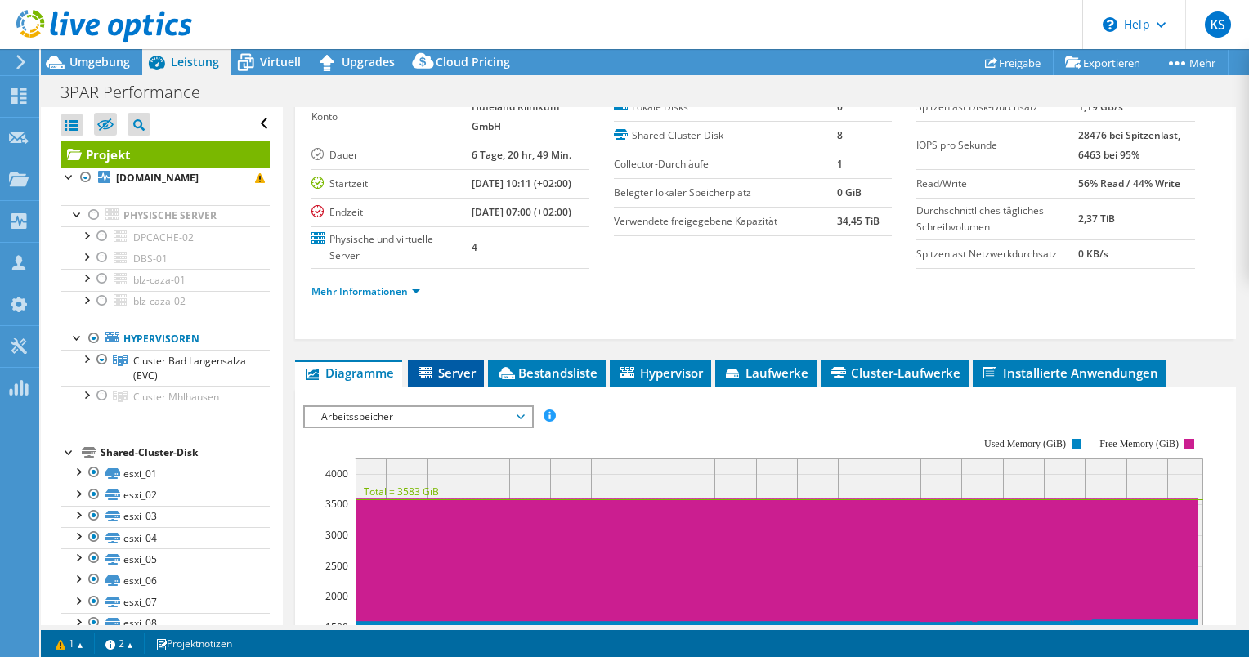
click at [440, 381] on span "Server" at bounding box center [446, 373] width 60 height 16
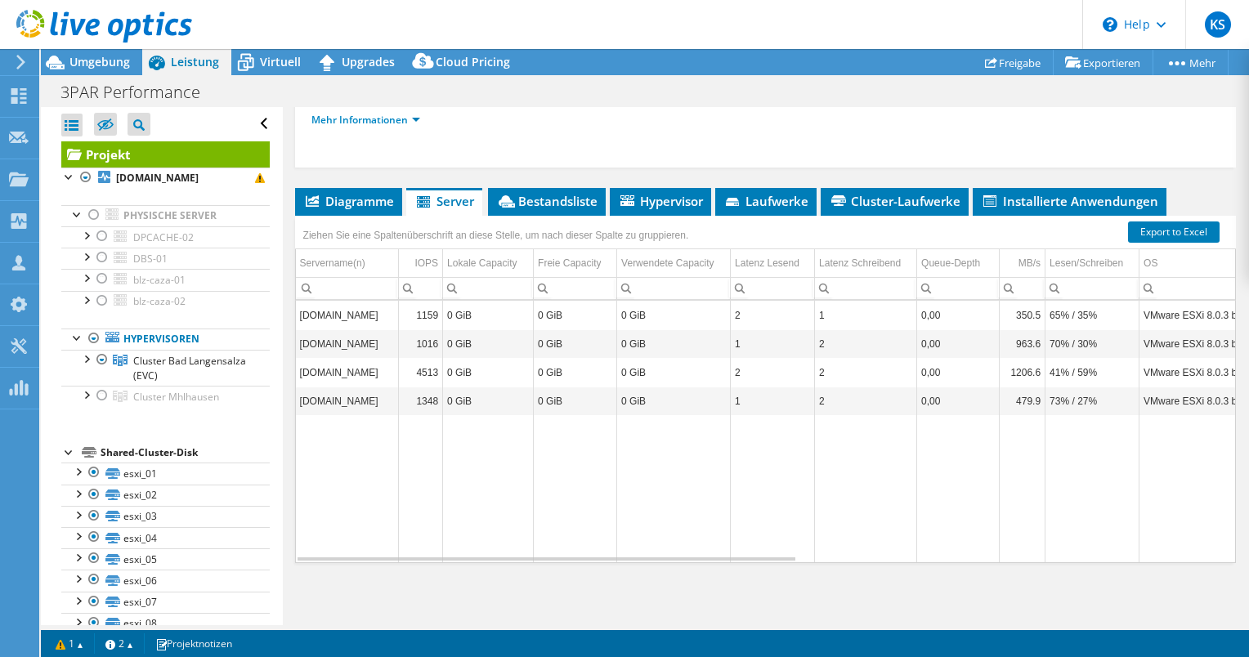
scroll to position [300, 0]
click at [333, 314] on td "[DOMAIN_NAME]" at bounding box center [347, 315] width 103 height 29
click at [568, 193] on span "Bestandsliste" at bounding box center [546, 201] width 101 height 16
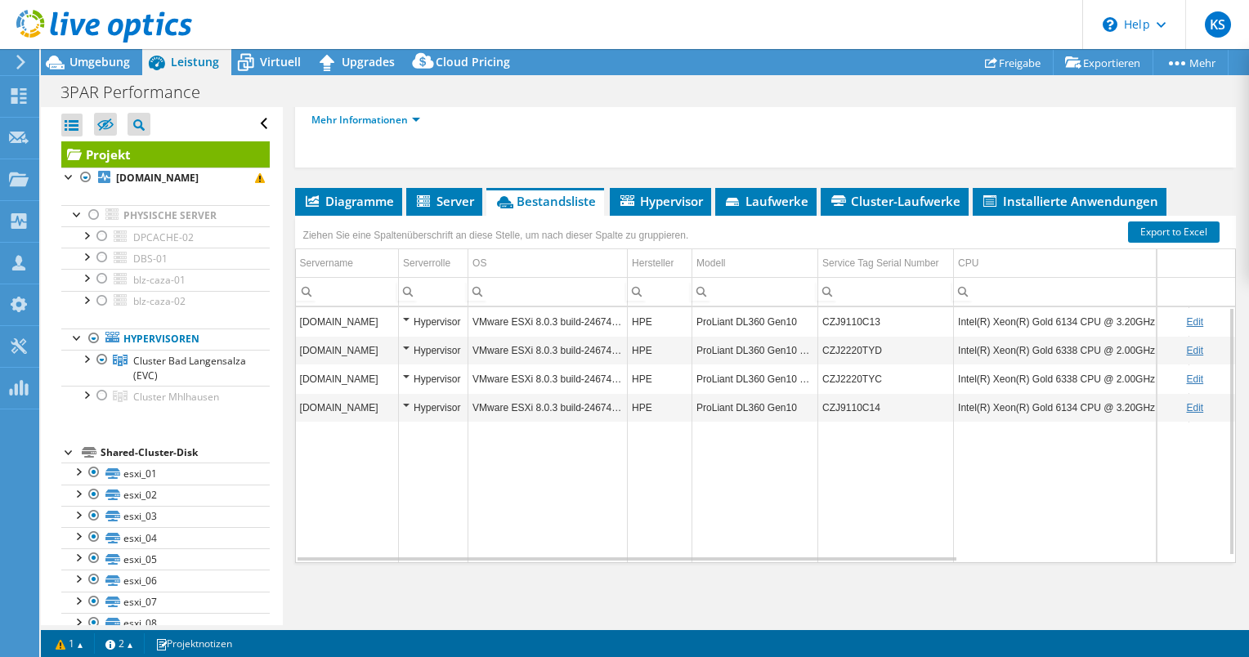
click at [392, 316] on td "[DOMAIN_NAME]" at bounding box center [347, 321] width 103 height 29
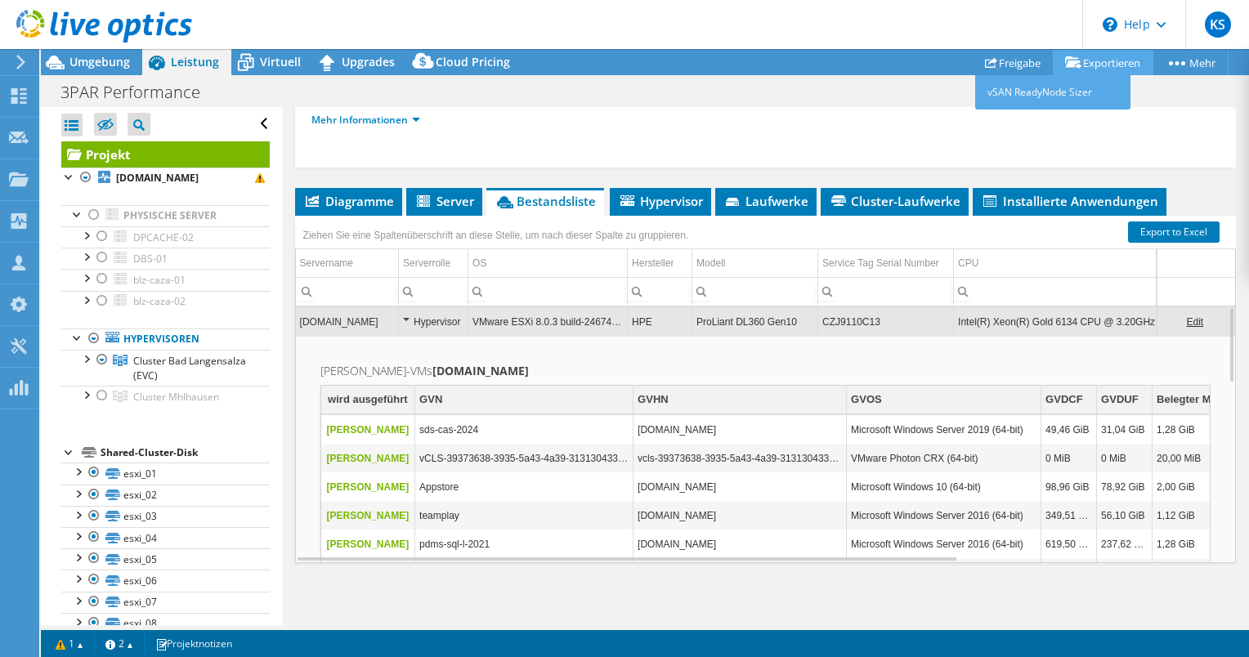
click at [1100, 60] on link "Exportieren" at bounding box center [1103, 62] width 101 height 25
click at [1011, 59] on link "Freigabe" at bounding box center [1013, 62] width 81 height 25
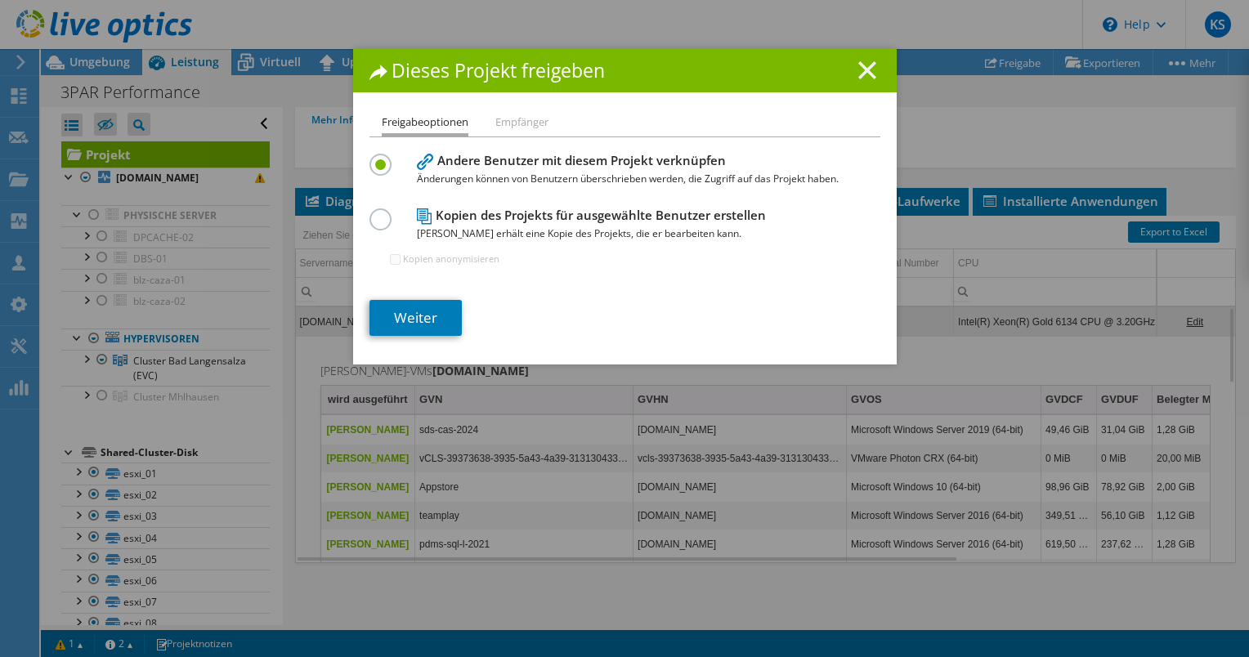
click at [863, 69] on line at bounding box center [867, 70] width 16 height 16
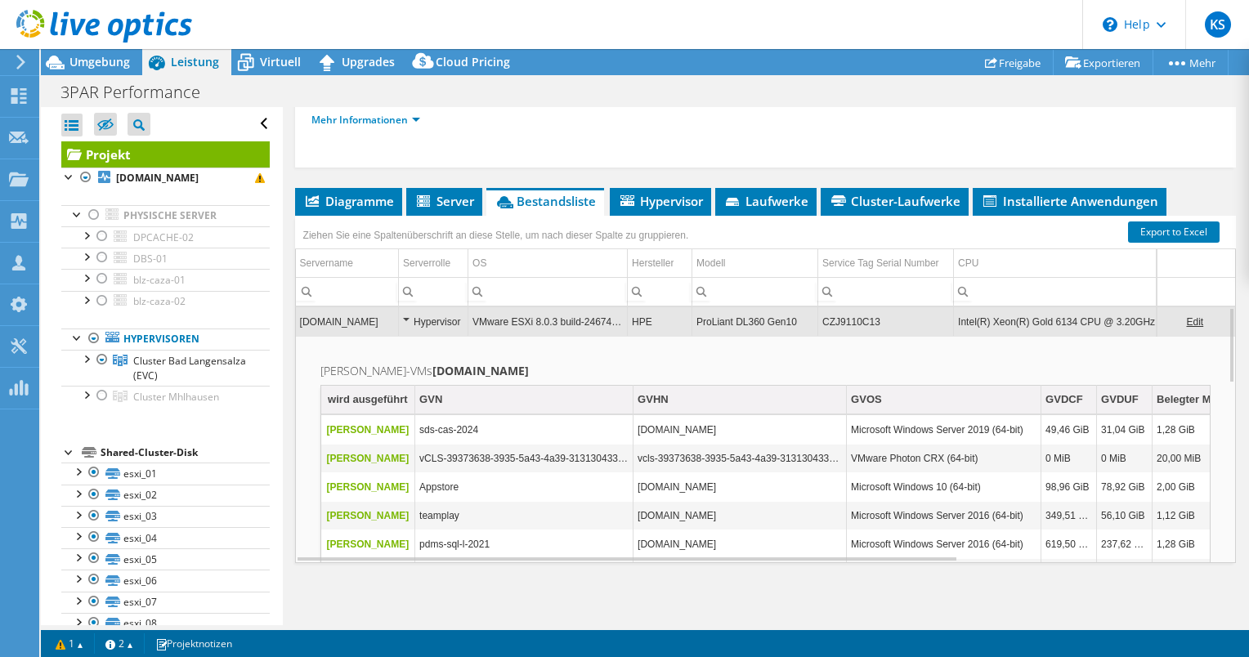
click at [101, 152] on link "Projekt" at bounding box center [165, 154] width 208 height 26
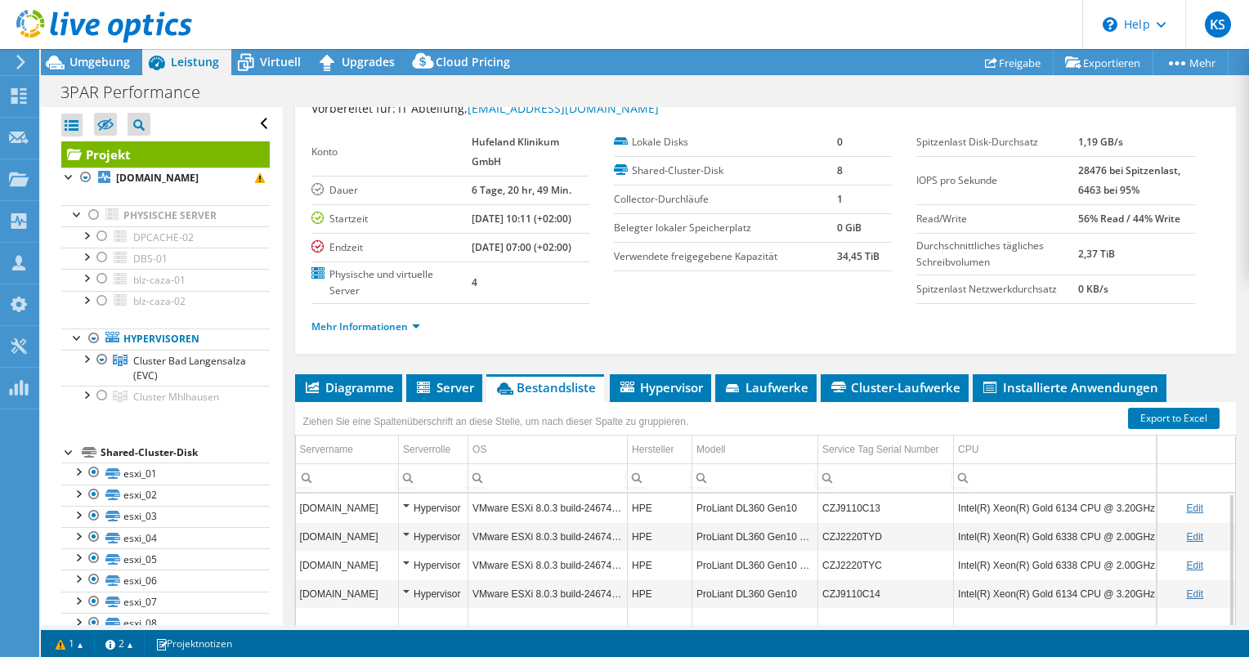
scroll to position [82, 0]
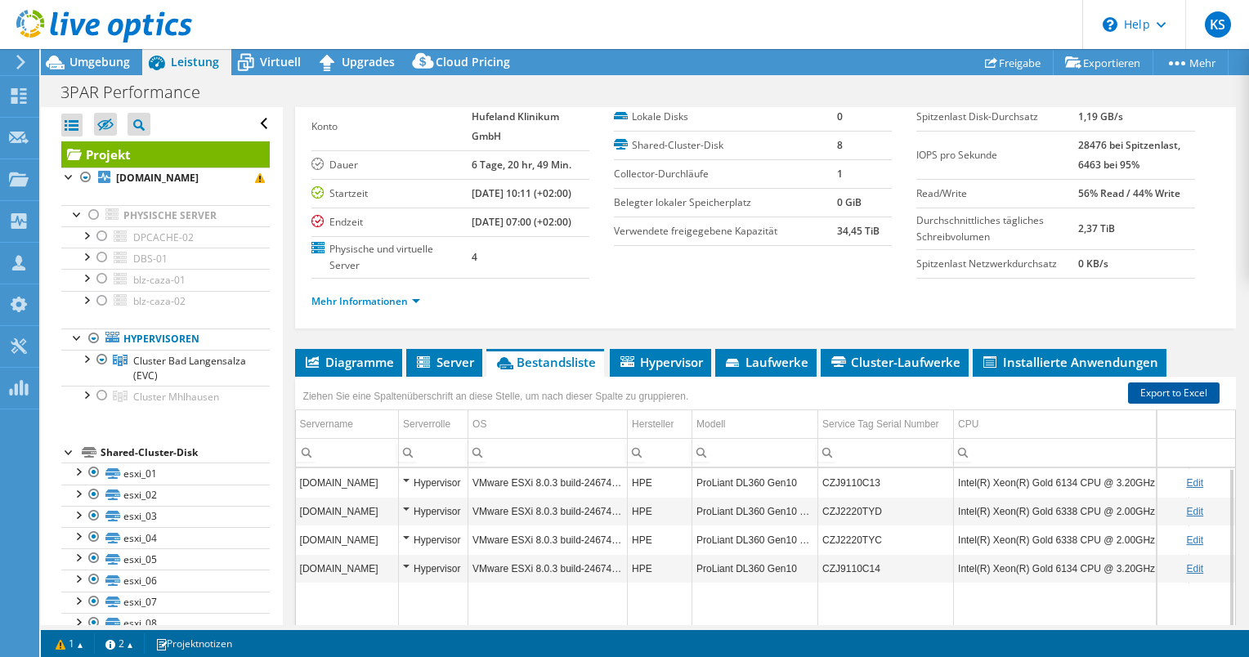
click at [1168, 404] on link "Export to Excel" at bounding box center [1174, 393] width 92 height 21
